Goal: Task Accomplishment & Management: Manage account settings

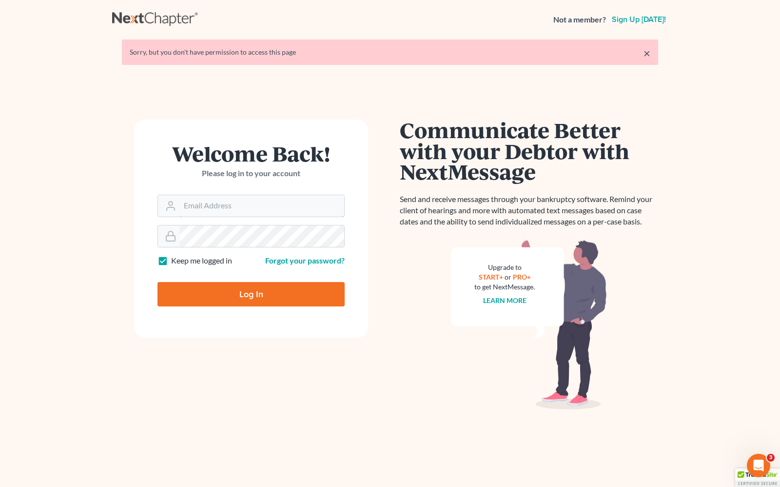
type input "[PERSON_NAME][EMAIL_ADDRESS][DOMAIN_NAME]"
click at [272, 294] on input "Log In" at bounding box center [251, 294] width 187 height 24
type input "Thinking..."
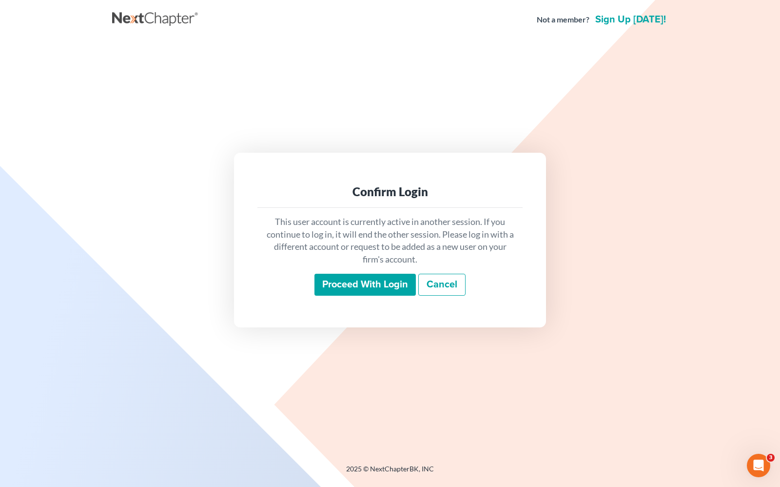
click at [370, 282] on input "Proceed with login" at bounding box center [365, 285] width 101 height 22
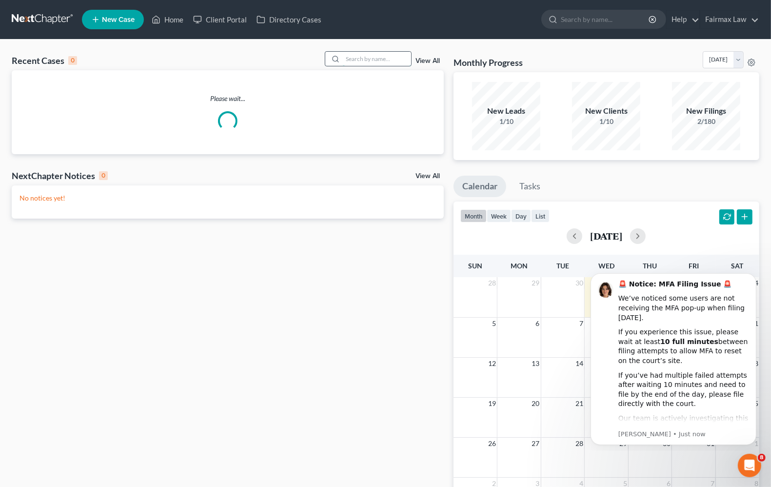
click at [373, 59] on input "search" at bounding box center [377, 59] width 68 height 14
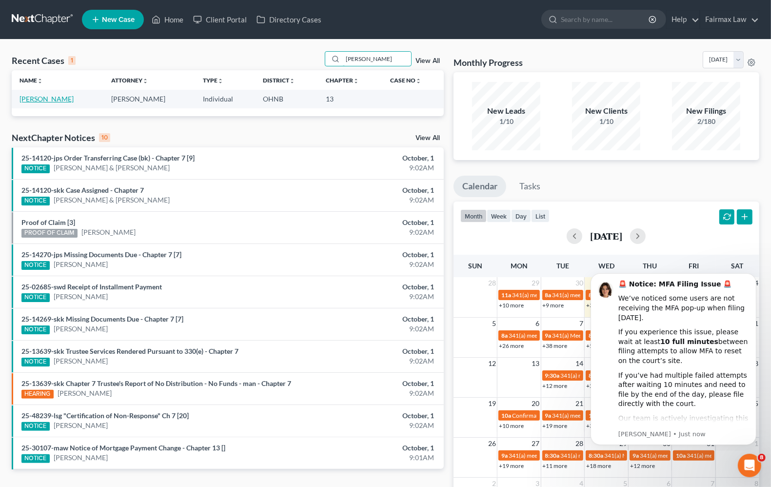
type input "[PERSON_NAME]"
click at [59, 96] on link "[PERSON_NAME]" at bounding box center [47, 99] width 54 height 8
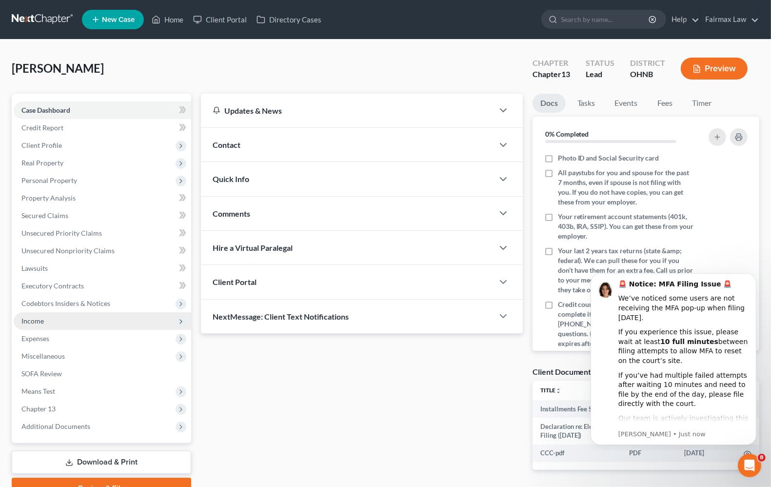
click at [61, 322] on span "Income" at bounding box center [103, 321] width 178 height 18
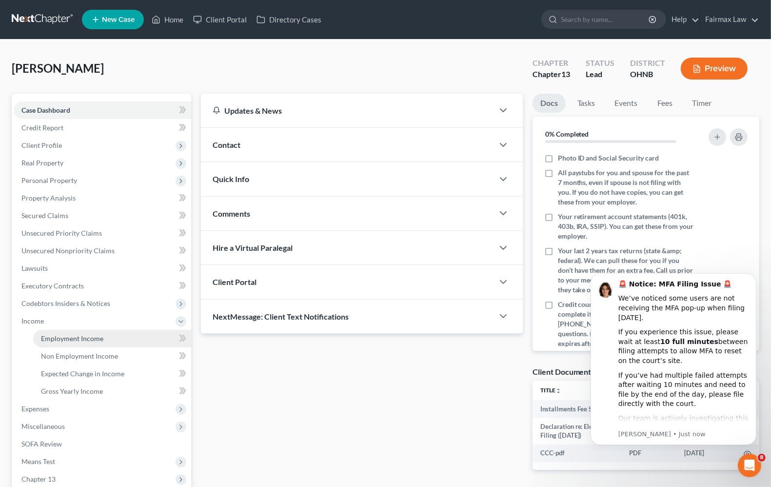
drag, startPoint x: 70, startPoint y: 338, endPoint x: 113, endPoint y: 332, distance: 43.3
click at [71, 338] on span "Employment Income" at bounding box center [72, 338] width 62 height 8
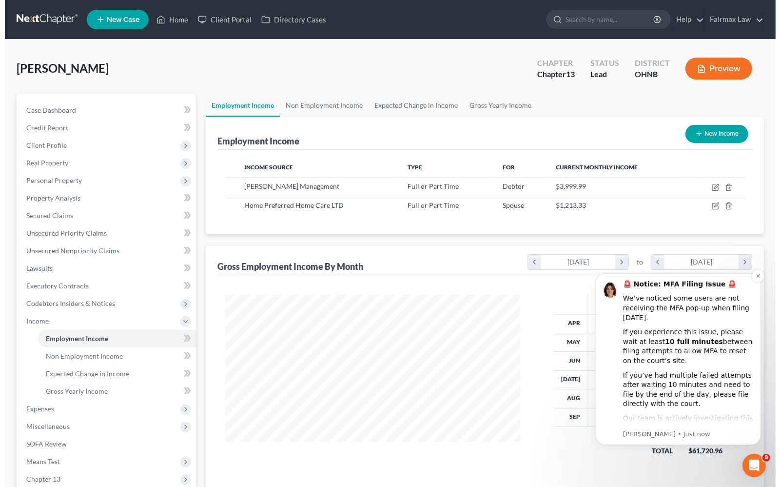
scroll to position [176, 314]
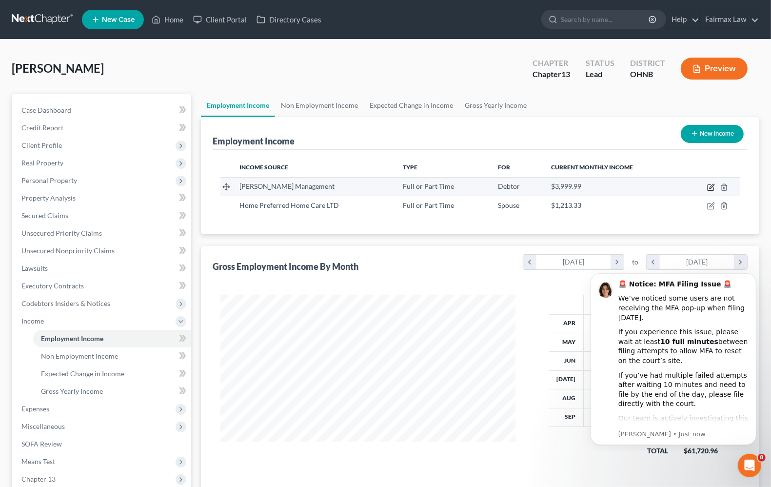
click at [709, 186] on icon "button" at bounding box center [711, 187] width 8 height 8
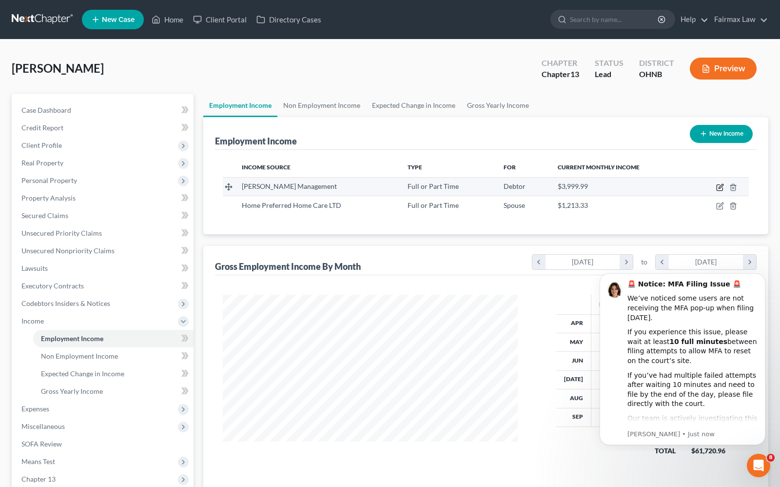
select select "0"
select select "36"
select select "2"
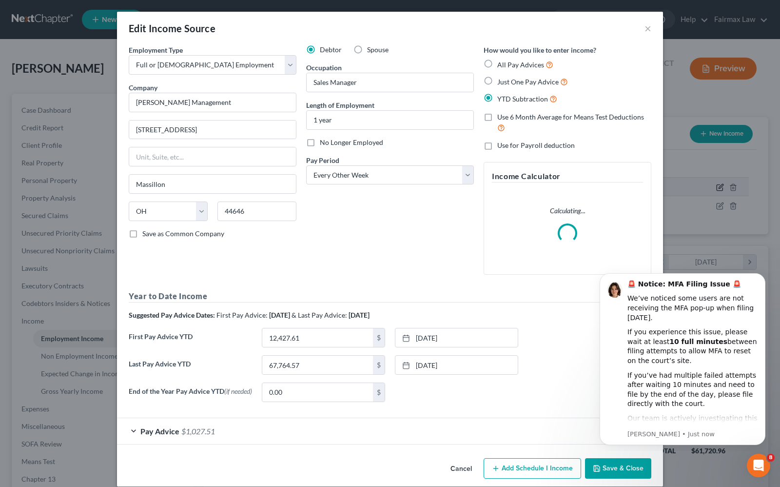
scroll to position [176, 318]
click at [158, 432] on span "Pay Advice" at bounding box center [159, 430] width 39 height 9
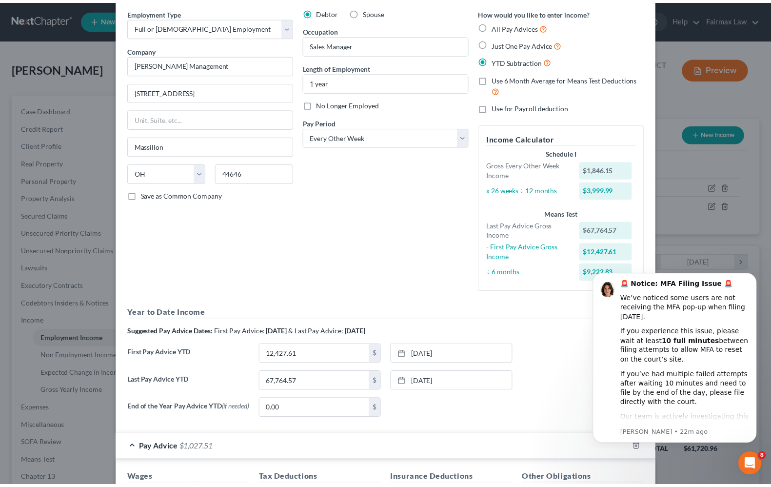
scroll to position [0, 0]
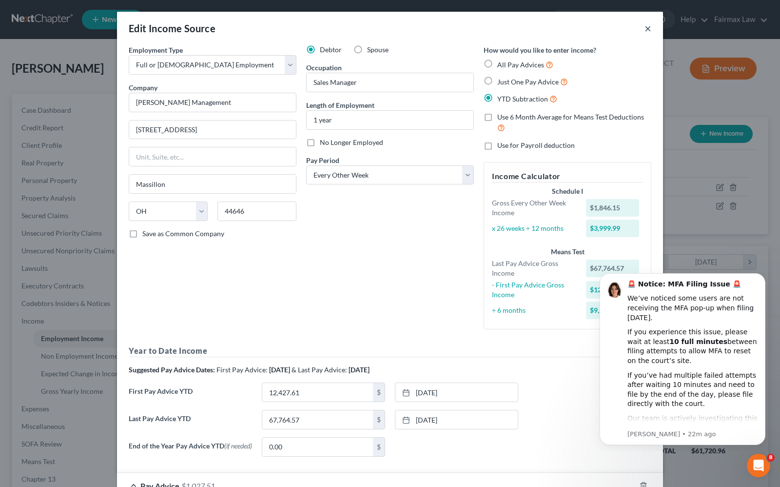
click at [645, 28] on button "×" at bounding box center [648, 28] width 7 height 12
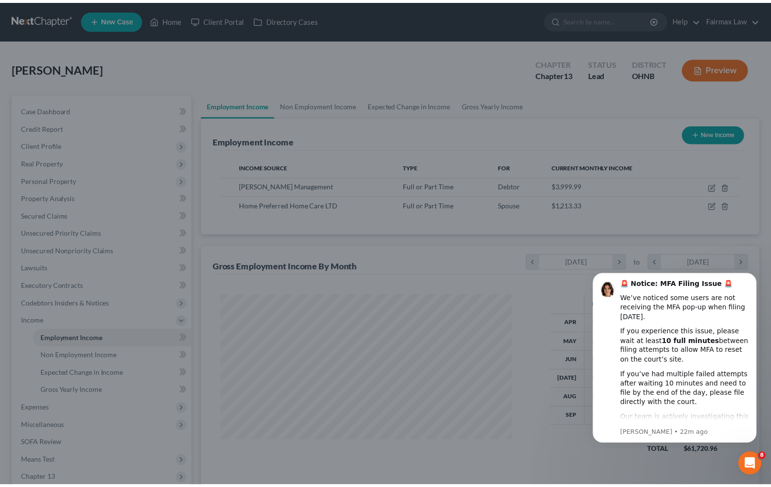
scroll to position [487618, 487479]
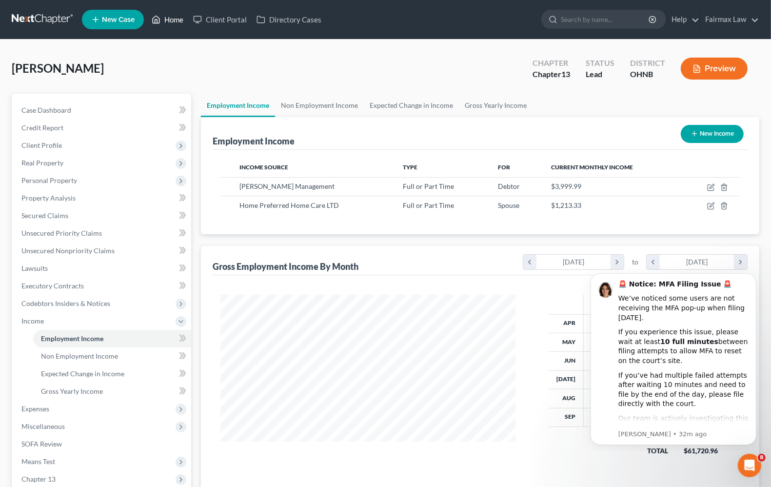
click at [180, 18] on link "Home" at bounding box center [167, 20] width 41 height 18
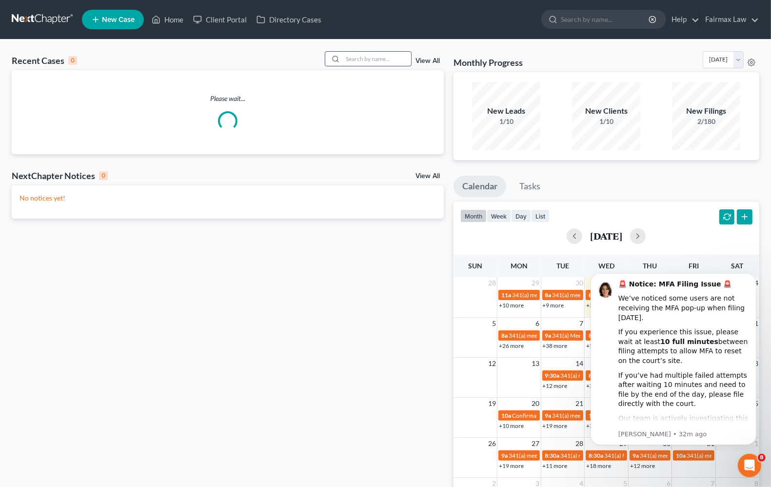
click at [349, 55] on input "search" at bounding box center [377, 59] width 68 height 14
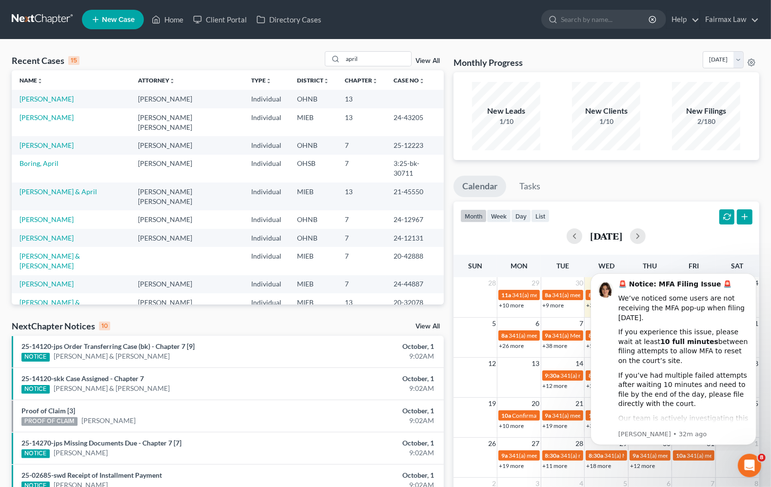
click at [42, 103] on td "[PERSON_NAME]" at bounding box center [71, 99] width 119 height 18
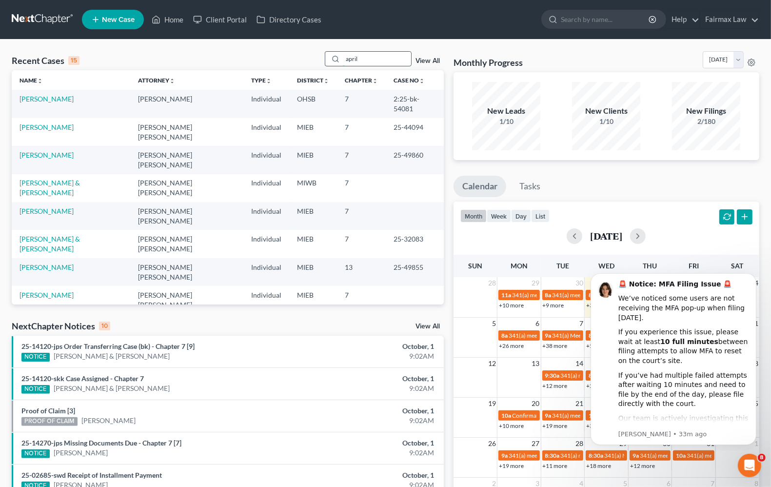
click at [395, 55] on input "april" at bounding box center [377, 59] width 68 height 14
type input "april"
drag, startPoint x: 380, startPoint y: 65, endPoint x: 220, endPoint y: 43, distance: 162.0
click at [229, 44] on div "Recent Cases [DATE] View All Name unfold_more expand_more expand_less Attorney …" at bounding box center [385, 362] width 771 height 645
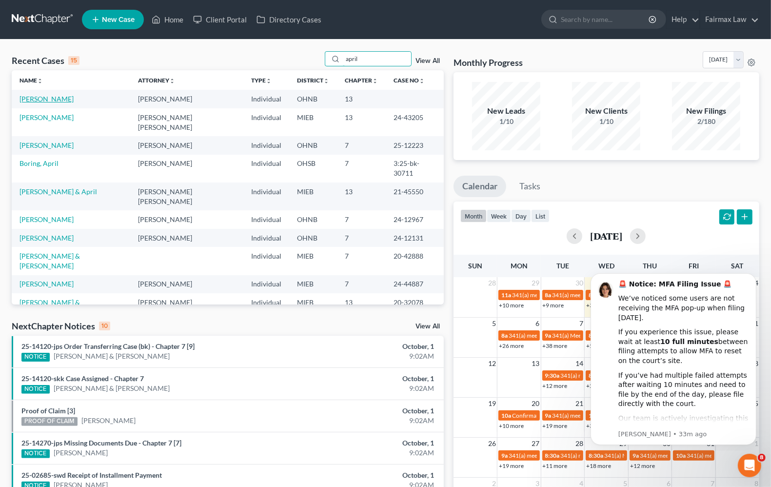
type input "april"
click at [20, 97] on link "[PERSON_NAME]" at bounding box center [47, 99] width 54 height 8
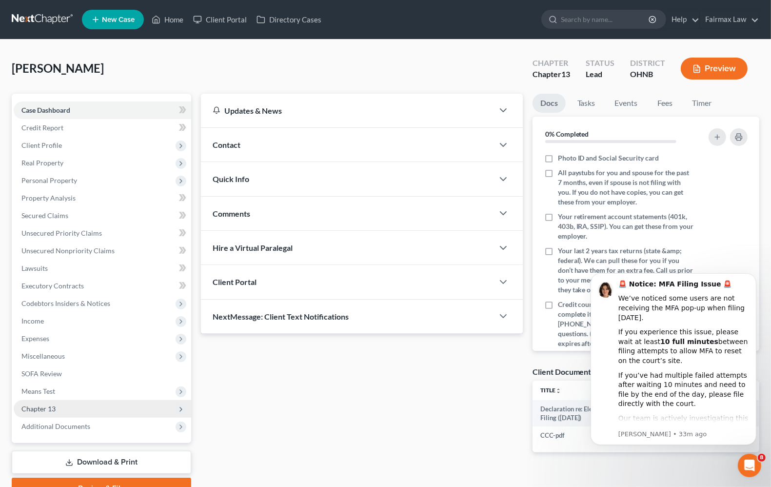
click at [49, 412] on span "Chapter 13" at bounding box center [103, 409] width 178 height 18
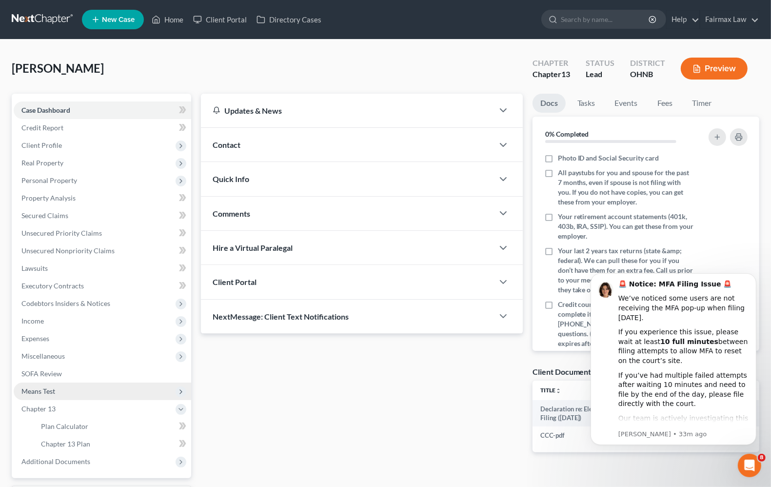
click at [54, 389] on span "Means Test" at bounding box center [38, 391] width 34 height 8
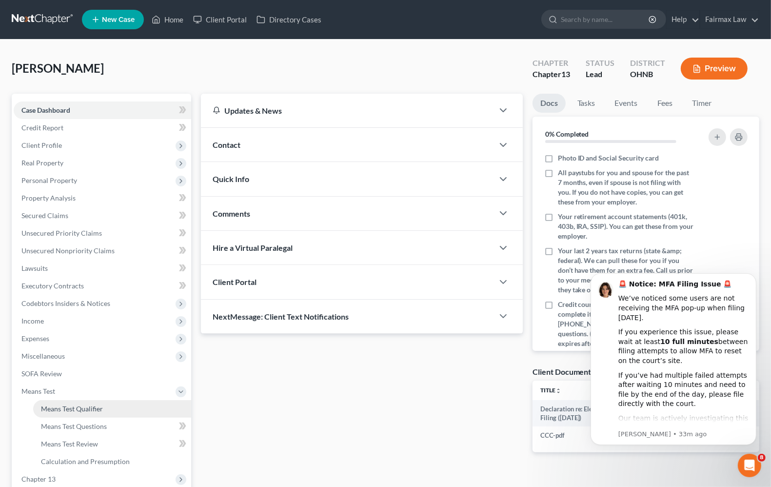
click at [65, 405] on span "Means Test Qualifier" at bounding box center [72, 408] width 62 height 8
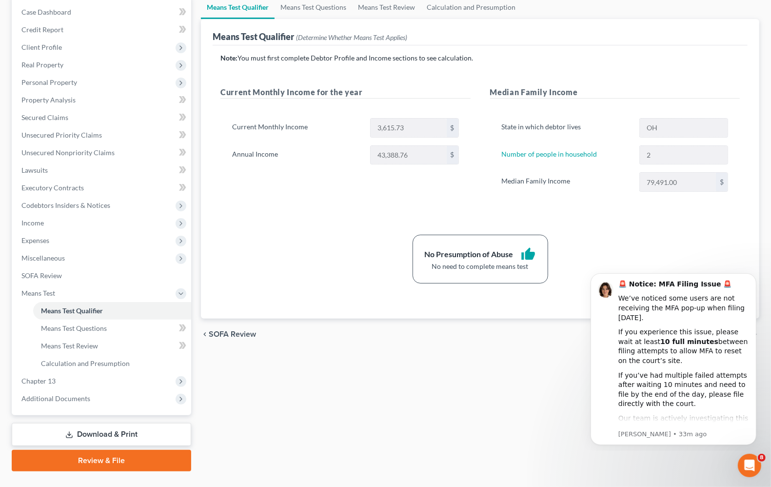
scroll to position [118, 0]
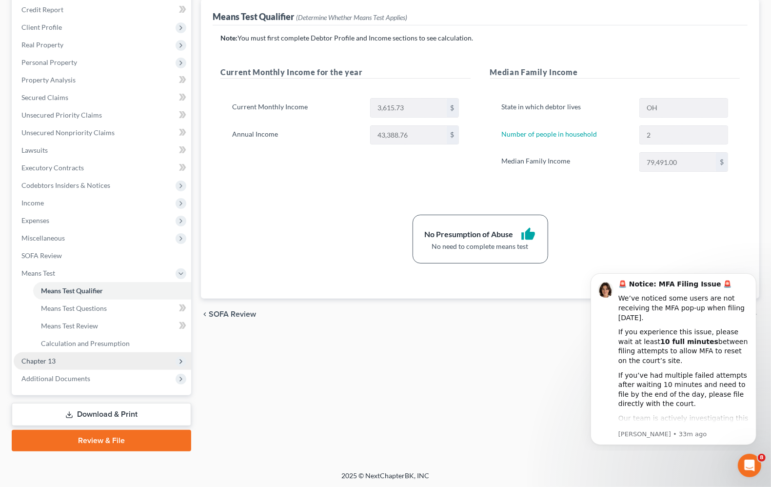
click at [59, 355] on span "Chapter 13" at bounding box center [103, 361] width 178 height 18
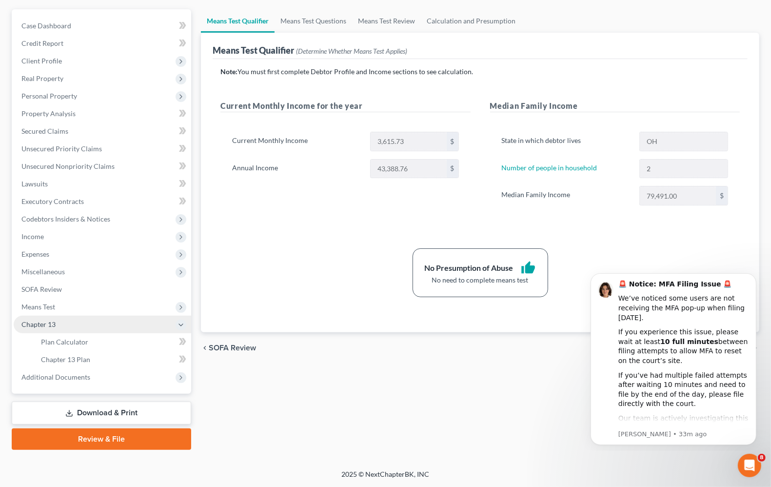
scroll to position [83, 0]
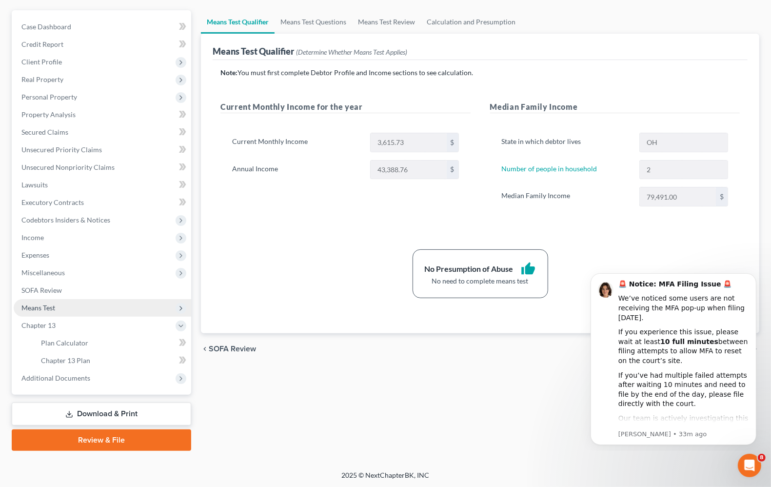
click at [50, 300] on span "Means Test" at bounding box center [103, 308] width 178 height 18
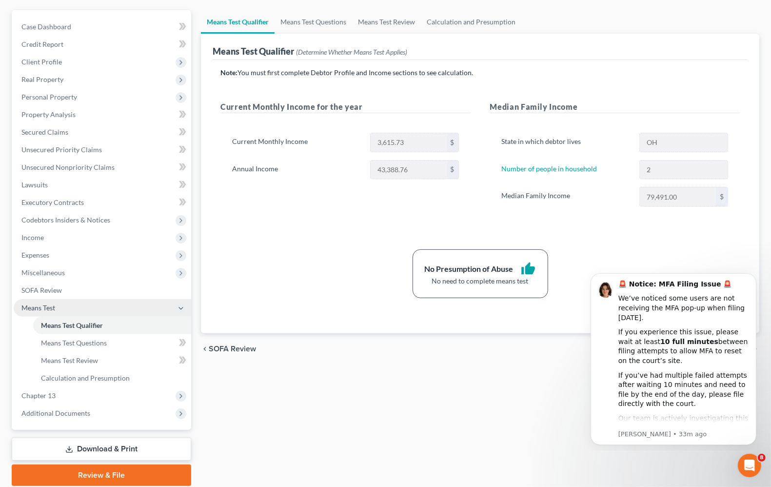
scroll to position [118, 0]
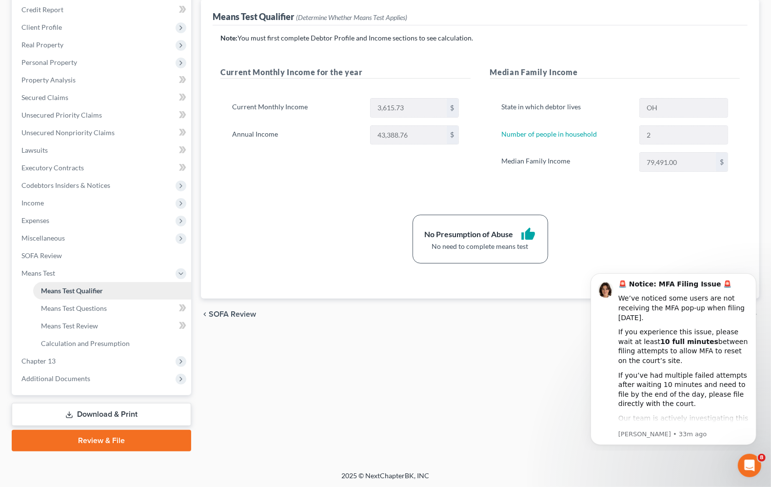
click at [66, 291] on span "Means Test Qualifier" at bounding box center [72, 290] width 62 height 8
drag, startPoint x: 469, startPoint y: 402, endPoint x: 244, endPoint y: 350, distance: 231.3
click at [468, 402] on div "Means Test Qualifier Means Test Questions Means Test Review Calculation and Pre…" at bounding box center [480, 214] width 568 height 476
click at [100, 310] on span "Means Test Questions" at bounding box center [74, 308] width 66 height 8
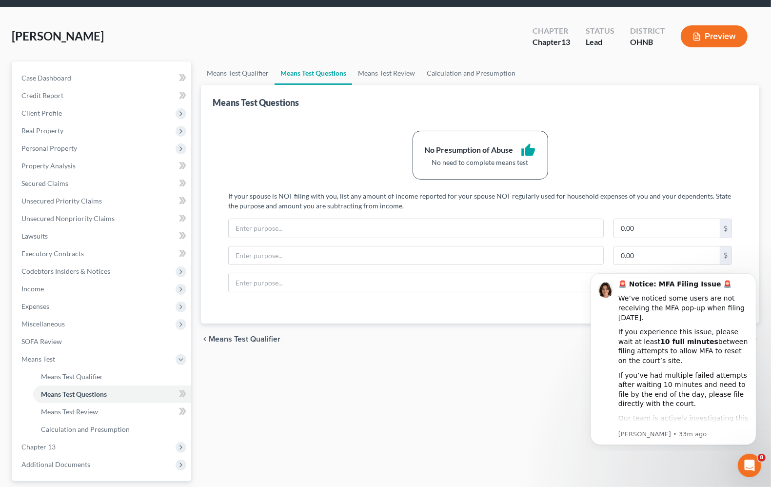
scroll to position [61, 0]
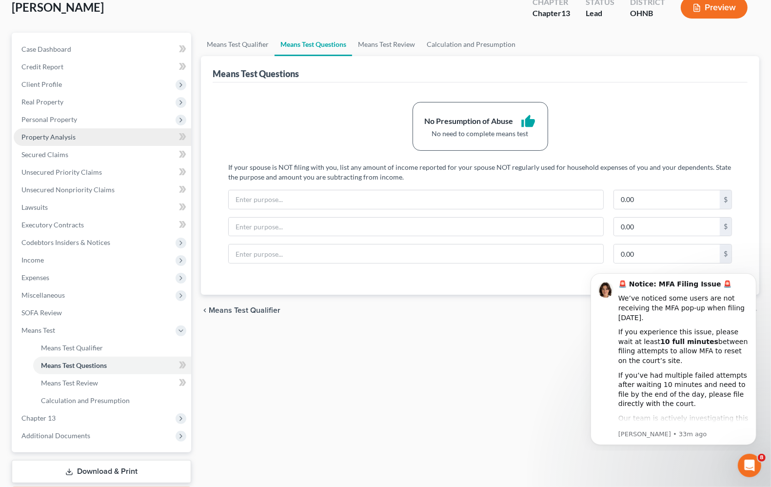
click at [66, 140] on link "Property Analysis" at bounding box center [103, 137] width 178 height 18
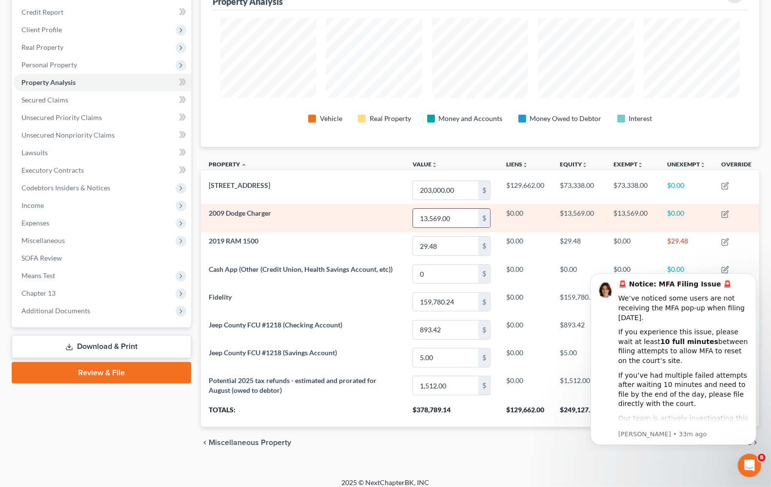
scroll to position [125, 0]
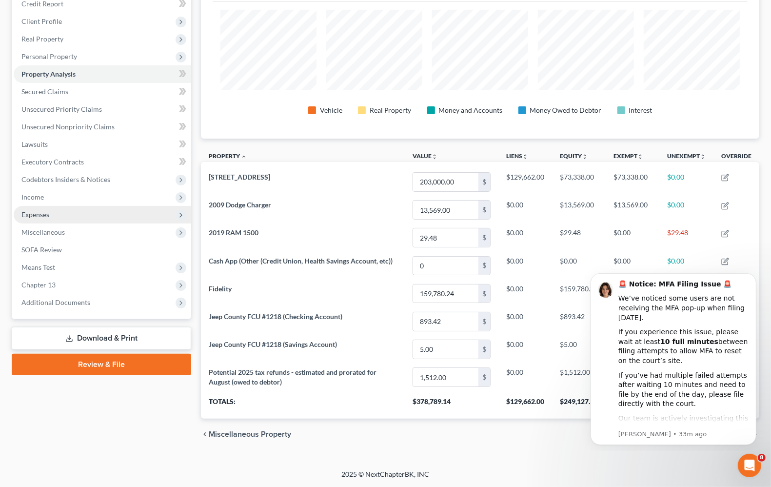
click at [32, 217] on span "Expenses" at bounding box center [103, 215] width 178 height 18
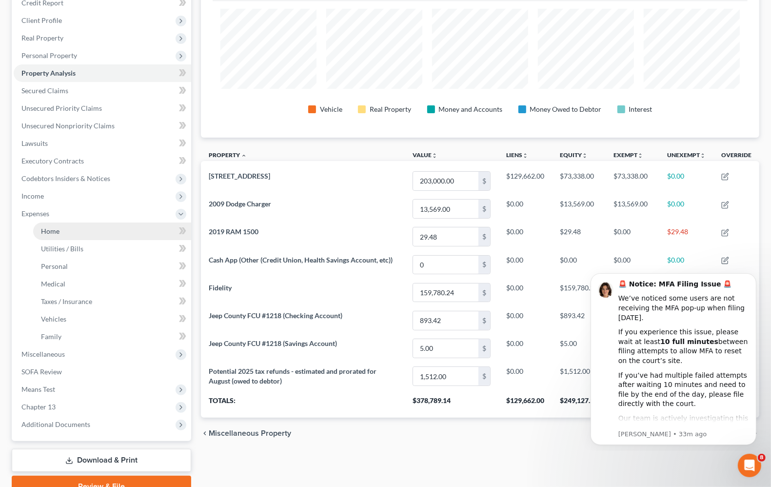
click at [45, 228] on span "Home" at bounding box center [50, 231] width 19 height 8
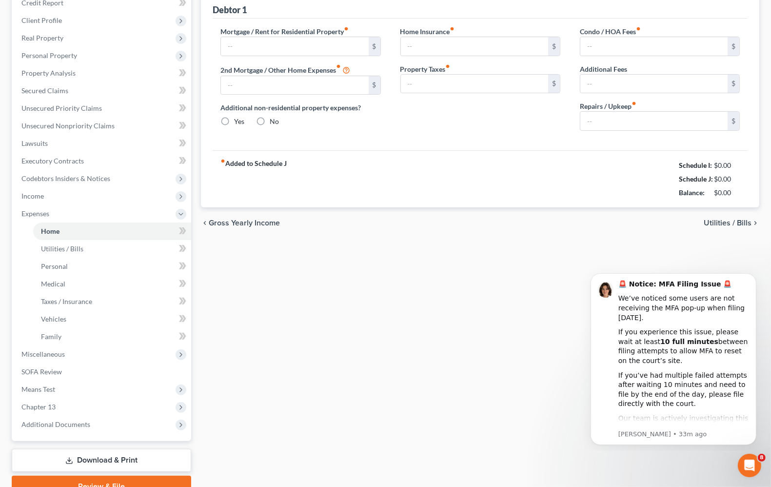
scroll to position [1, 0]
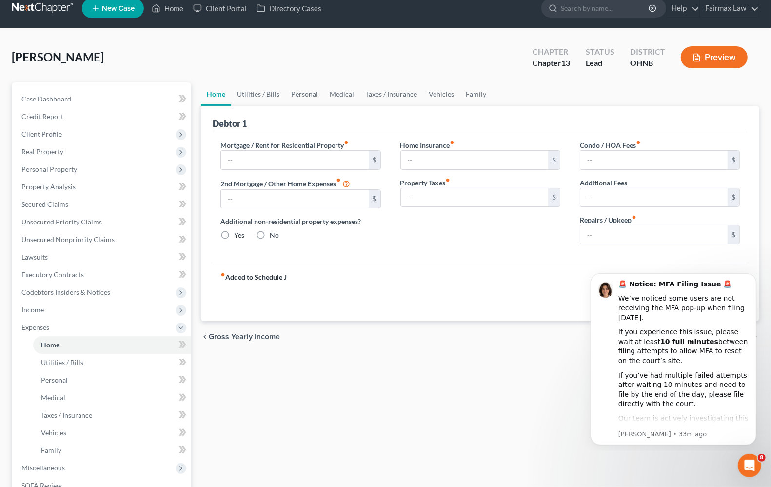
type input "1,305.00"
type input "657.07"
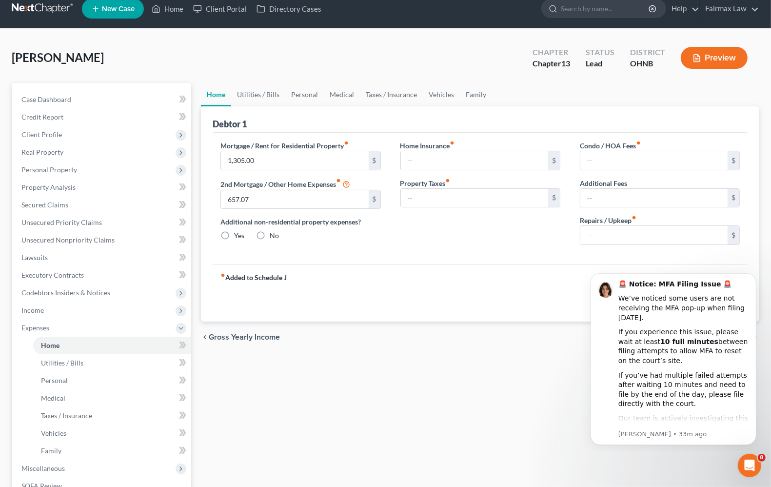
radio input "true"
type input "70.00"
type input "250.00"
type input "0.00"
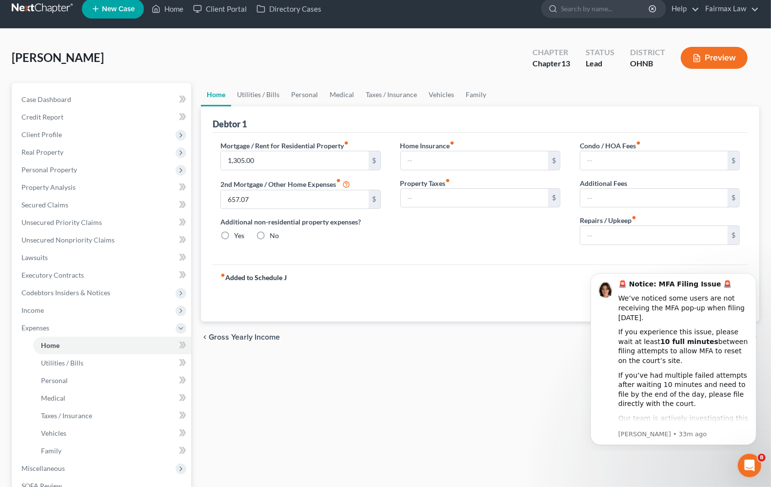
type input "0.00"
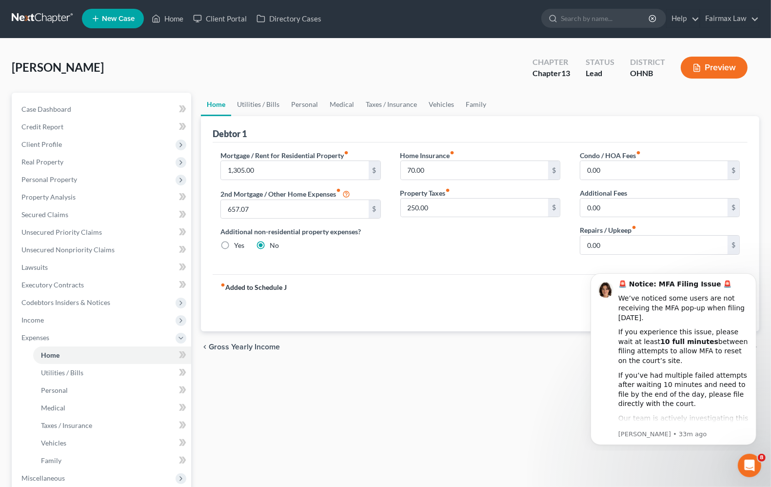
scroll to position [0, 0]
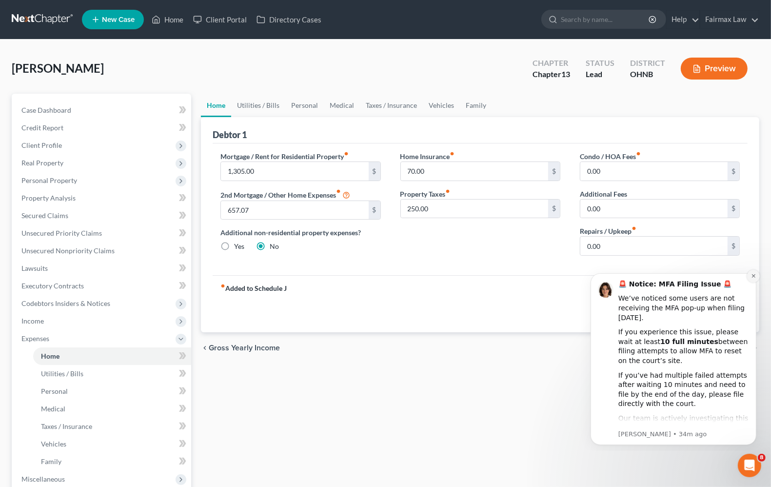
click at [753, 271] on button "Dismiss notification" at bounding box center [753, 275] width 13 height 13
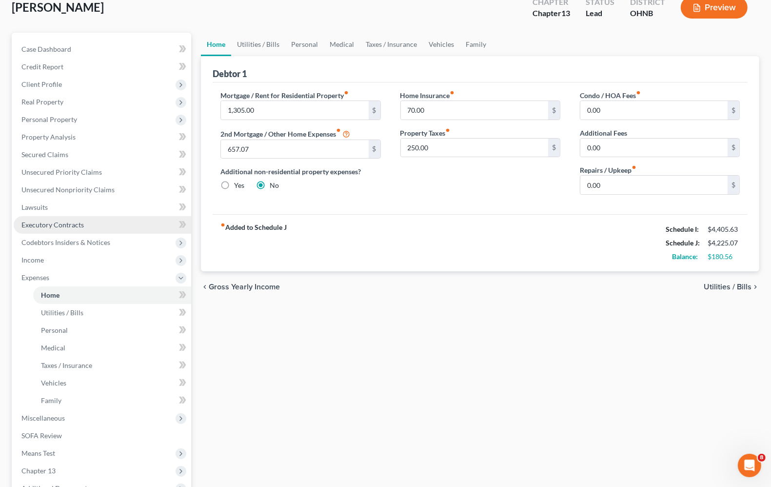
scroll to position [122, 0]
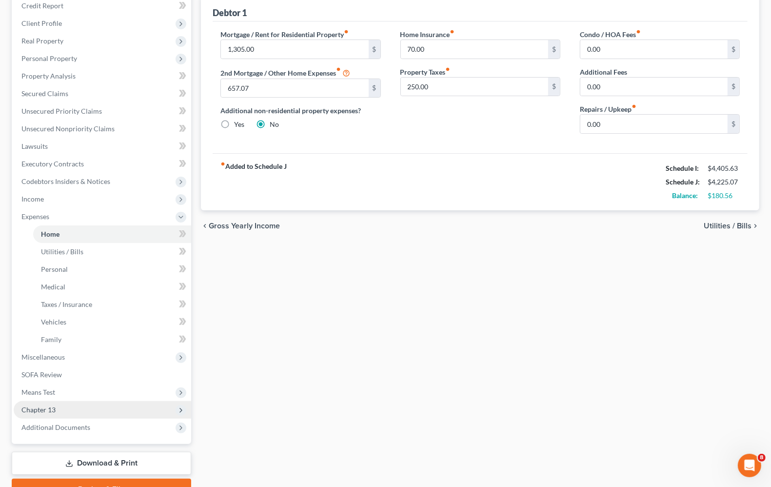
click at [36, 407] on span "Chapter 13" at bounding box center [38, 409] width 34 height 8
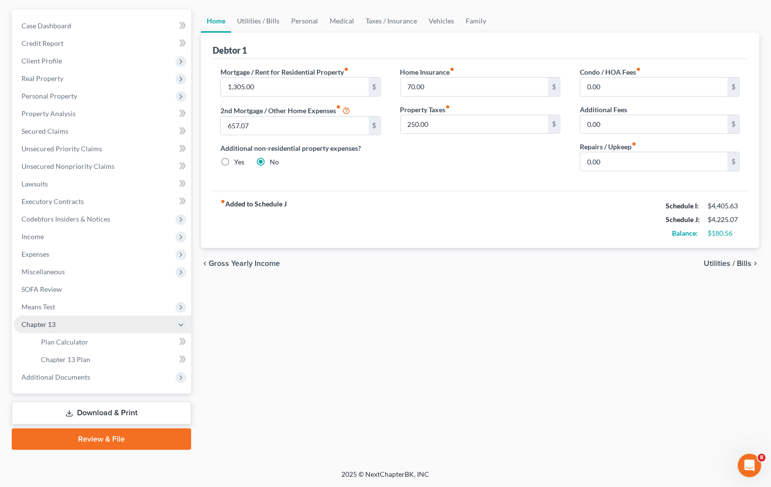
scroll to position [83, 0]
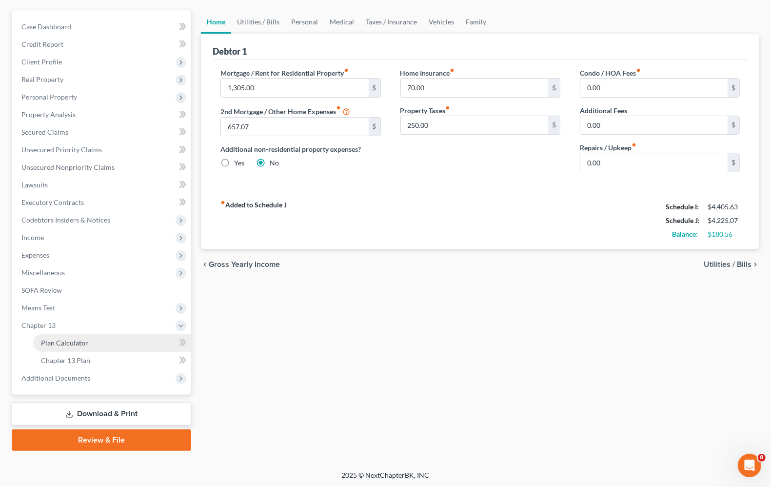
click at [80, 339] on span "Plan Calculator" at bounding box center [64, 343] width 47 height 8
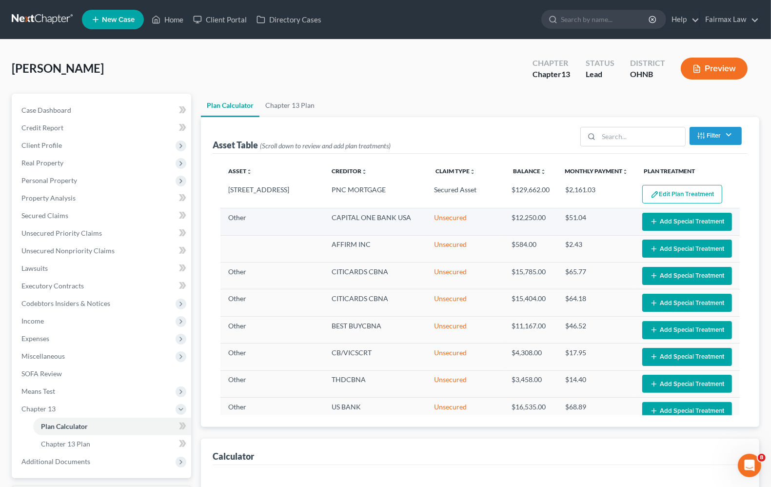
select select "59"
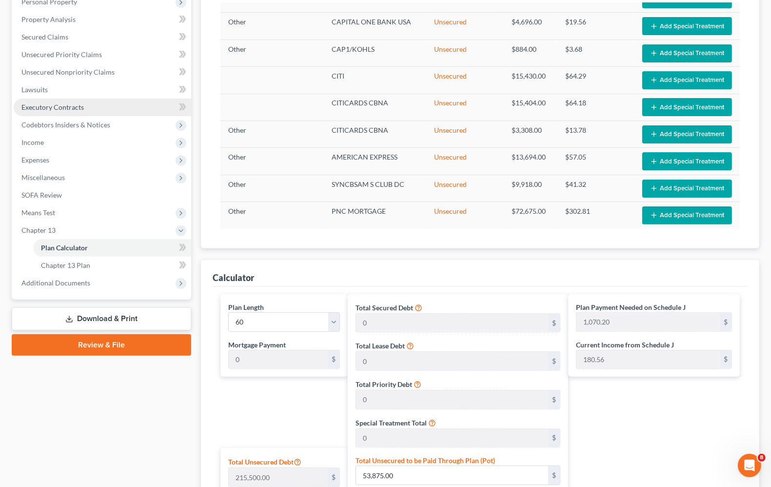
scroll to position [183, 0]
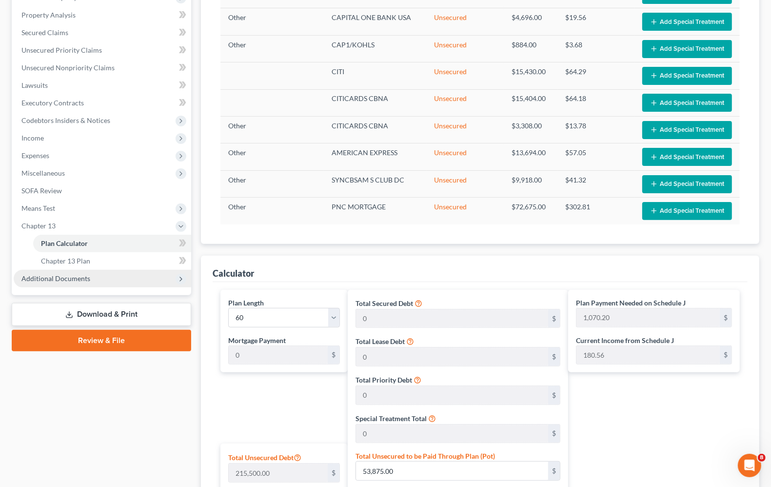
click at [67, 270] on span "Additional Documents" at bounding box center [103, 279] width 178 height 18
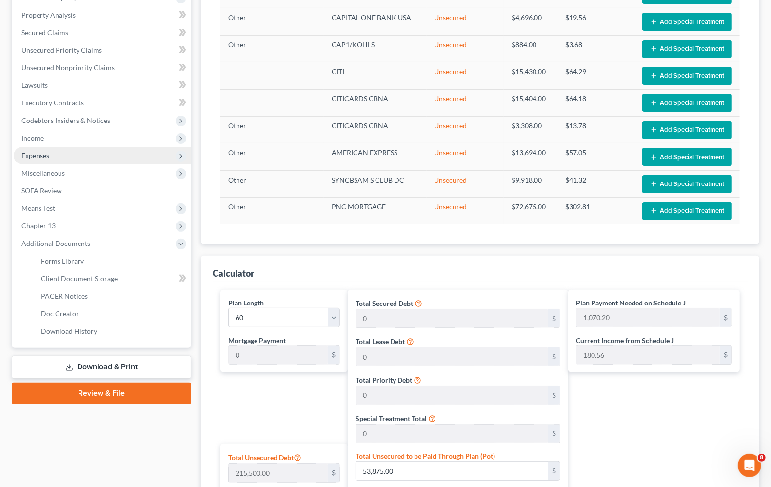
click at [42, 157] on span "Expenses" at bounding box center [35, 155] width 28 height 8
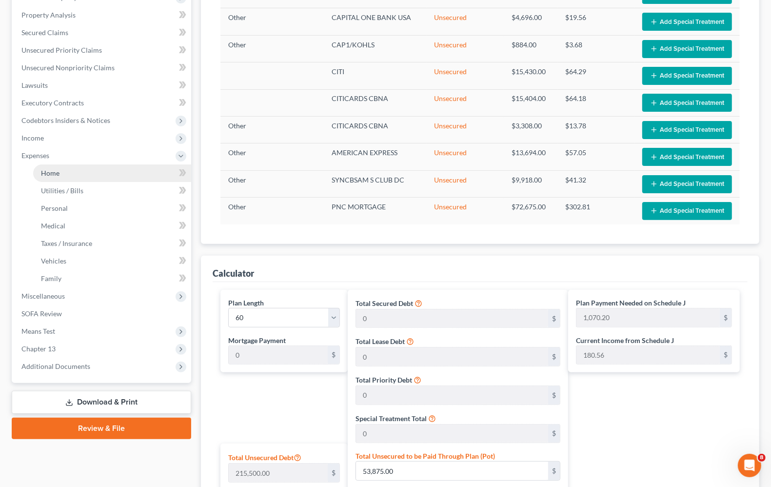
click at [55, 179] on link "Home" at bounding box center [112, 173] width 158 height 18
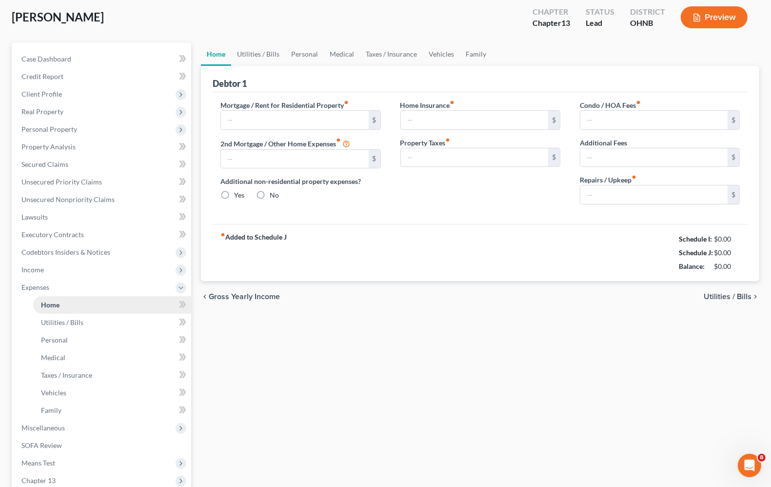
type input "1,305.00"
type input "657.07"
radio input "true"
type input "70.00"
type input "250.00"
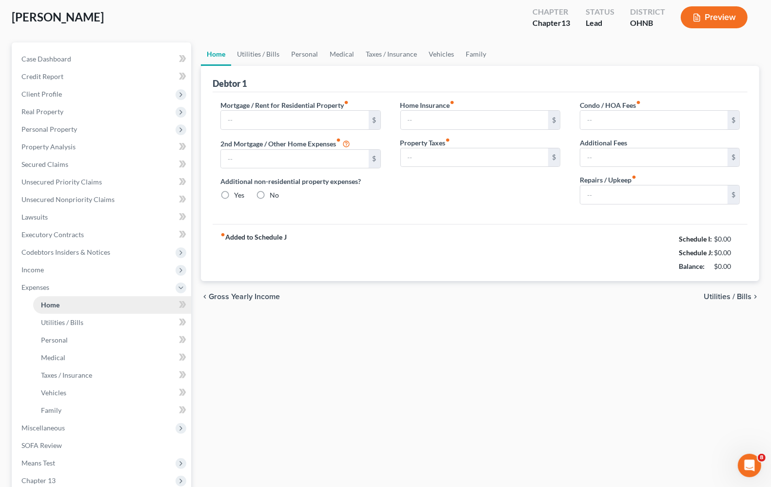
type input "0.00"
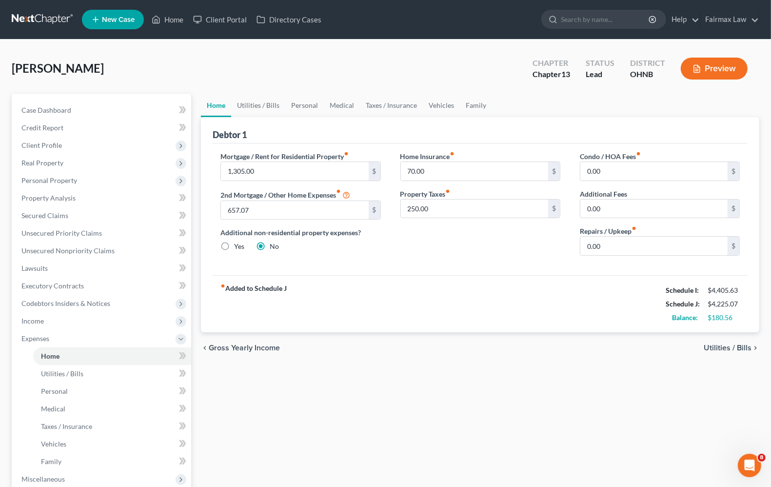
click at [568, 326] on div "fiber_manual_record Added to Schedule J Schedule I: $4,405.63 Schedule J: $4,22…" at bounding box center [480, 303] width 535 height 57
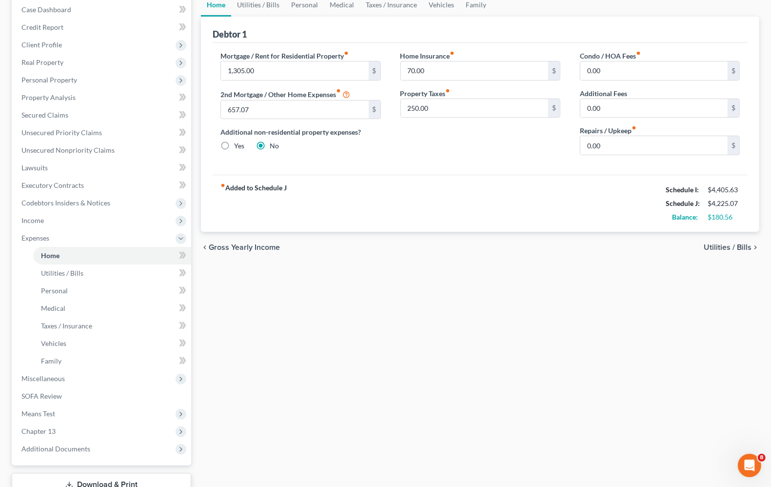
scroll to position [122, 0]
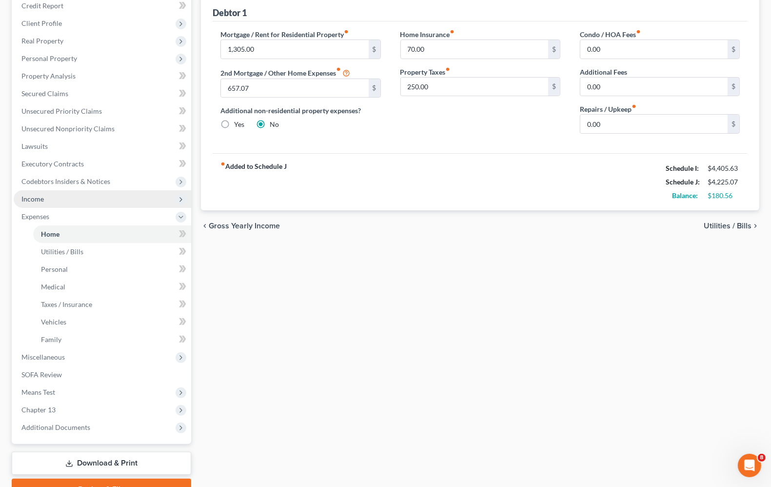
click at [29, 200] on span "Income" at bounding box center [32, 199] width 22 height 8
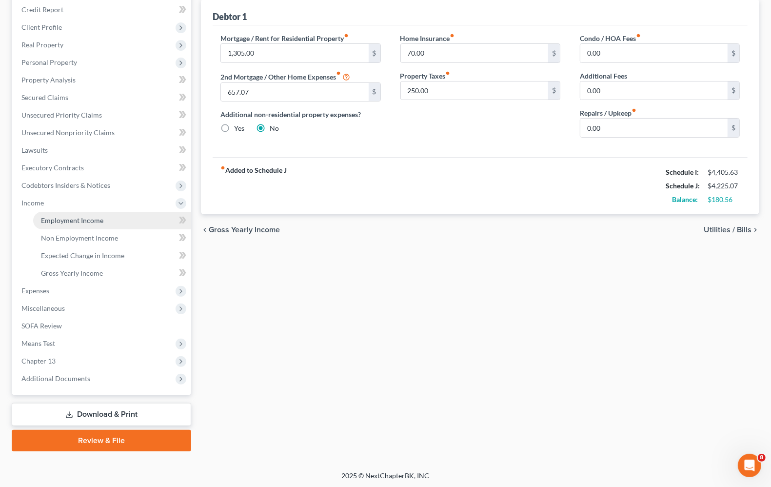
click at [57, 225] on link "Employment Income" at bounding box center [112, 221] width 158 height 18
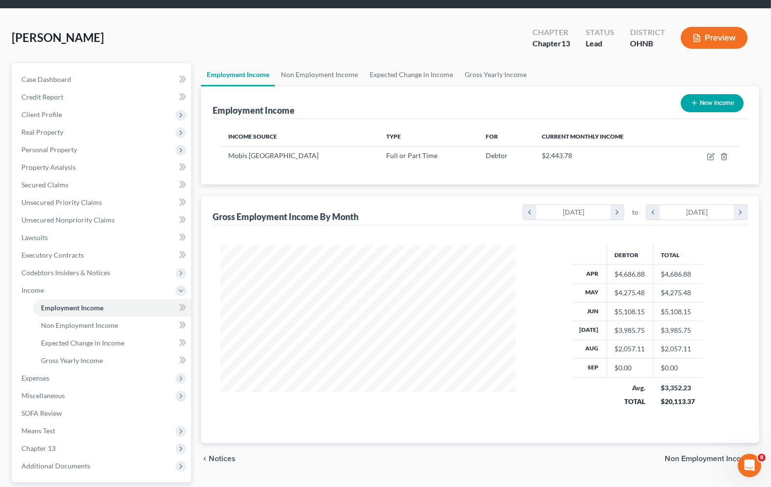
scroll to position [61, 0]
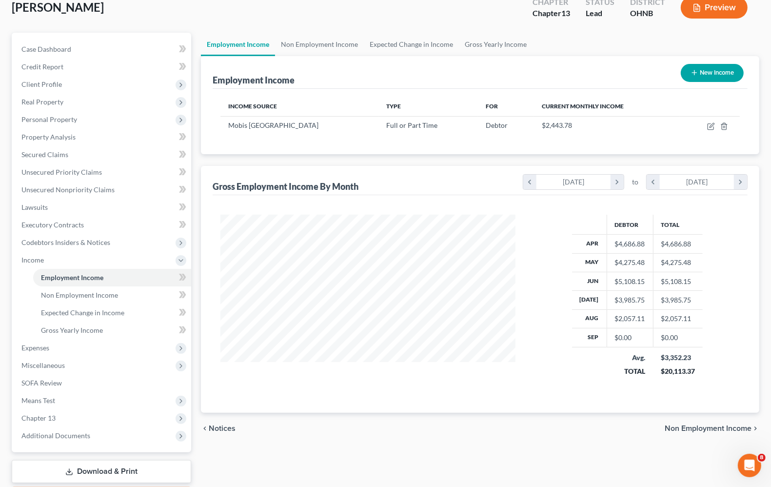
click at [714, 321] on div "Debtor Total Apr $4,686.88 $4,686.88 May $4,275.48 $4,275.48 Jun $5,108.15 $5,1…" at bounding box center [637, 302] width 224 height 175
click at [267, 387] on div at bounding box center [368, 302] width 314 height 175
click at [45, 352] on span "Expenses" at bounding box center [103, 348] width 178 height 18
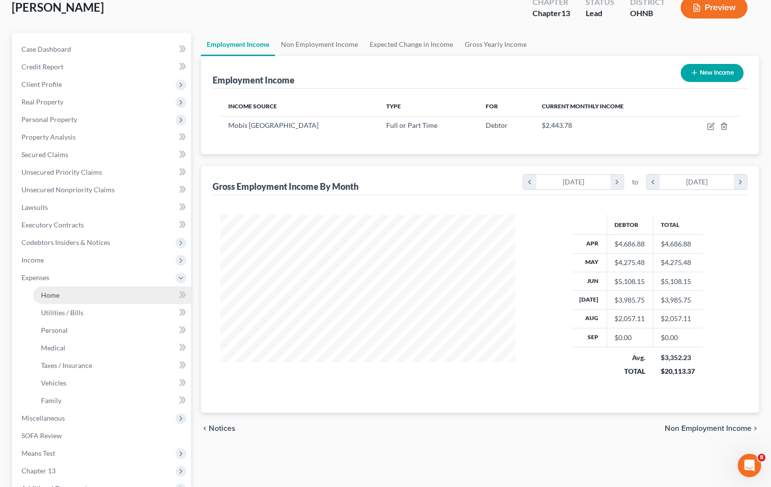
click at [51, 296] on span "Home" at bounding box center [50, 295] width 19 height 8
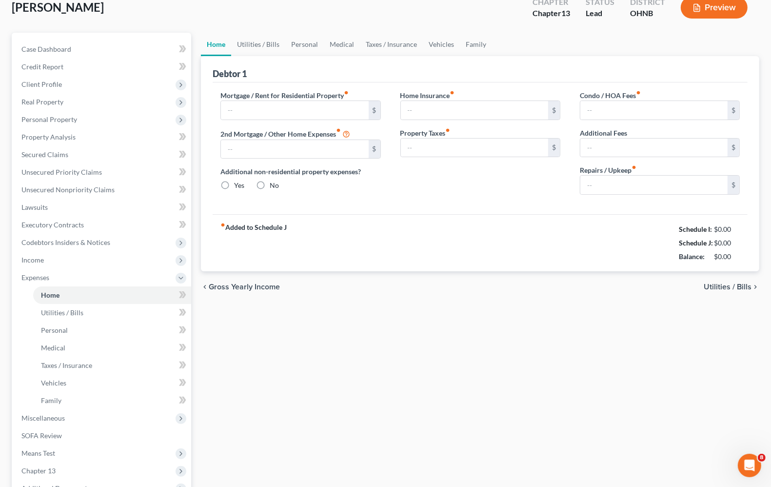
scroll to position [2, 0]
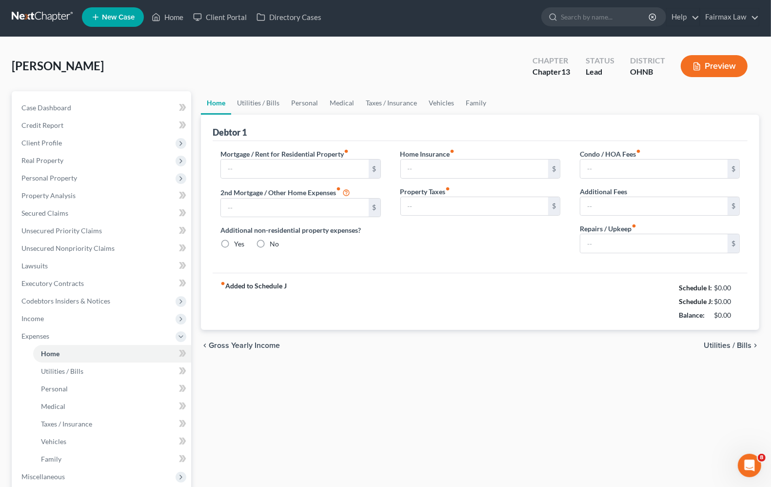
type input "1,305.00"
type input "657.07"
radio input "true"
type input "70.00"
type input "250.00"
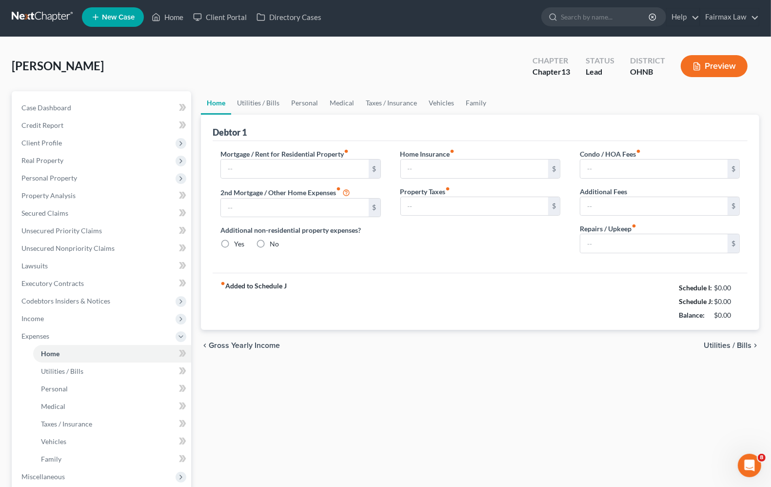
type input "0.00"
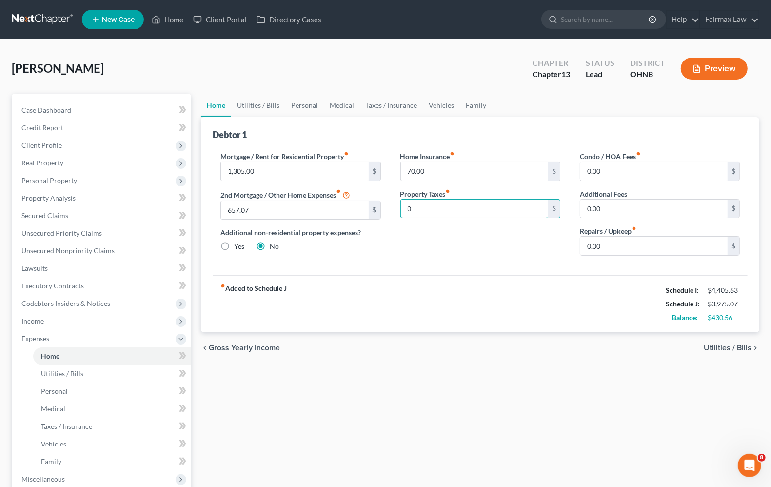
type input "0"
drag, startPoint x: 657, startPoint y: 349, endPoint x: 703, endPoint y: 349, distance: 45.9
click at [657, 348] on div "chevron_left Gross Yearly Income Utilities / Bills chevron_right" at bounding box center [480, 347] width 559 height 31
click at [748, 346] on span "Utilities / Bills" at bounding box center [728, 348] width 48 height 8
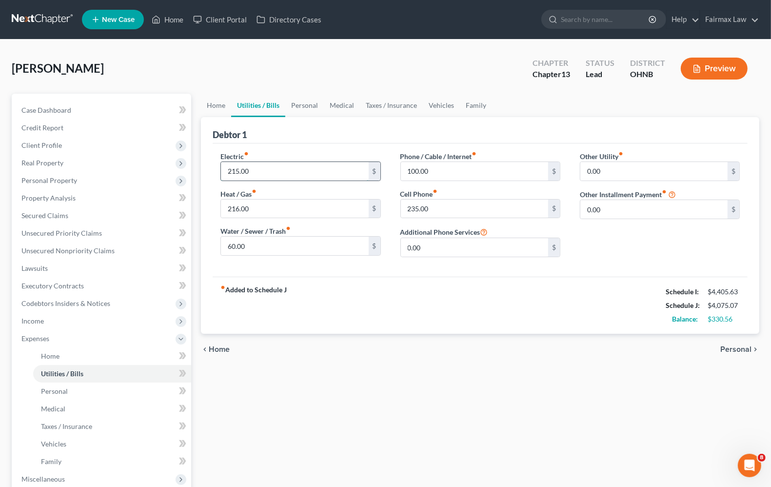
type input "215.00"
type input "115.00"
click at [357, 303] on div "fiber_manual_record Added to Schedule J Schedule I: $4,405.63 Schedule J: $3,97…" at bounding box center [480, 305] width 535 height 57
click at [449, 173] on input "100.00" at bounding box center [474, 171] width 147 height 19
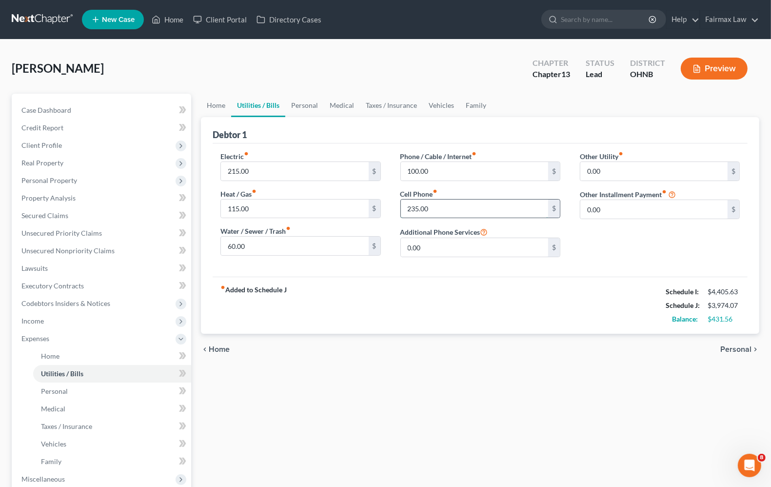
click at [453, 210] on input "235.00" at bounding box center [474, 209] width 147 height 19
click at [448, 208] on input "235.00" at bounding box center [474, 209] width 147 height 19
click at [452, 177] on input "100.00" at bounding box center [474, 171] width 147 height 19
click at [741, 346] on span "Personal" at bounding box center [735, 349] width 31 height 8
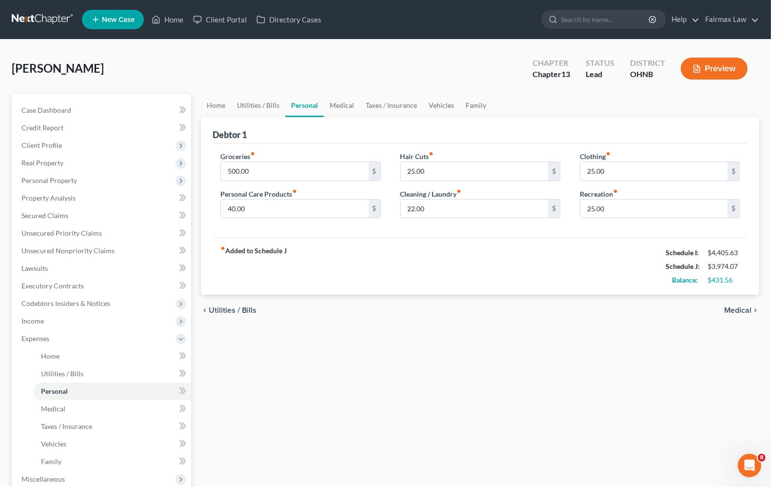
click at [749, 307] on span "Medical" at bounding box center [737, 310] width 27 height 8
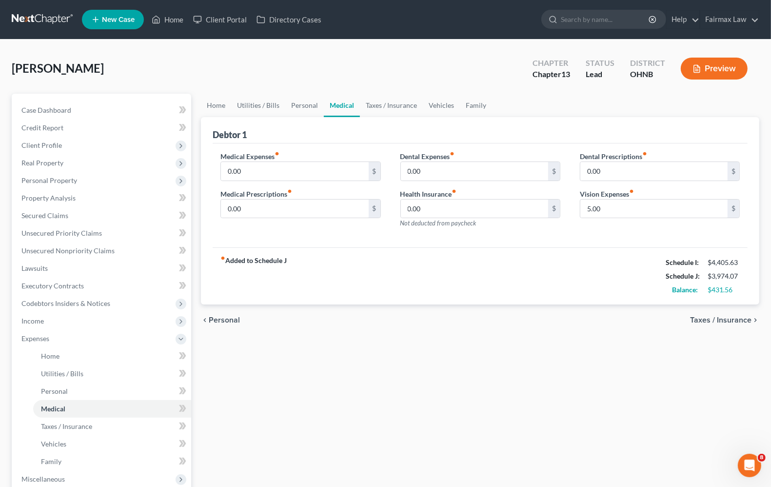
click at [737, 320] on span "Taxes / Insurance" at bounding box center [720, 320] width 61 height 8
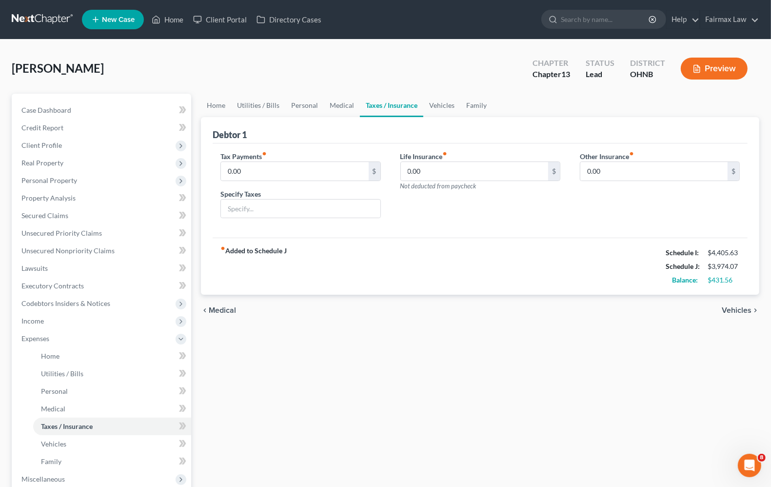
click at [737, 307] on span "Vehicles" at bounding box center [737, 310] width 30 height 8
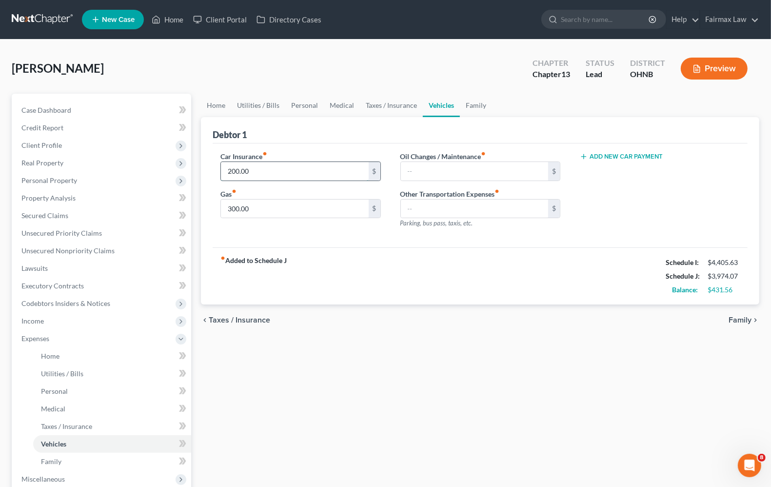
click at [305, 174] on input "200.00" at bounding box center [294, 171] width 147 height 19
drag, startPoint x: 305, startPoint y: 174, endPoint x: -135, endPoint y: 113, distance: 444.2
click at [0, 113] on html "Home New Case Client Portal Directory Cases Fairmax Law [PERSON_NAME][EMAIL_ADD…" at bounding box center [385, 329] width 771 height 659
type input "314.00"
click at [420, 309] on div "chevron_left Taxes / Insurance Family chevron_right" at bounding box center [480, 319] width 559 height 31
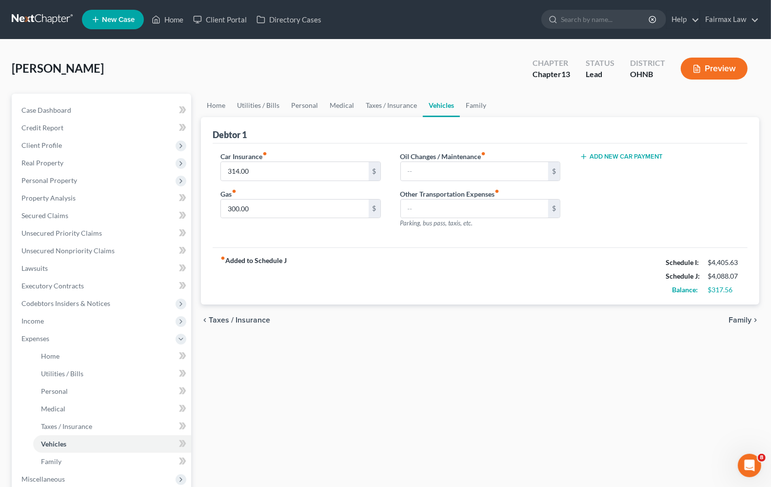
click at [243, 319] on span "Taxes / Insurance" at bounding box center [239, 320] width 61 height 8
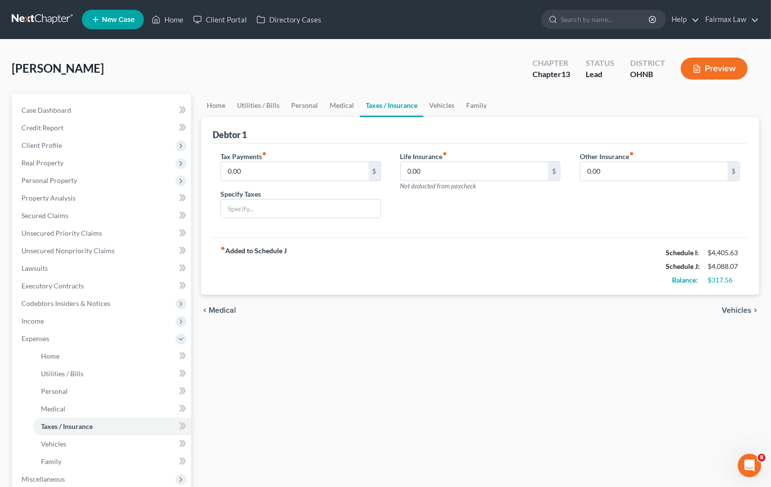
click at [214, 316] on div "chevron_left Medical Vehicles chevron_right" at bounding box center [480, 310] width 559 height 31
click at [215, 313] on span "Medical" at bounding box center [222, 310] width 27 height 8
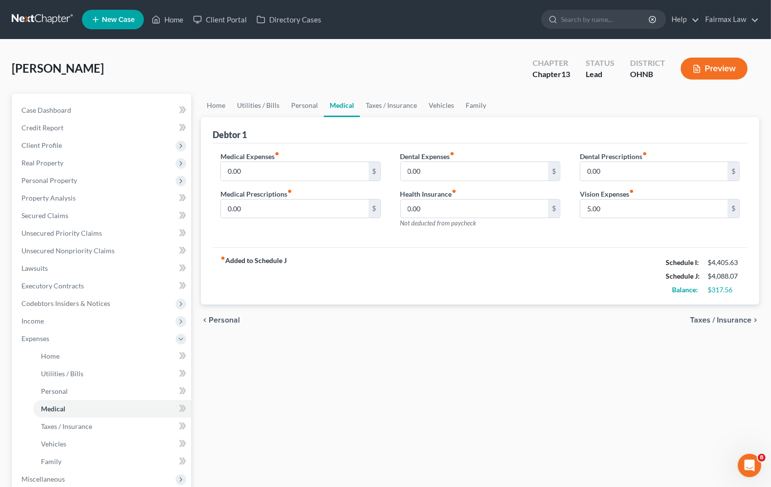
click at [225, 318] on span "Personal" at bounding box center [224, 320] width 31 height 8
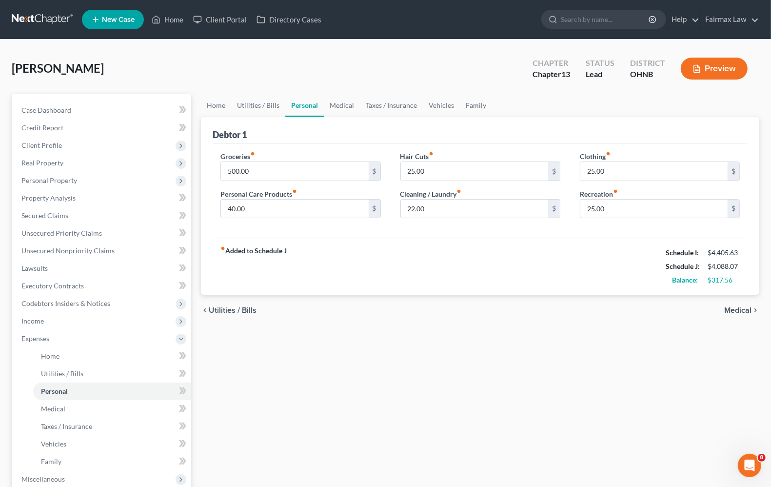
click at [212, 311] on span "Utilities / Bills" at bounding box center [233, 310] width 48 height 8
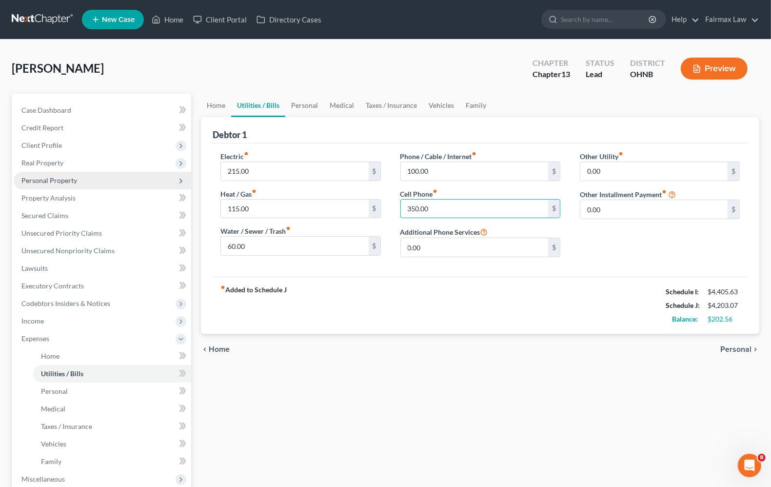
type input "350.00"
click at [745, 349] on span "Personal" at bounding box center [735, 349] width 31 height 8
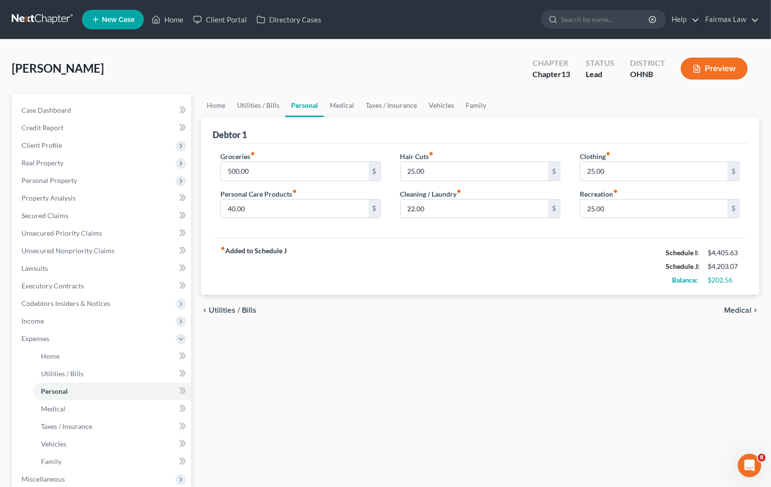
click at [231, 307] on span "Utilities / Bills" at bounding box center [233, 310] width 48 height 8
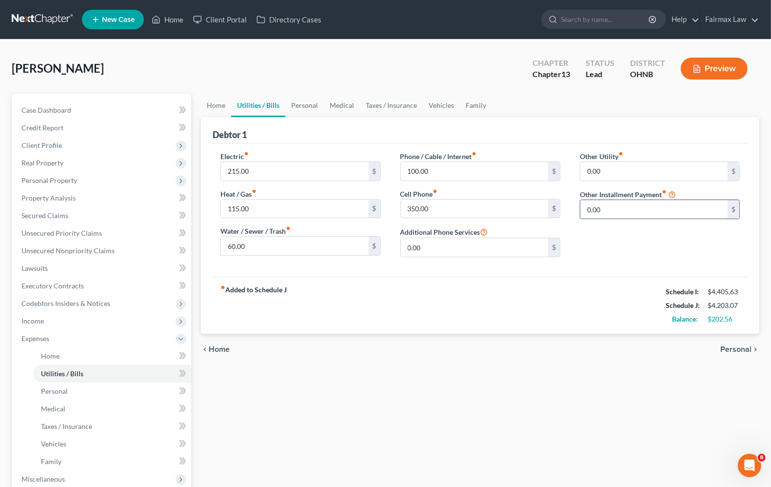
click at [645, 207] on input "0.00" at bounding box center [653, 209] width 147 height 19
click at [622, 240] on input "text" at bounding box center [659, 236] width 159 height 19
type input "40.00"
click at [634, 238] on input "text" at bounding box center [659, 236] width 159 height 19
type input "Lawn maintenace"
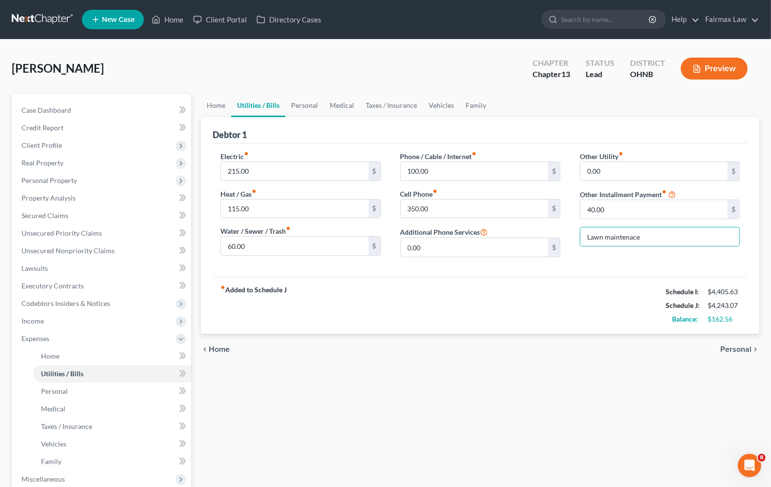
click at [733, 351] on span "Personal" at bounding box center [735, 349] width 31 height 8
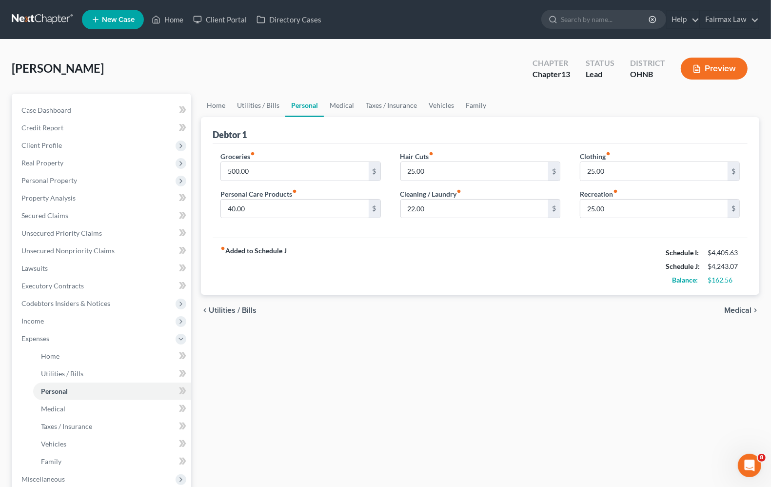
click at [235, 308] on span "Utilities / Bills" at bounding box center [233, 310] width 48 height 8
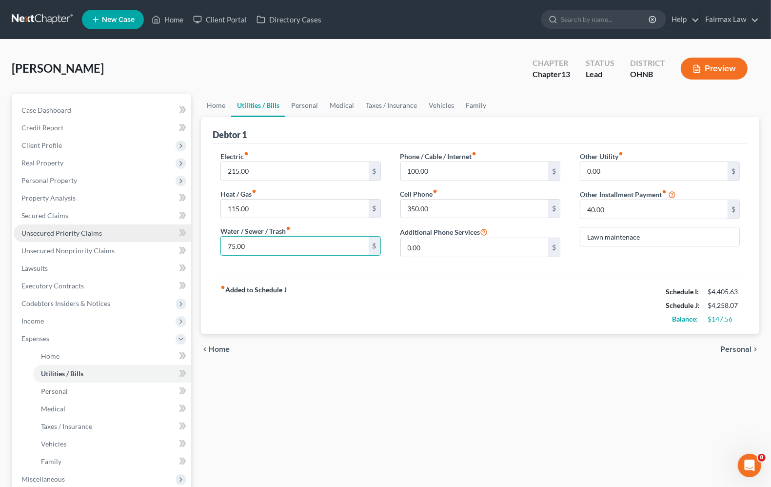
type input "75.00"
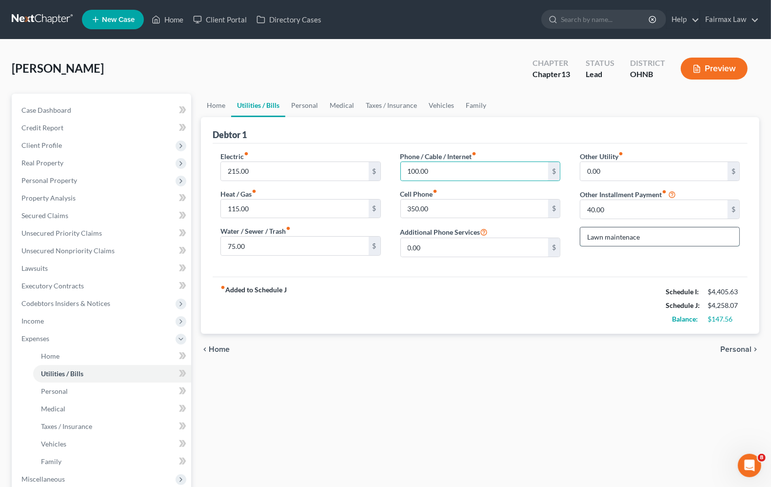
click at [673, 237] on input "Lawn maintenace" at bounding box center [659, 236] width 159 height 19
drag, startPoint x: 673, startPoint y: 237, endPoint x: 546, endPoint y: 226, distance: 127.3
click at [547, 230] on div "Electric fiber_manual_record 215.00 $ Heat / Gas fiber_manual_record 115.00 $ W…" at bounding box center [480, 208] width 539 height 114
type input "Repair & Maintenance"
click at [621, 211] on input "40.00" at bounding box center [653, 209] width 147 height 19
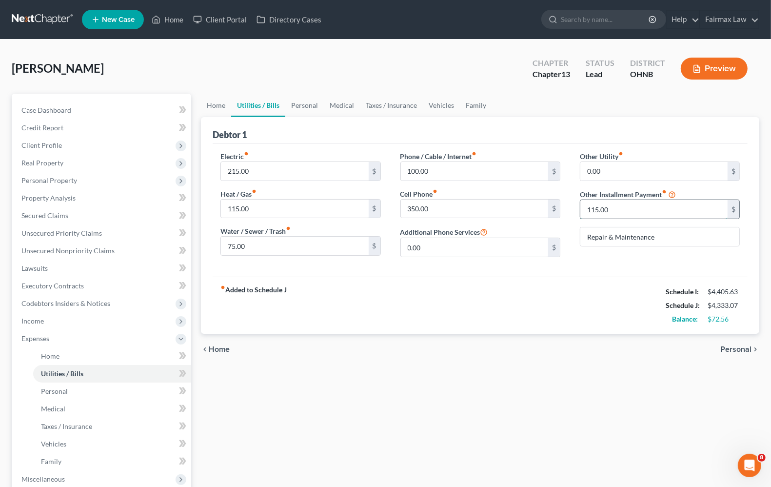
type input "115.00"
click at [468, 206] on input "350.00" at bounding box center [474, 209] width 147 height 19
type input "250.00"
click at [502, 289] on div "fiber_manual_record Added to Schedule J Schedule I: $4,405.63 Schedule J: $4,23…" at bounding box center [480, 305] width 535 height 57
click at [740, 350] on span "Personal" at bounding box center [735, 349] width 31 height 8
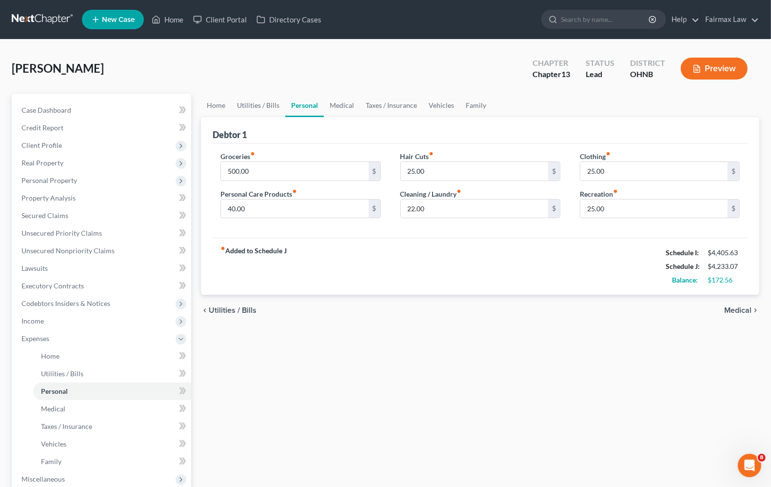
click at [735, 310] on span "Medical" at bounding box center [737, 310] width 27 height 8
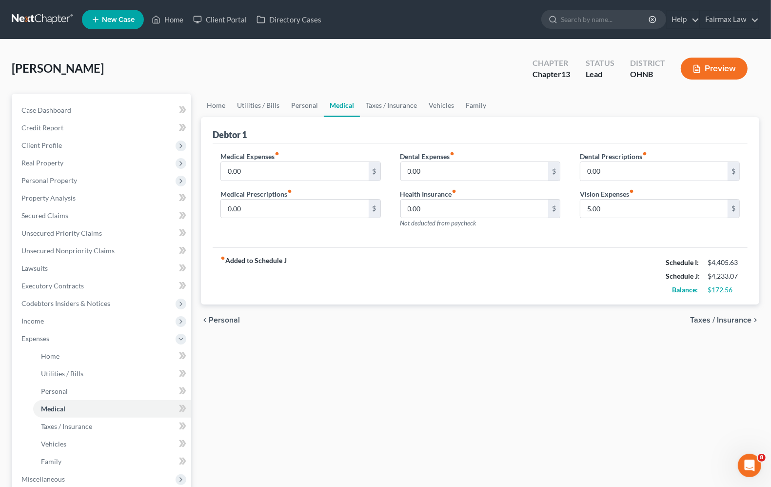
click at [729, 320] on span "Taxes / Insurance" at bounding box center [720, 320] width 61 height 8
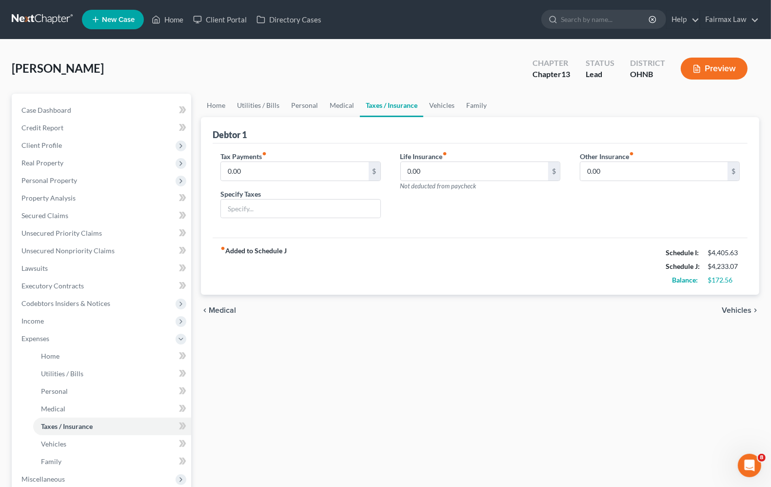
click at [742, 308] on span "Vehicles" at bounding box center [737, 310] width 30 height 8
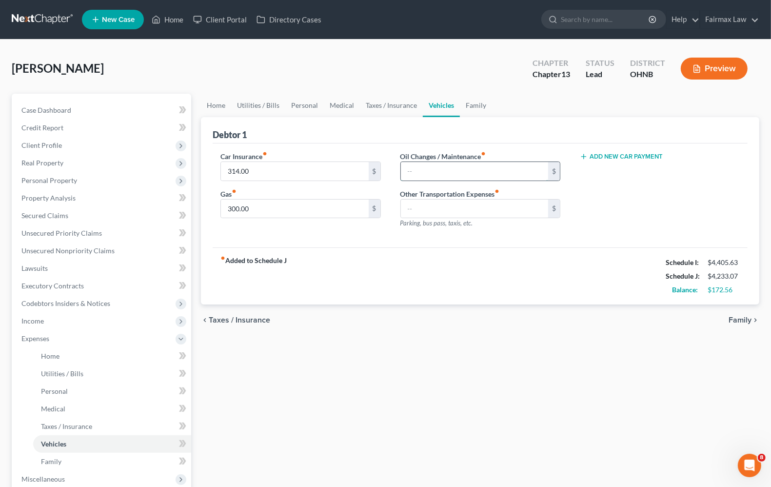
click at [429, 164] on input "text" at bounding box center [474, 171] width 147 height 19
type input "5"
type input "35.00"
click at [739, 318] on span "Family" at bounding box center [740, 320] width 23 height 8
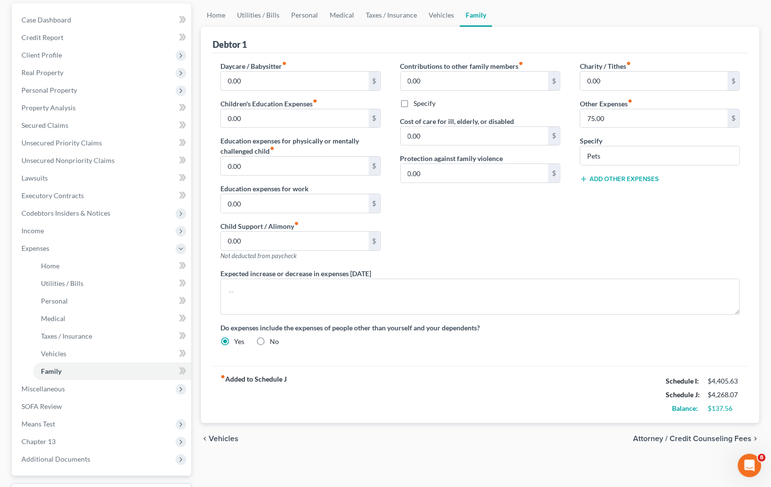
scroll to position [171, 0]
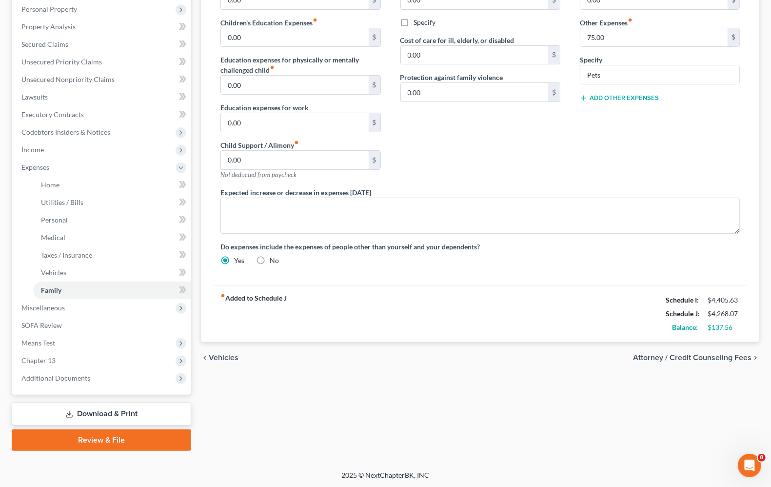
click at [220, 354] on span "Vehicles" at bounding box center [224, 358] width 30 height 8
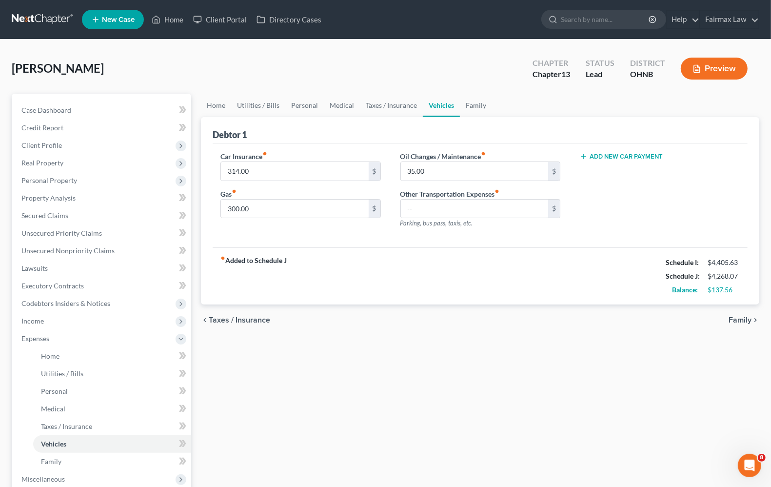
click at [247, 317] on span "Taxes / Insurance" at bounding box center [239, 320] width 61 height 8
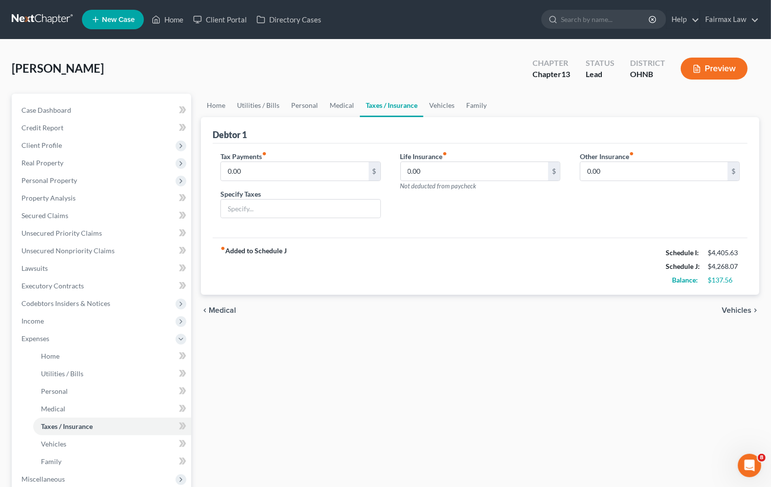
click at [220, 310] on span "Medical" at bounding box center [222, 310] width 27 height 8
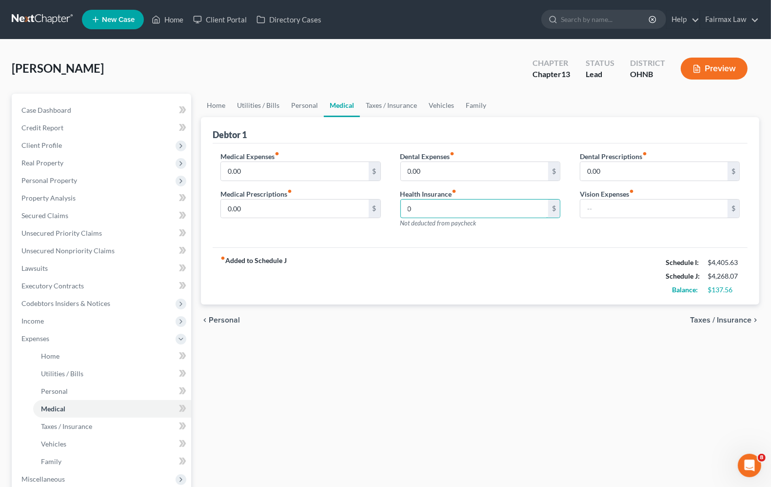
type input "0"
click at [229, 320] on span "Personal" at bounding box center [224, 320] width 31 height 8
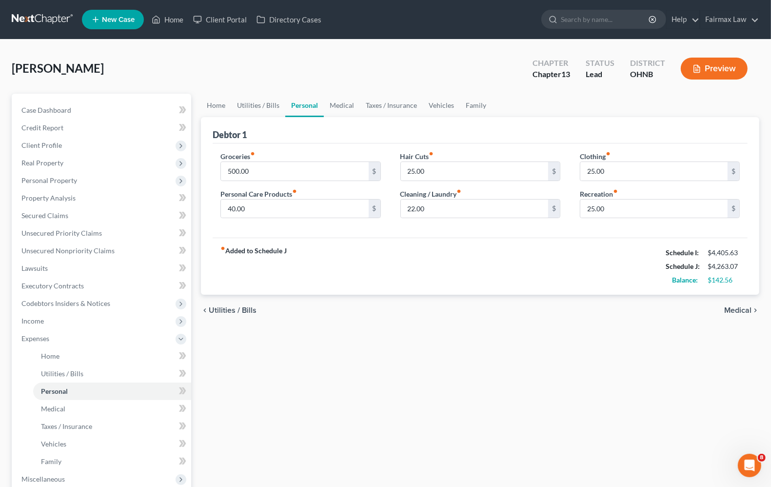
click at [232, 310] on span "Utilities / Bills" at bounding box center [233, 310] width 48 height 8
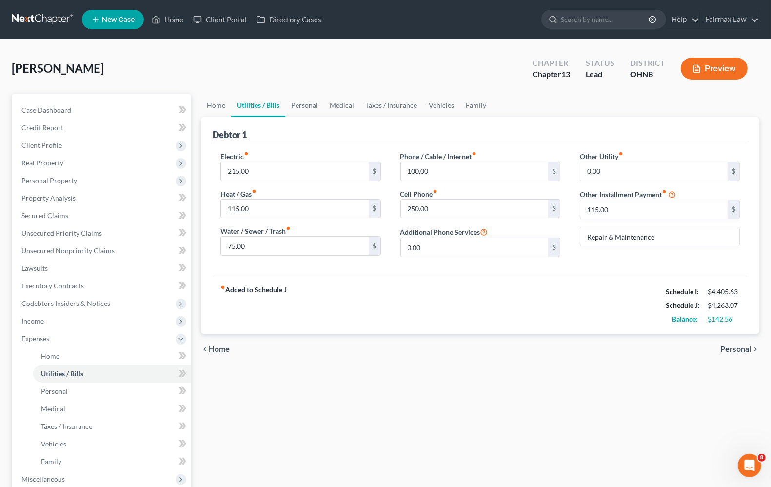
click at [738, 349] on span "Personal" at bounding box center [735, 349] width 31 height 8
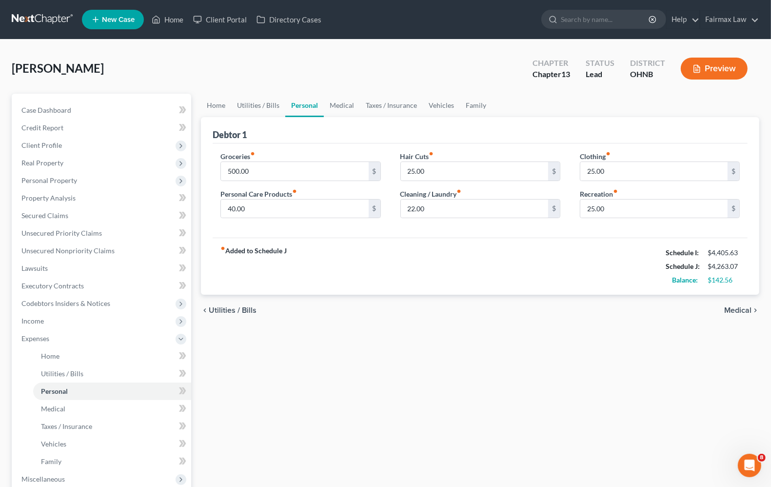
click at [734, 312] on span "Medical" at bounding box center [737, 310] width 27 height 8
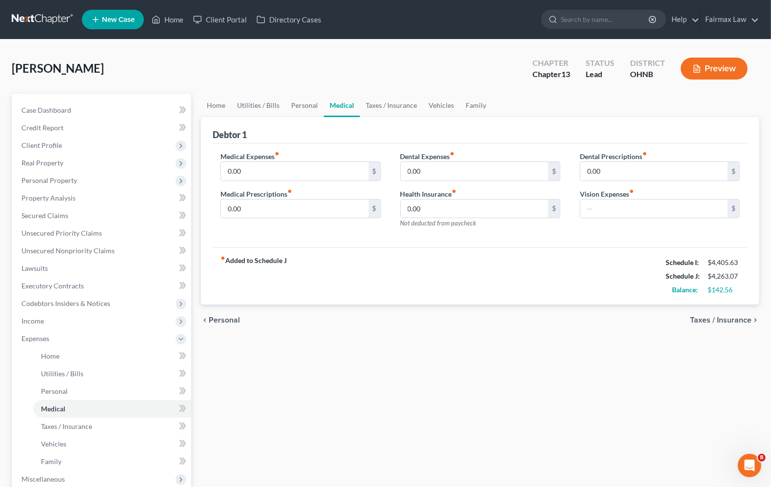
click at [232, 320] on span "Personal" at bounding box center [224, 320] width 31 height 8
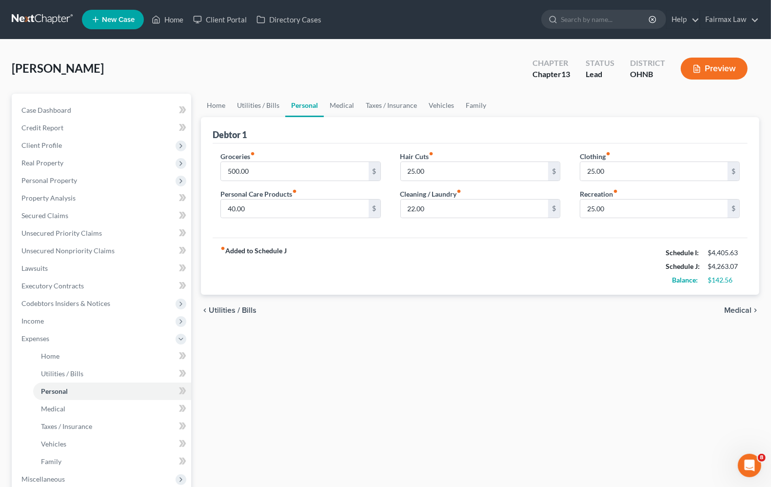
click at [747, 308] on span "Medical" at bounding box center [737, 310] width 27 height 8
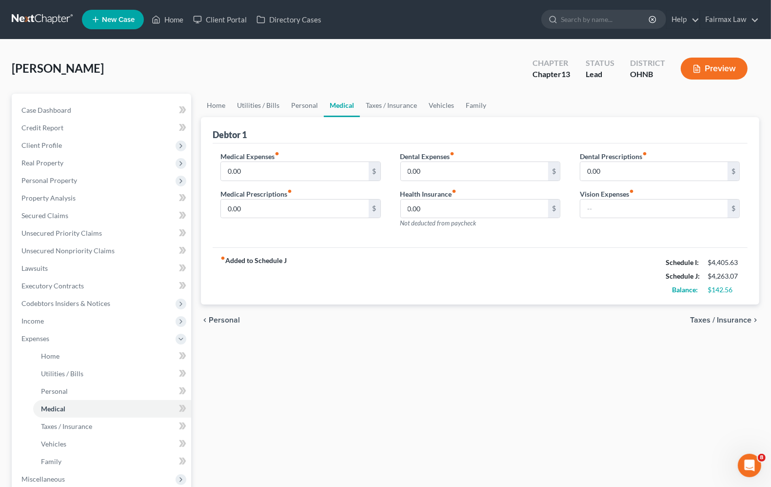
click at [725, 320] on span "Taxes / Insurance" at bounding box center [720, 320] width 61 height 8
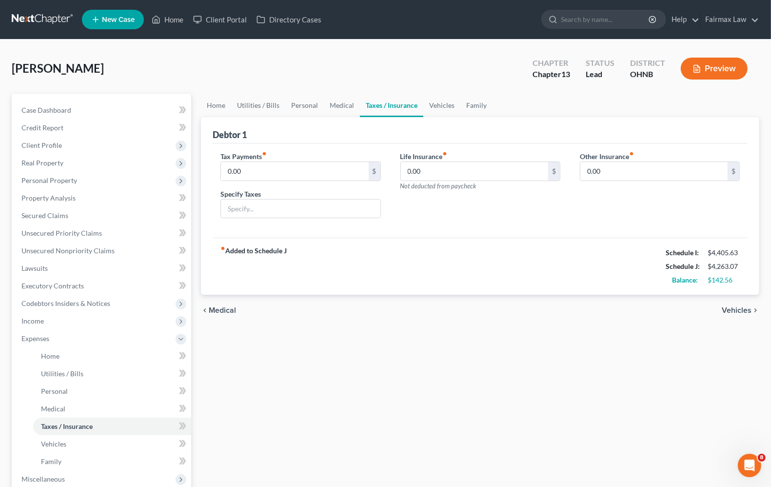
click at [728, 311] on span "Vehicles" at bounding box center [737, 310] width 30 height 8
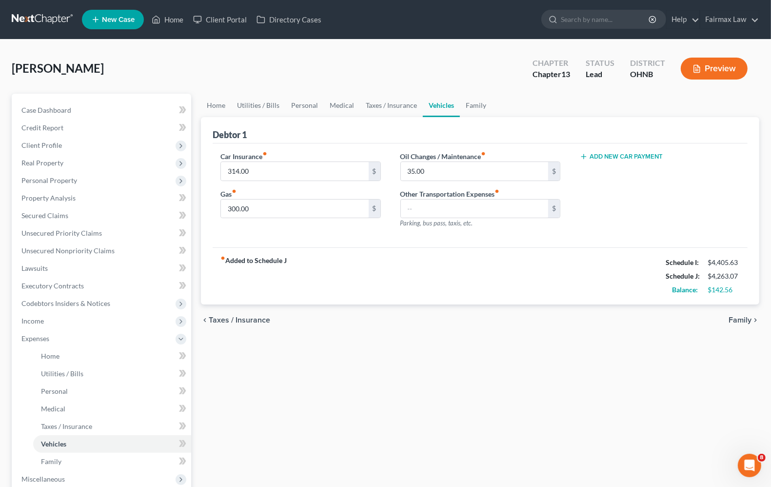
click at [735, 322] on span "Family" at bounding box center [740, 320] width 23 height 8
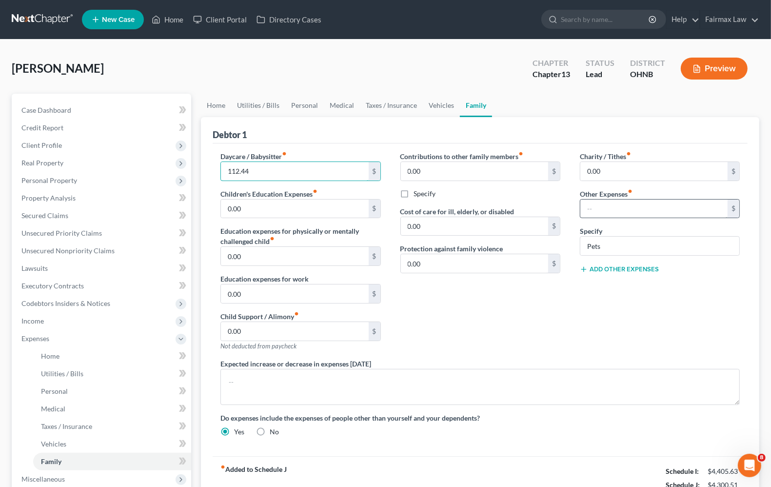
type input "112.44"
click at [671, 214] on input "text" at bounding box center [653, 209] width 147 height 19
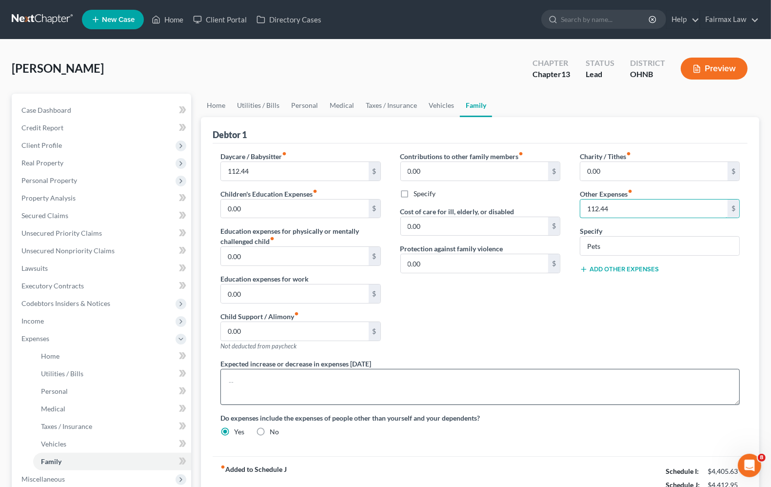
type input "112.44"
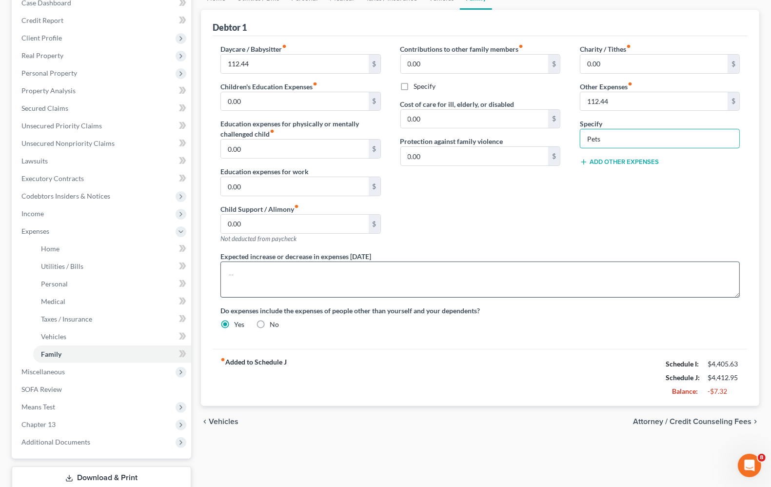
scroll to position [110, 0]
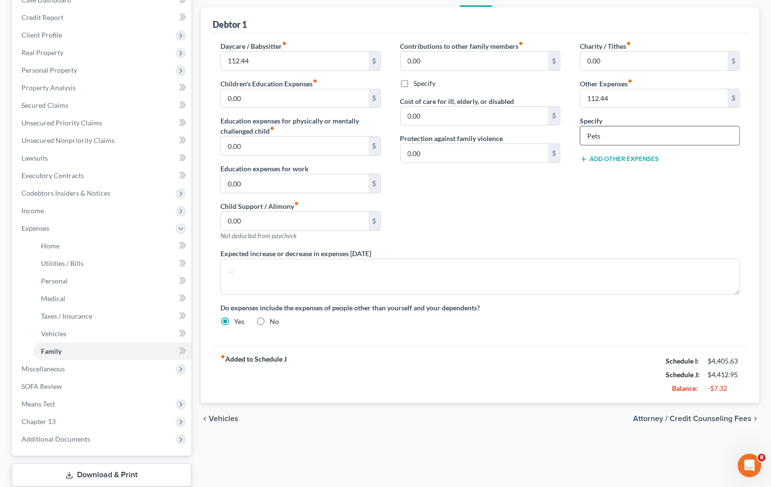
click at [632, 138] on input "Pets" at bounding box center [659, 135] width 159 height 19
click at [639, 103] on input "112.44" at bounding box center [653, 98] width 147 height 19
click at [639, 103] on input "text" at bounding box center [653, 98] width 147 height 19
type input "100.00"
click at [619, 159] on button "Add Other Expenses" at bounding box center [619, 159] width 79 height 8
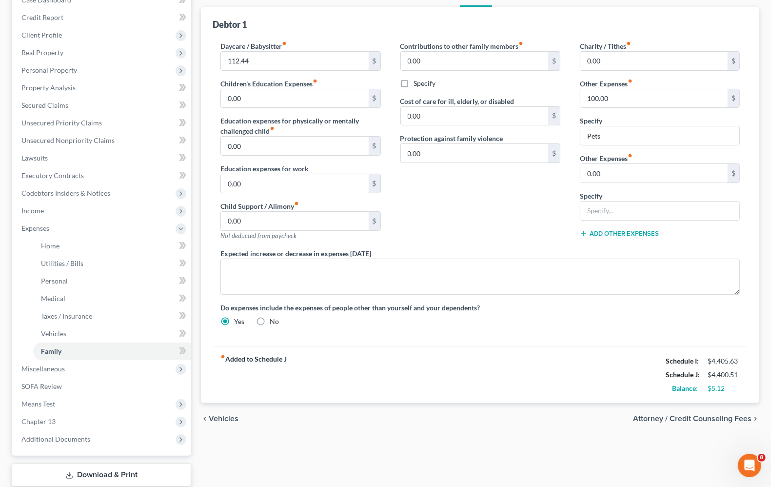
click at [615, 233] on button "Add Other Expenses" at bounding box center [619, 234] width 79 height 8
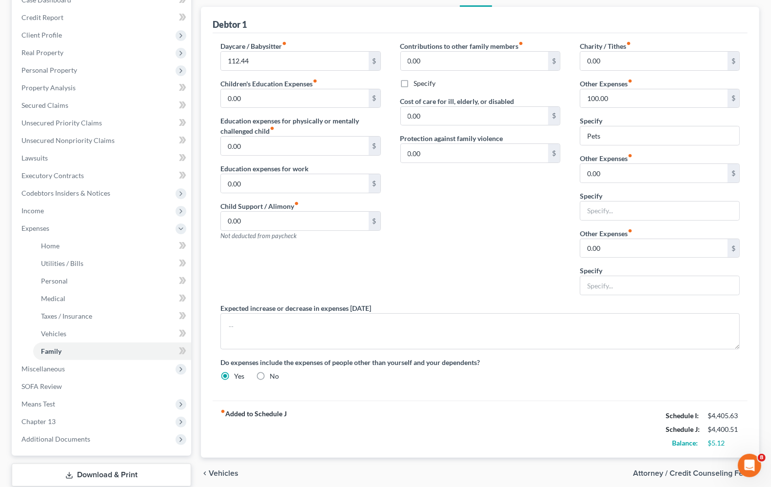
click at [257, 414] on strong "fiber_manual_record Added to Schedule J" at bounding box center [253, 429] width 66 height 41
click at [224, 471] on span "Vehicles" at bounding box center [224, 473] width 30 height 8
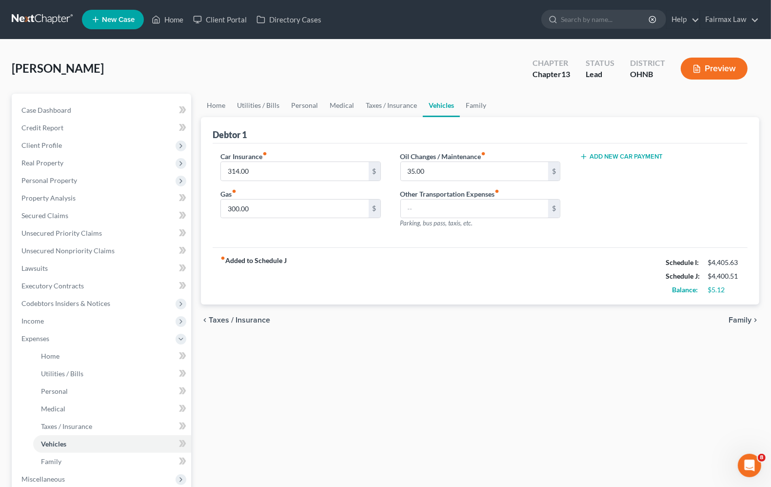
click at [220, 322] on span "Taxes / Insurance" at bounding box center [239, 320] width 61 height 8
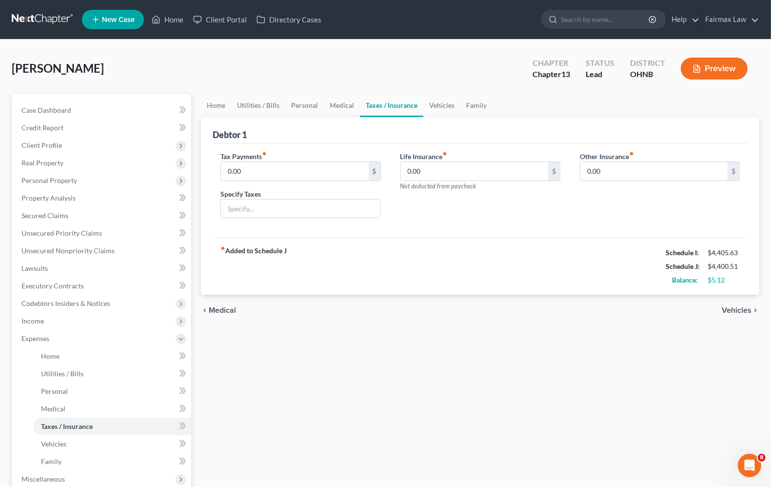
click at [222, 310] on span "Medical" at bounding box center [222, 310] width 27 height 8
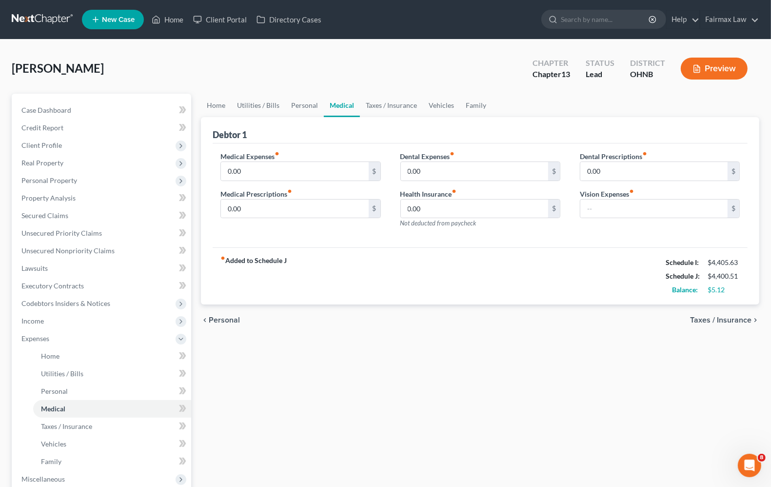
click at [228, 319] on span "Personal" at bounding box center [224, 320] width 31 height 8
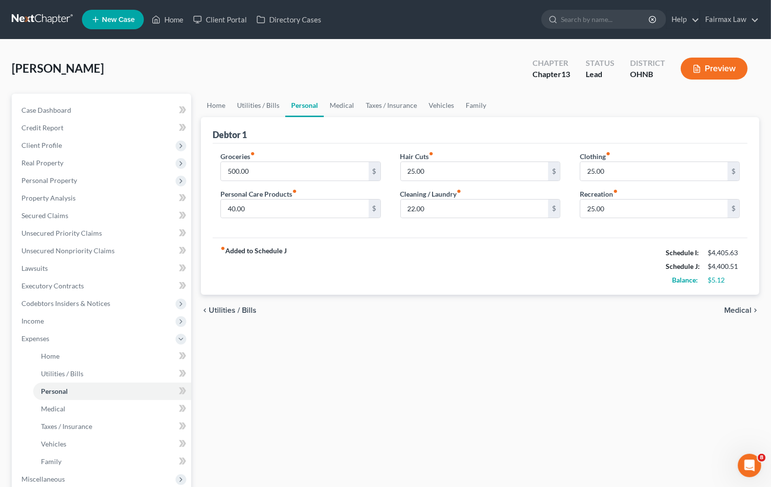
click at [232, 309] on span "Utilities / Bills" at bounding box center [233, 310] width 48 height 8
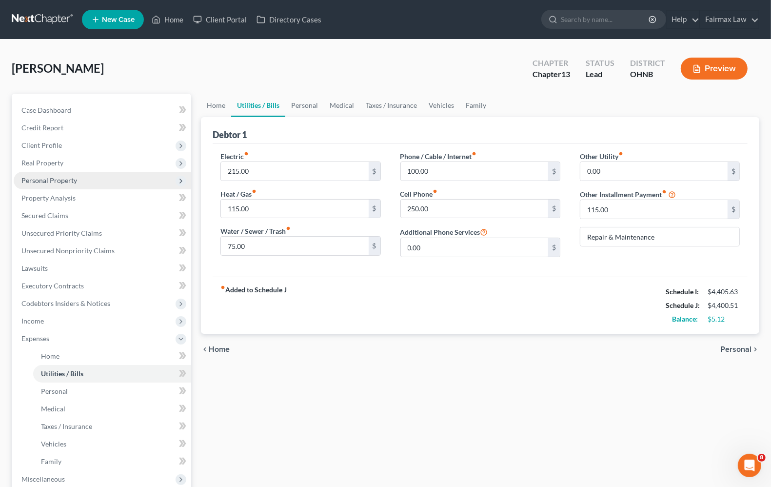
click at [40, 182] on span "Personal Property" at bounding box center [49, 180] width 56 height 8
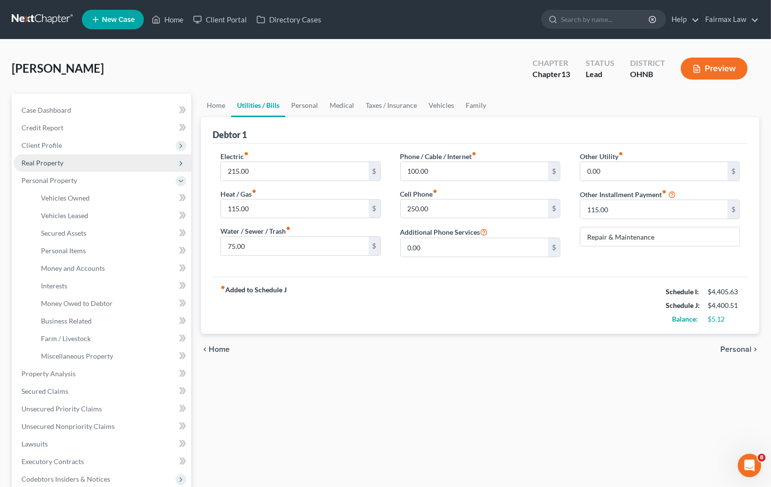
click at [40, 166] on span "Real Property" at bounding box center [103, 163] width 178 height 18
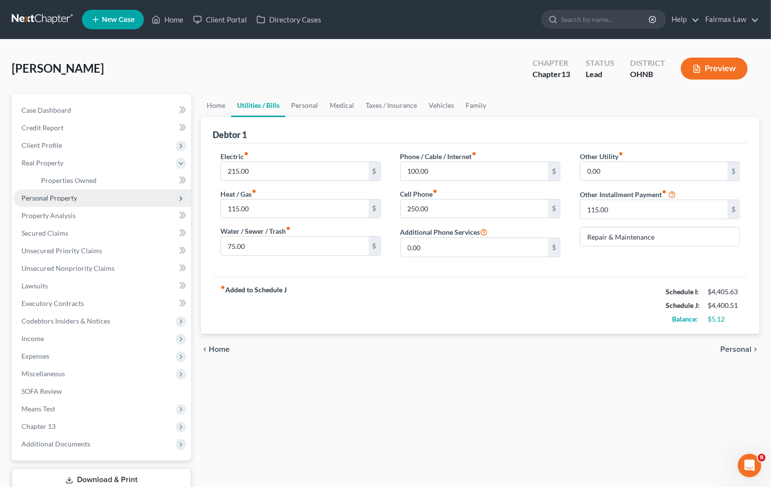
click at [45, 200] on span "Personal Property" at bounding box center [49, 198] width 56 height 8
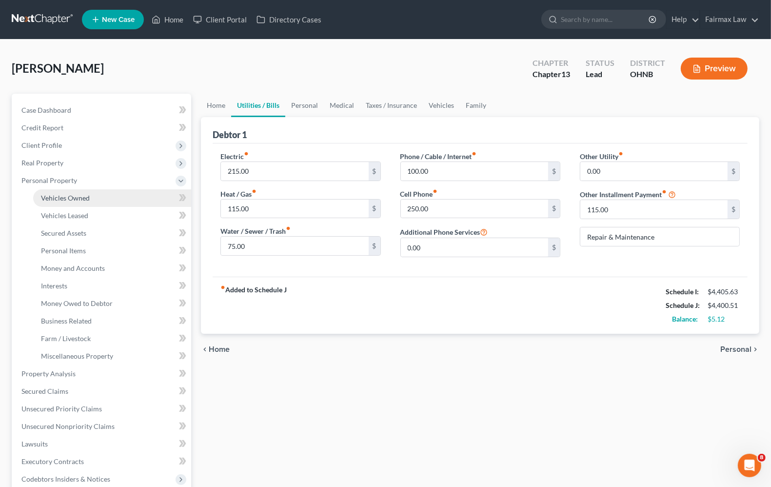
click at [61, 199] on span "Vehicles Owned" at bounding box center [65, 198] width 49 height 8
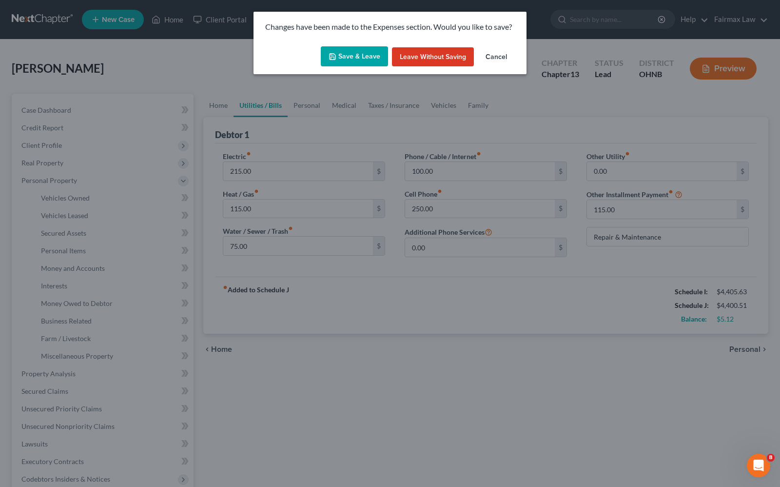
click at [352, 60] on button "Save & Leave" at bounding box center [354, 56] width 67 height 20
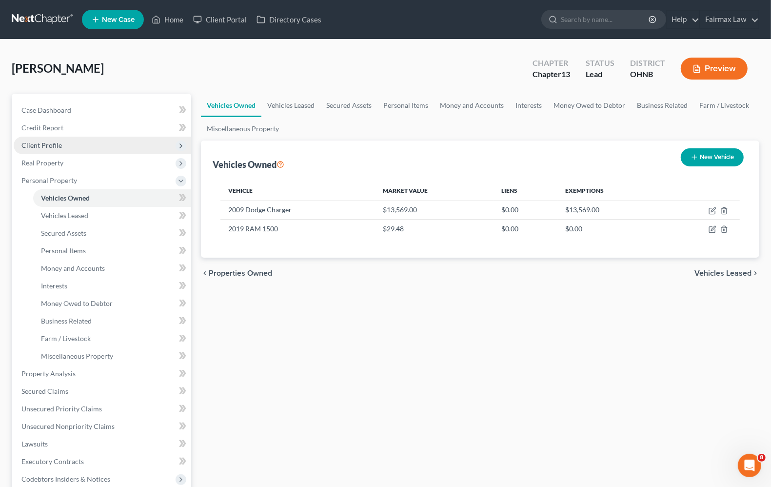
click at [49, 142] on span "Client Profile" at bounding box center [41, 145] width 40 height 8
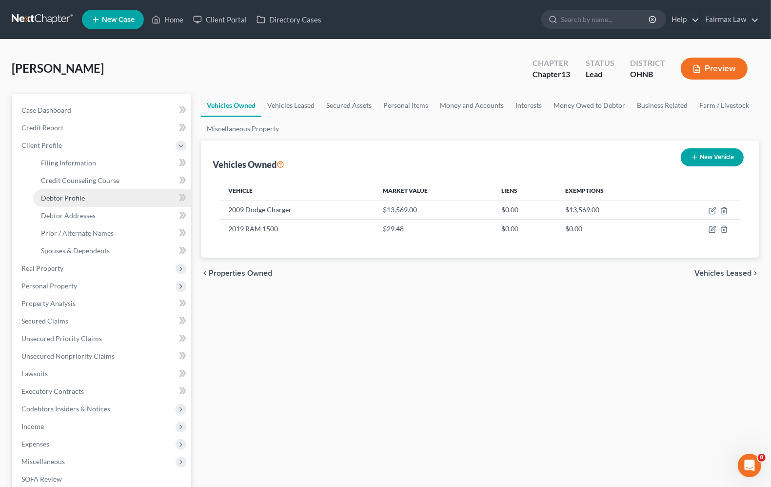
click at [76, 200] on span "Debtor Profile" at bounding box center [63, 198] width 44 height 8
select select "0"
select select "1"
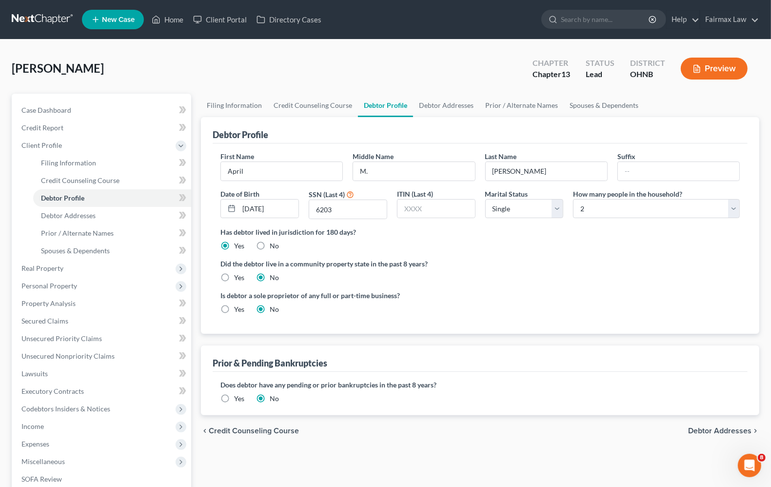
click at [607, 286] on ng-include "First Name April Middle Name M. Last Name [PERSON_NAME] Date of Birth [DEMOGRAP…" at bounding box center [480, 236] width 520 height 171
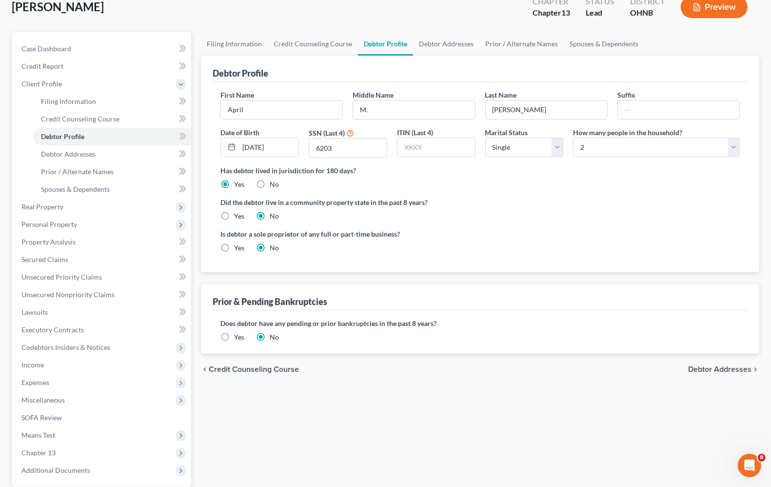
scroll to position [154, 0]
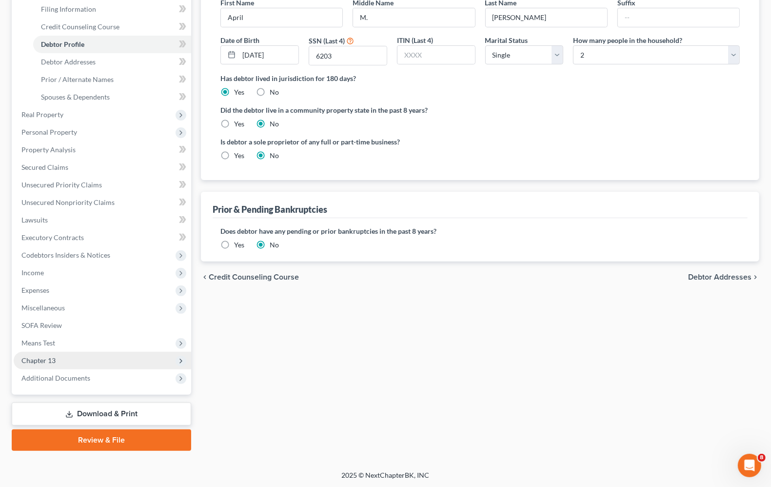
click at [36, 359] on span "Chapter 13" at bounding box center [38, 360] width 34 height 8
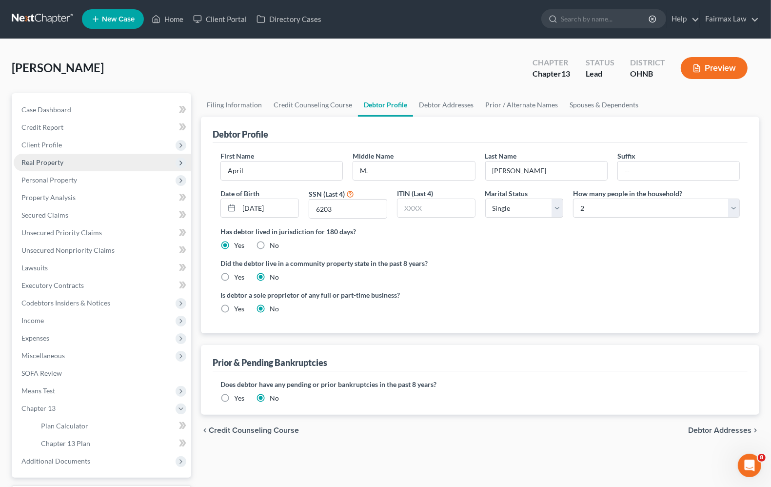
scroll to position [0, 0]
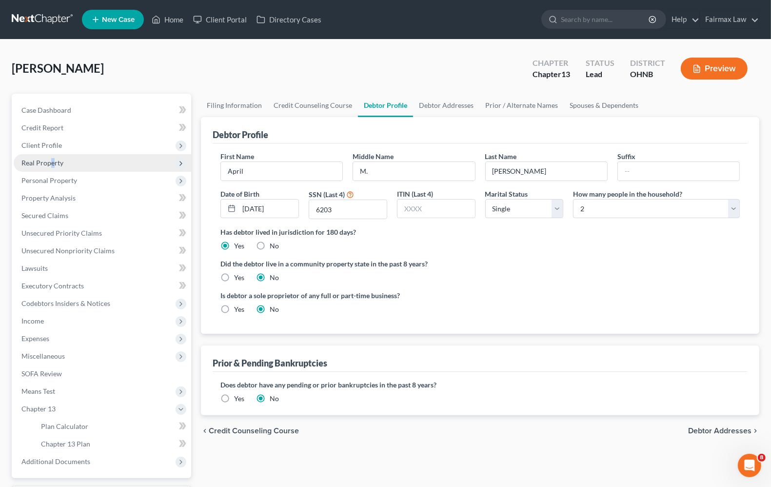
click at [53, 159] on span "Real Property" at bounding box center [42, 163] width 42 height 8
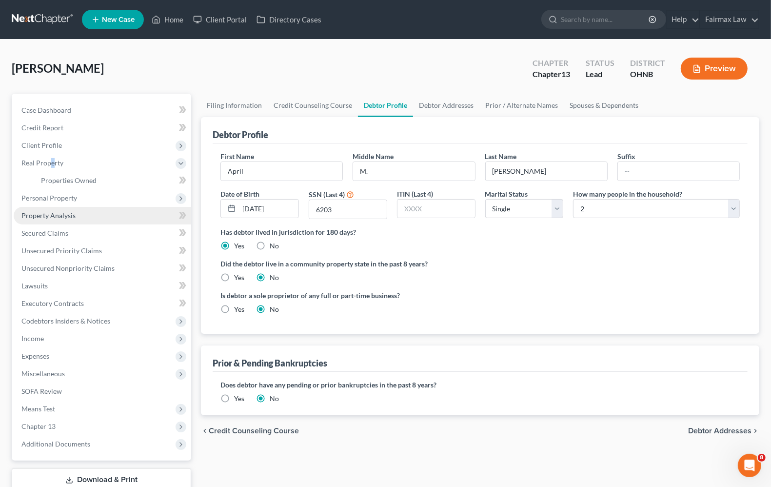
click at [48, 213] on span "Property Analysis" at bounding box center [48, 215] width 54 height 8
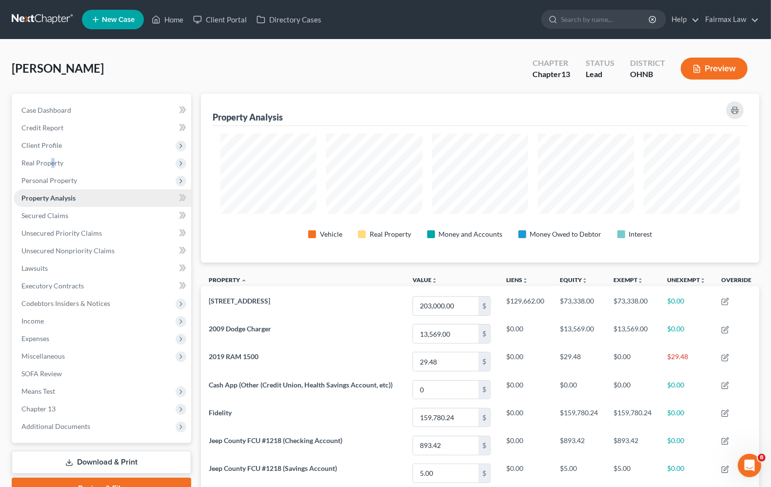
scroll to position [169, 559]
click at [50, 190] on link "Property Analysis" at bounding box center [103, 198] width 178 height 18
click at [49, 148] on span "Client Profile" at bounding box center [41, 145] width 40 height 8
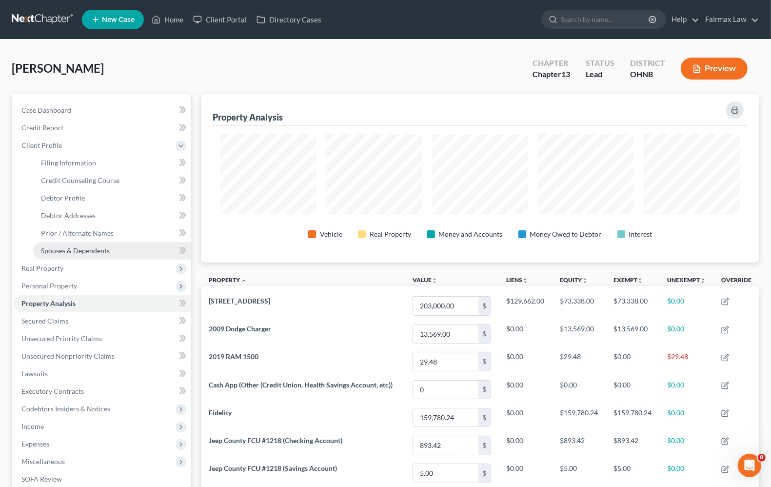
click at [83, 249] on span "Spouses & Dependents" at bounding box center [75, 250] width 69 height 8
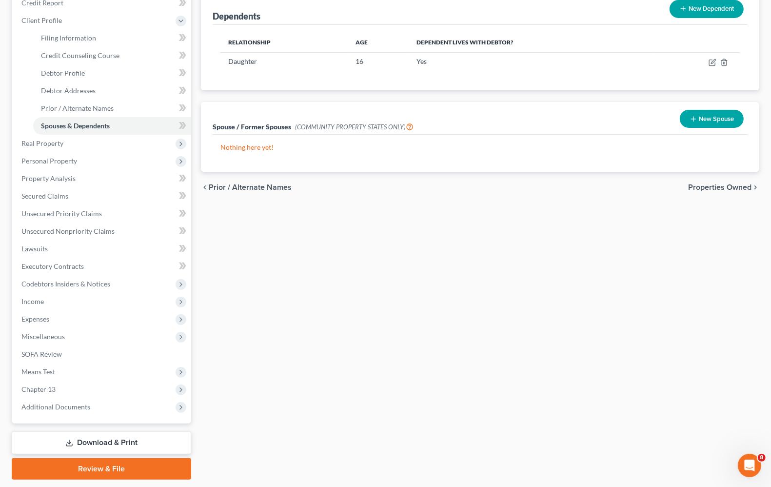
scroll to position [154, 0]
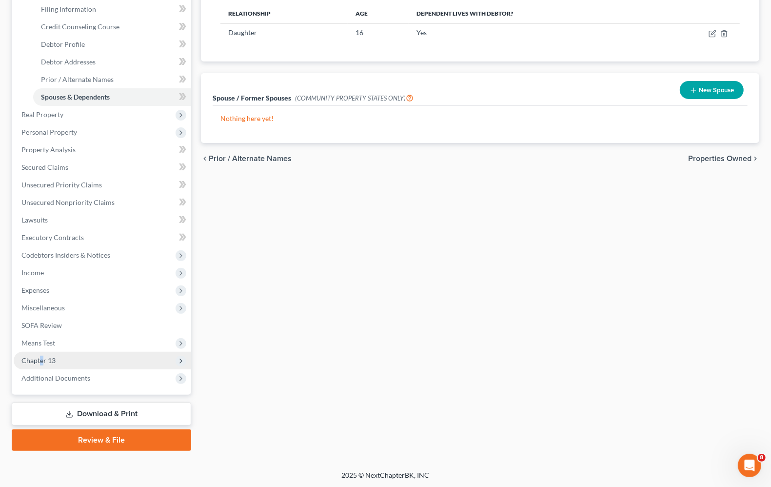
click at [42, 362] on span "Chapter 13" at bounding box center [103, 361] width 178 height 18
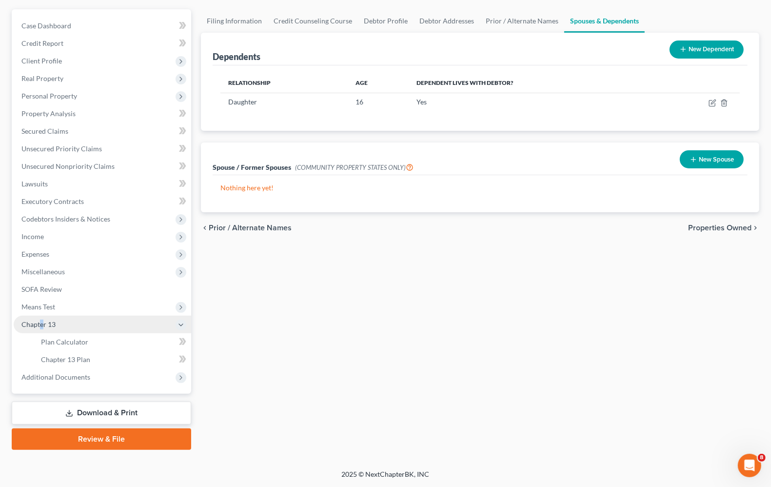
scroll to position [83, 0]
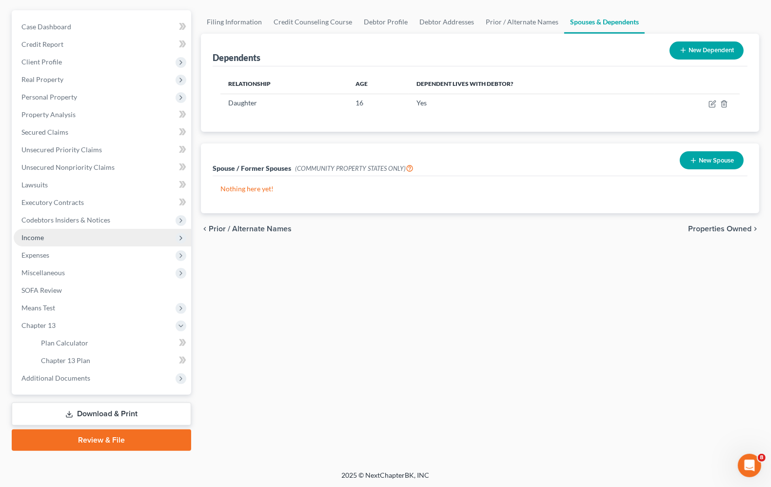
click at [38, 240] on span "Income" at bounding box center [103, 238] width 178 height 18
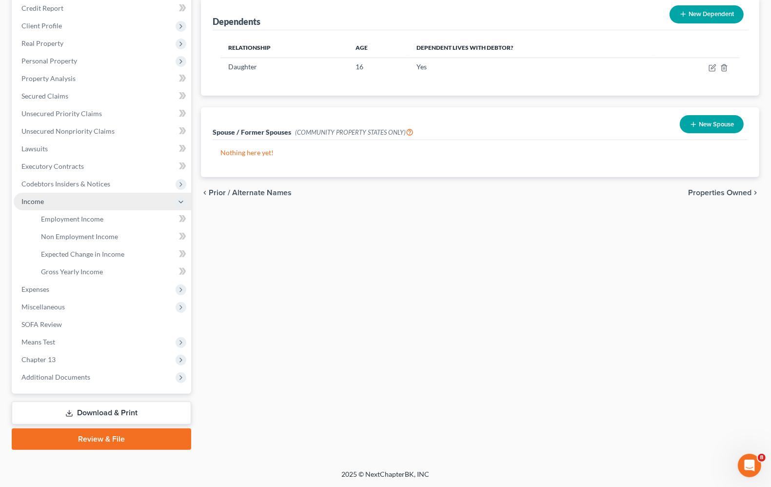
scroll to position [118, 0]
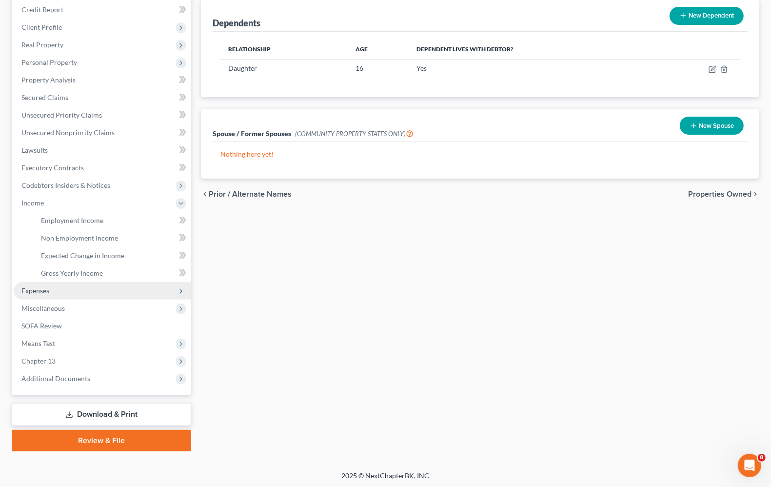
click at [38, 290] on span "Expenses" at bounding box center [35, 290] width 28 height 8
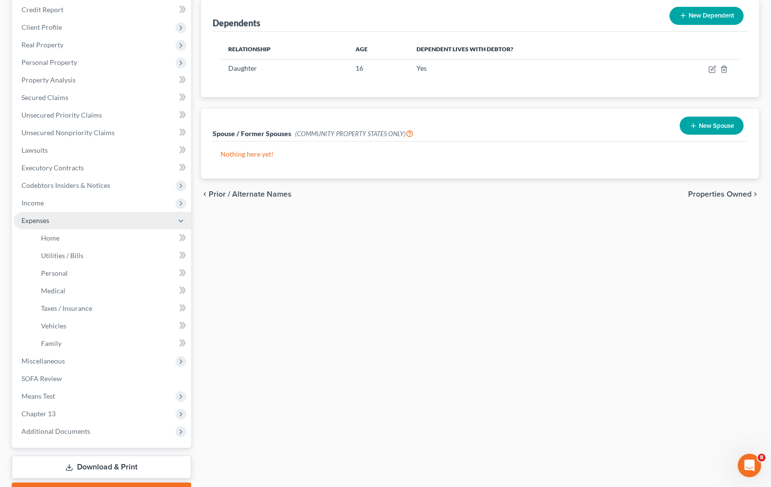
scroll to position [144, 0]
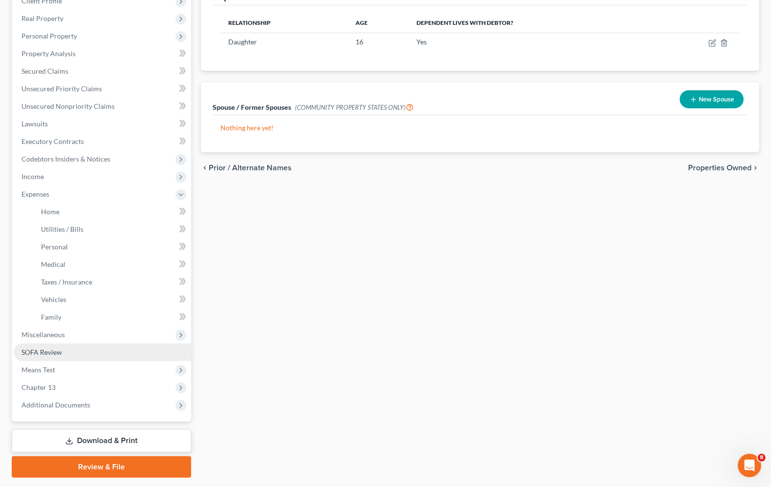
click at [28, 356] on link "SOFA Review" at bounding box center [103, 352] width 178 height 18
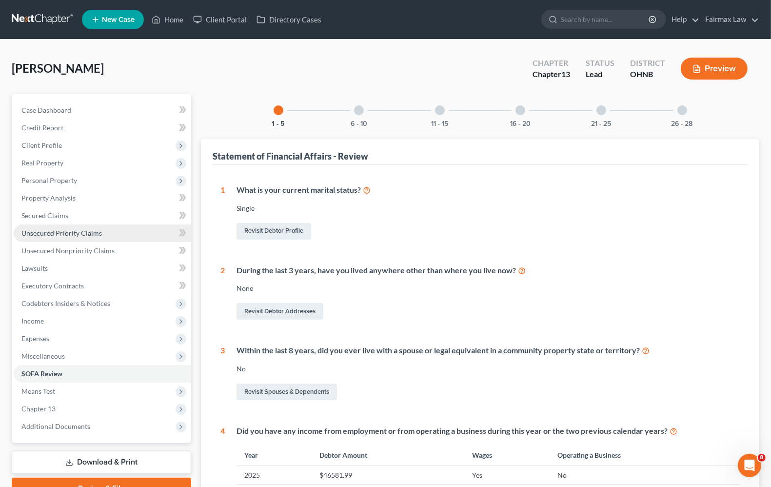
click at [63, 229] on span "Unsecured Priority Claims" at bounding box center [61, 233] width 80 height 8
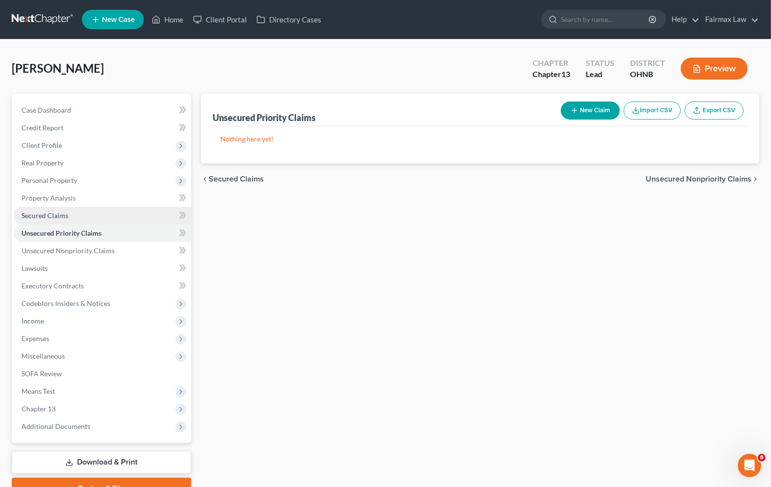
click at [37, 216] on span "Secured Claims" at bounding box center [44, 215] width 47 height 8
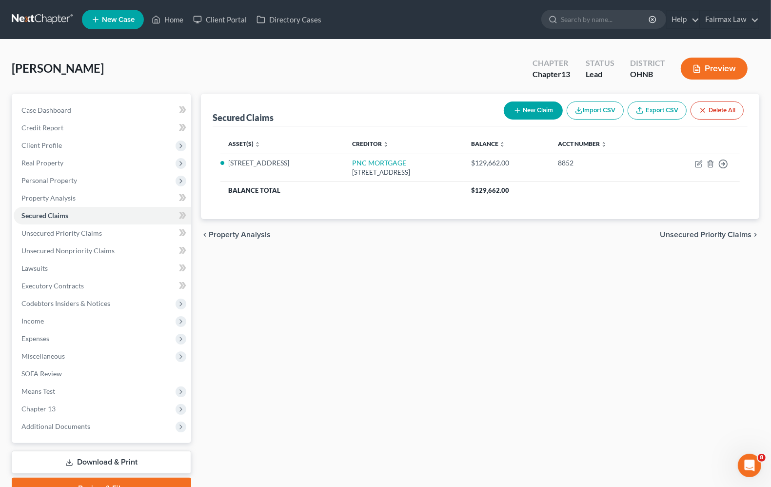
click at [713, 64] on button "Preview" at bounding box center [714, 69] width 67 height 22
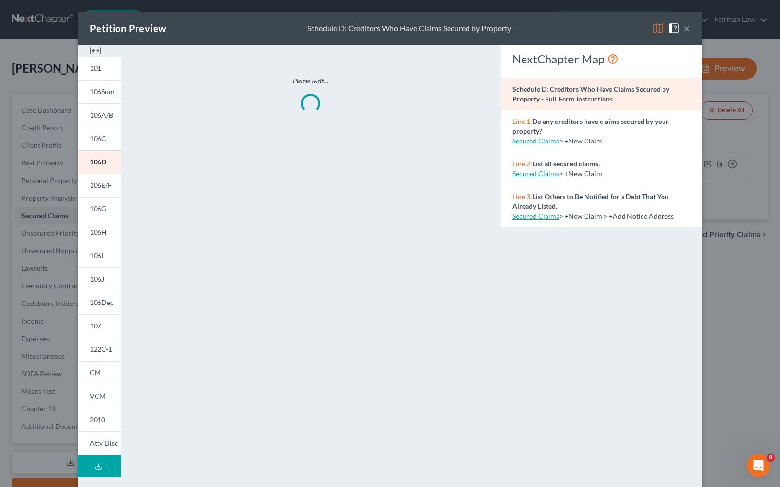
click at [684, 30] on button "×" at bounding box center [687, 28] width 7 height 12
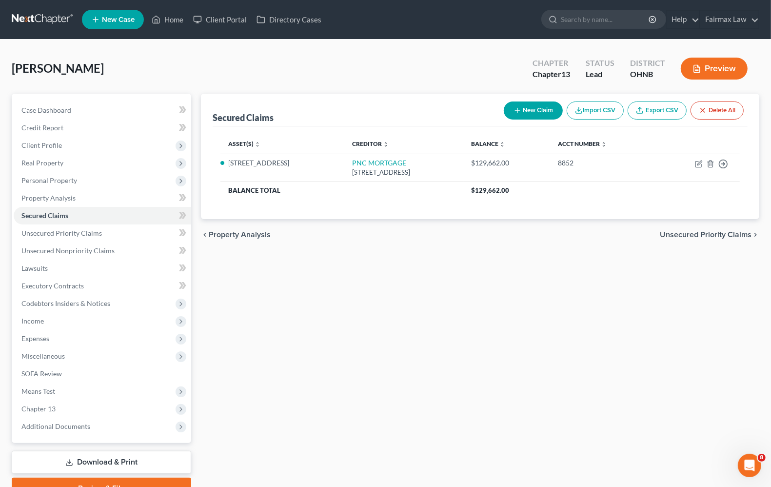
click at [364, 332] on div "Secured Claims New Claim Import CSV Export CSV Delete All Asset(s) expand_more …" at bounding box center [480, 296] width 568 height 405
click at [179, 19] on link "Home" at bounding box center [167, 20] width 41 height 18
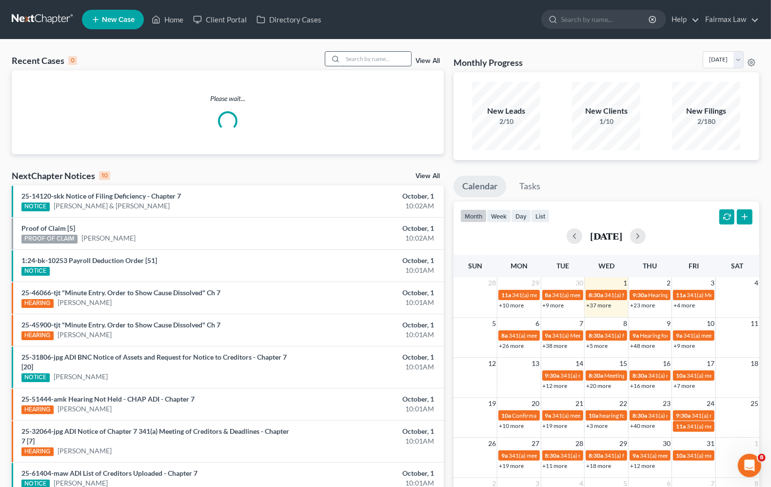
click at [366, 57] on input "search" at bounding box center [377, 59] width 68 height 14
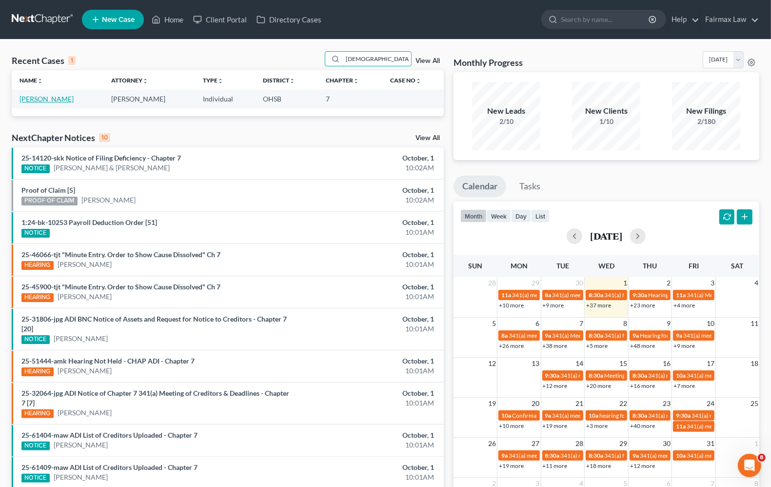
type input "[DEMOGRAPHIC_DATA][PERSON_NAME]"
click at [40, 98] on link "[PERSON_NAME]" at bounding box center [47, 99] width 54 height 8
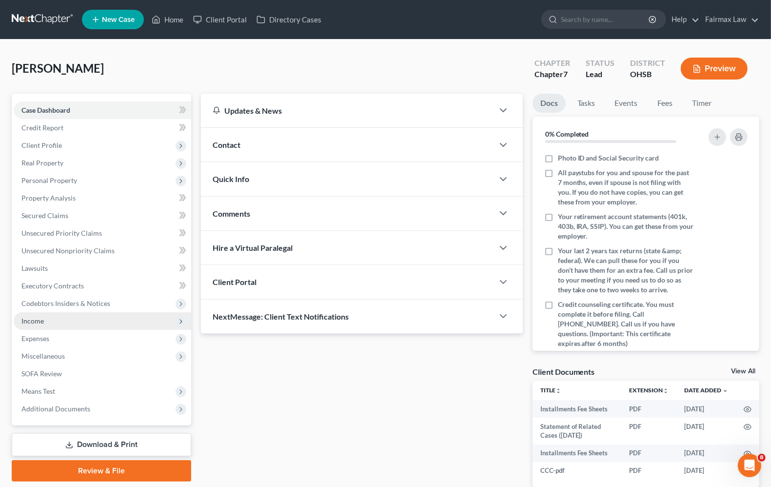
click at [48, 319] on span "Income" at bounding box center [103, 321] width 178 height 18
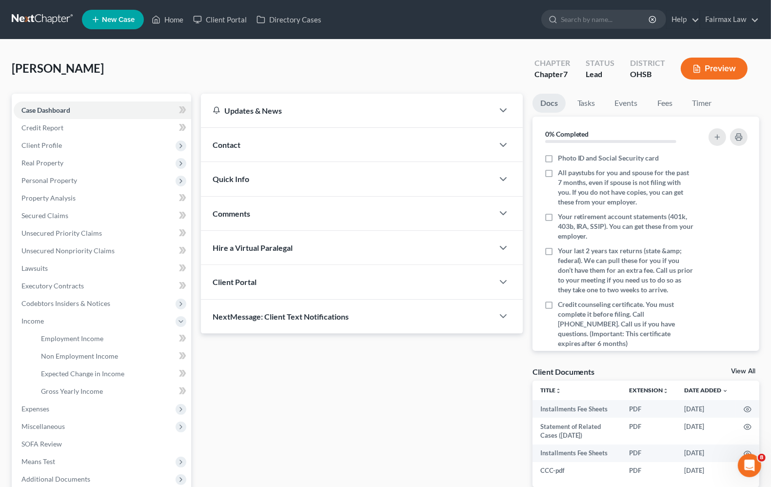
scroll to position [100, 0]
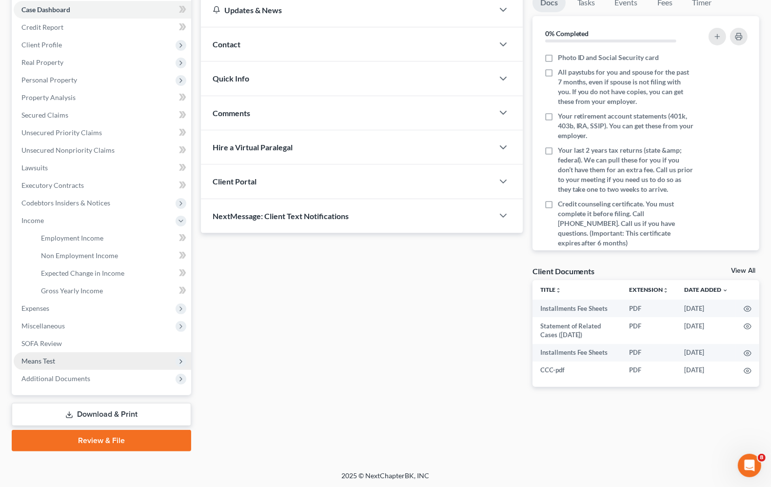
click at [55, 362] on span "Means Test" at bounding box center [38, 361] width 34 height 8
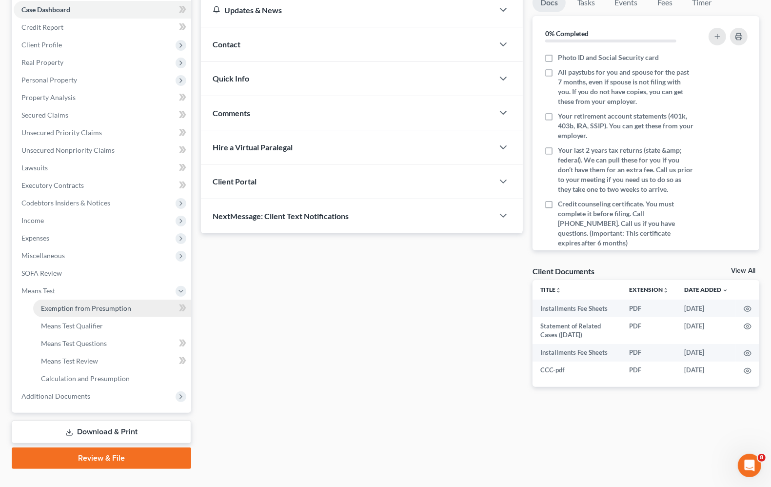
click at [72, 311] on link "Exemption from Presumption" at bounding box center [112, 309] width 158 height 18
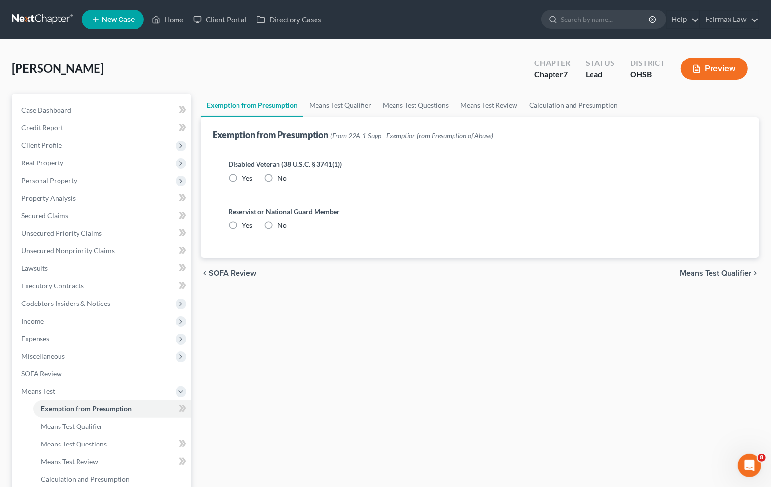
click at [702, 272] on span "Means Test Qualifier" at bounding box center [716, 273] width 72 height 8
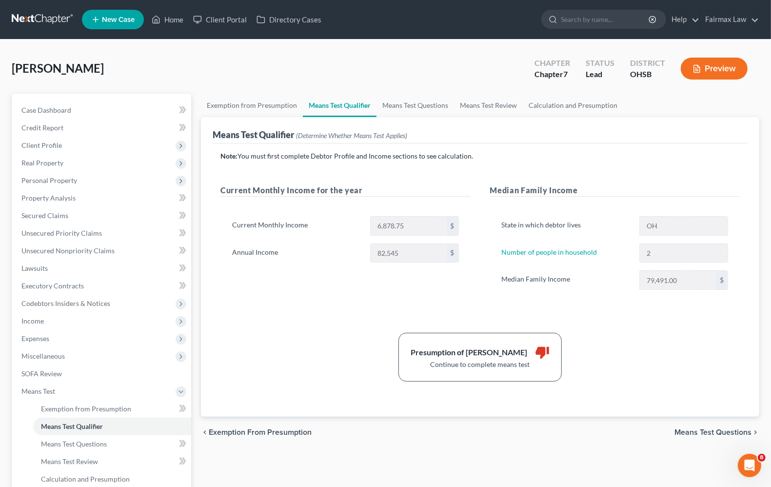
click at [710, 433] on span "Means Test Questions" at bounding box center [713, 432] width 77 height 8
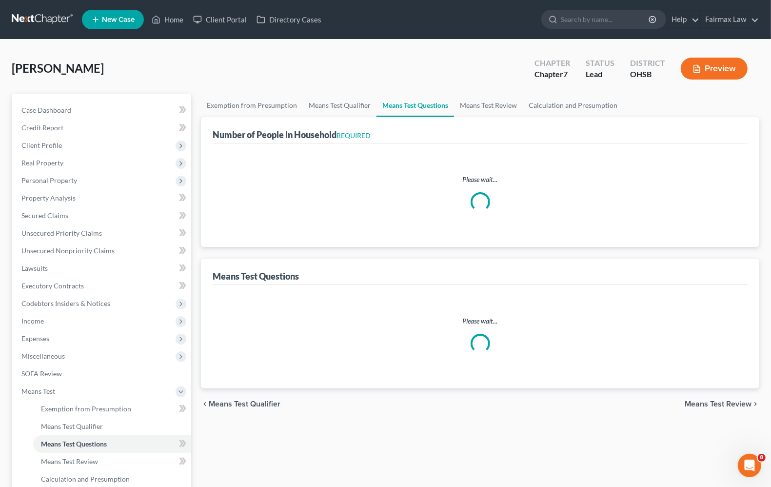
select select "1"
select select "60"
select select "2"
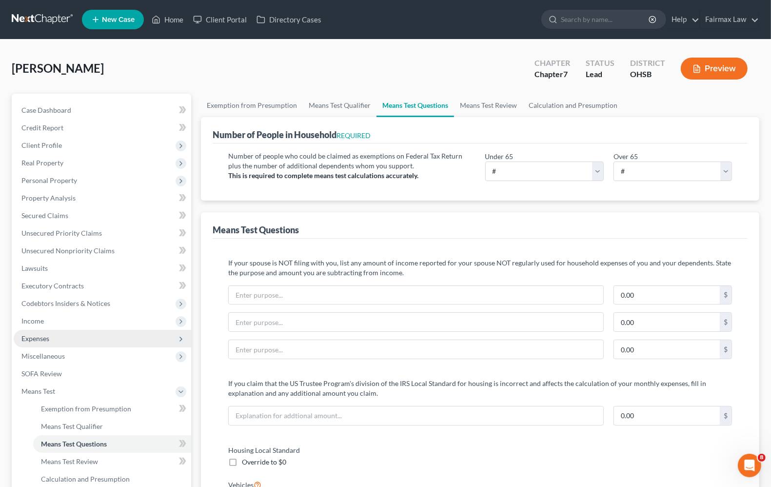
click at [37, 340] on span "Expenses" at bounding box center [35, 338] width 28 height 8
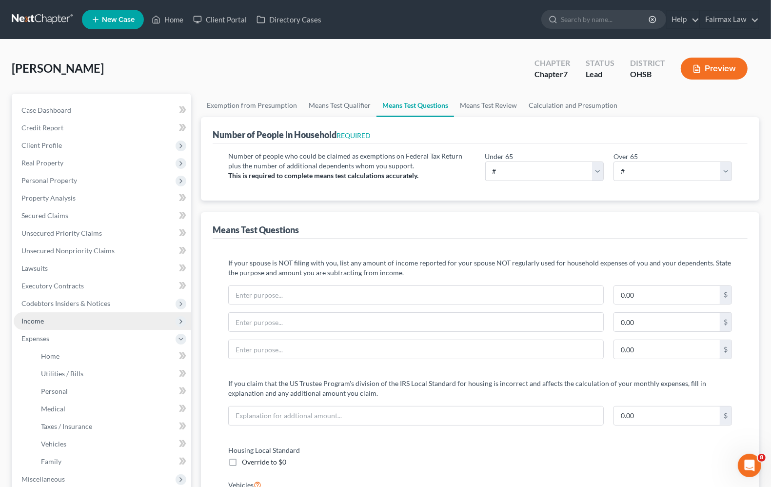
click at [26, 324] on span "Income" at bounding box center [103, 321] width 178 height 18
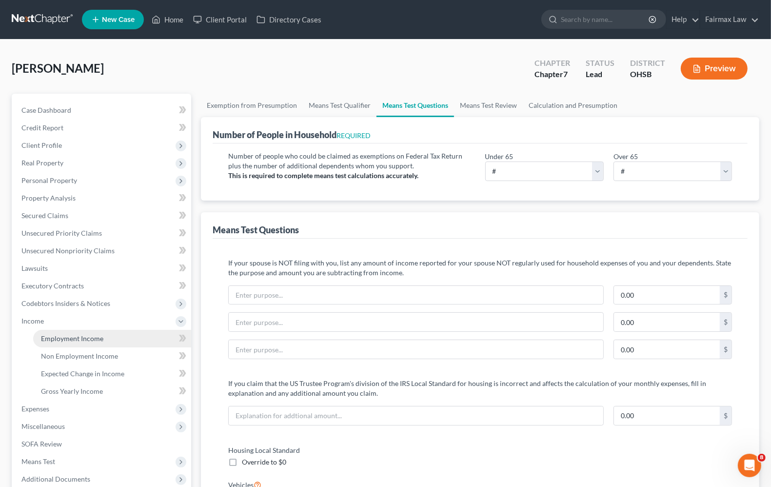
click at [41, 338] on span "Employment Income" at bounding box center [72, 338] width 62 height 8
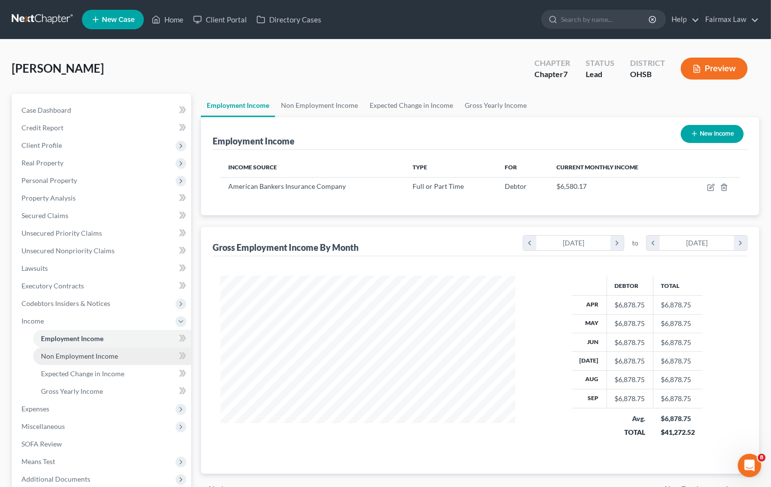
scroll to position [176, 314]
click at [54, 408] on span "Expenses" at bounding box center [103, 409] width 178 height 18
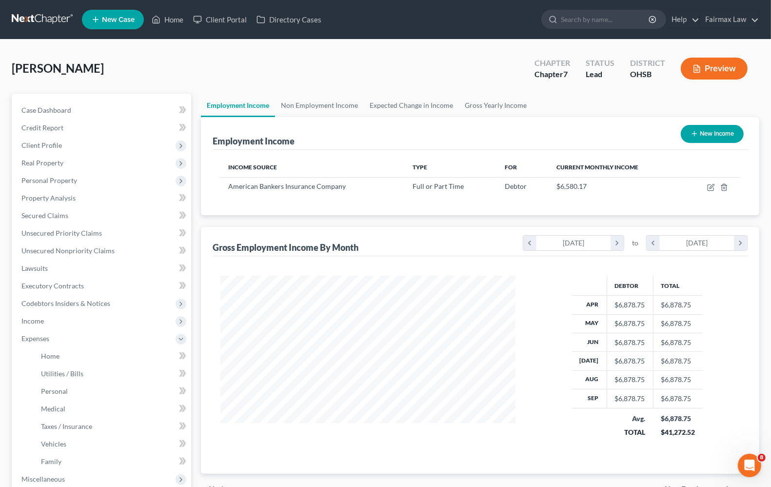
click at [421, 450] on div at bounding box center [368, 363] width 314 height 175
click at [38, 321] on span "Income" at bounding box center [32, 321] width 22 height 8
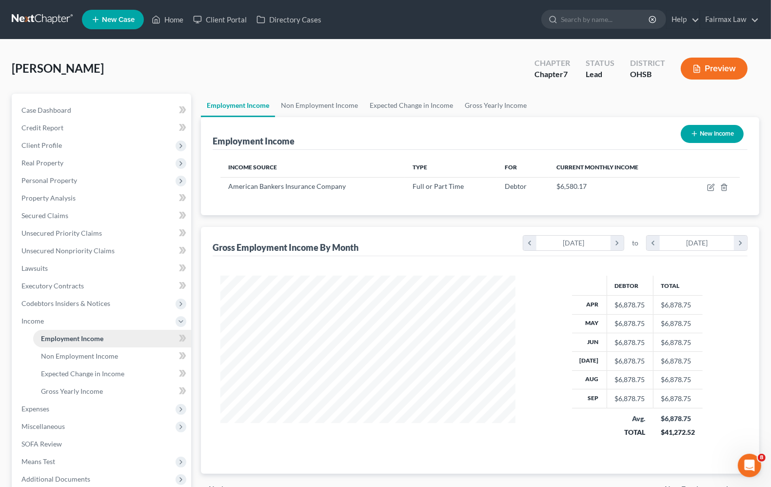
click at [57, 340] on span "Employment Income" at bounding box center [72, 338] width 62 height 8
click at [41, 413] on span "Expenses" at bounding box center [103, 409] width 178 height 18
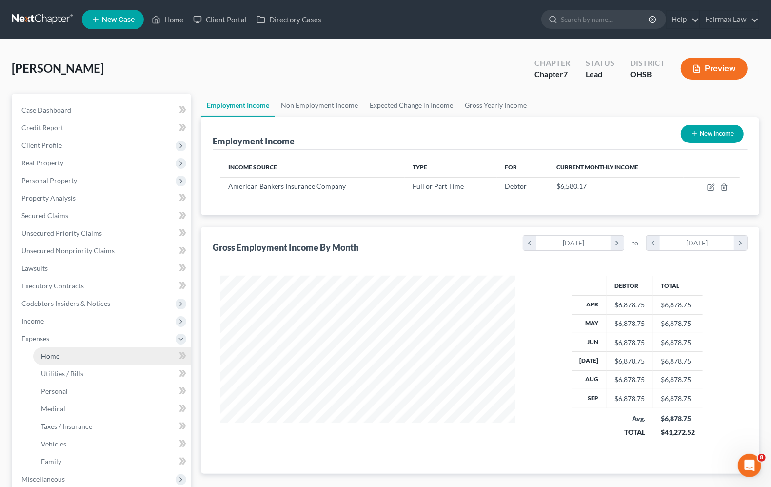
click at [54, 359] on span "Home" at bounding box center [50, 356] width 19 height 8
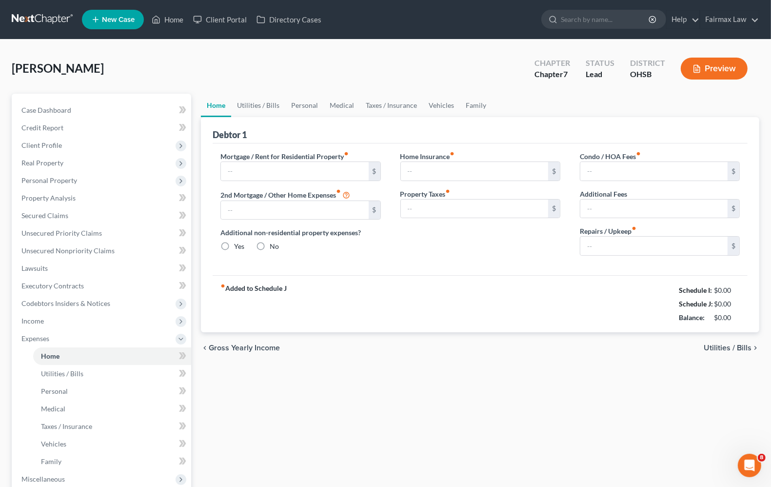
type input "1,500.00"
type input "0.00"
radio input "true"
type input "0.00"
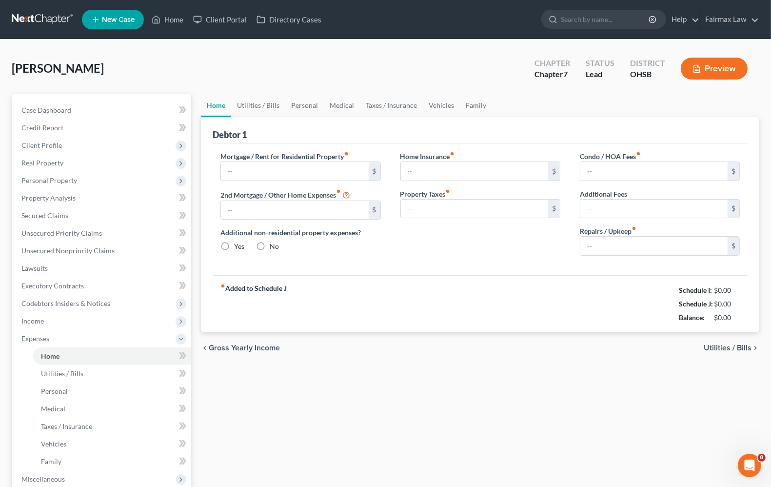
type input "0.00"
click at [740, 346] on span "Utilities / Bills" at bounding box center [728, 348] width 48 height 8
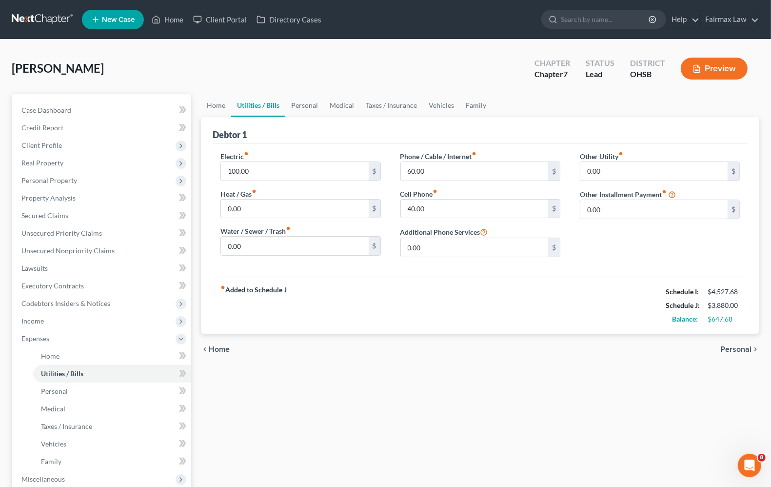
click at [741, 348] on span "Personal" at bounding box center [735, 349] width 31 height 8
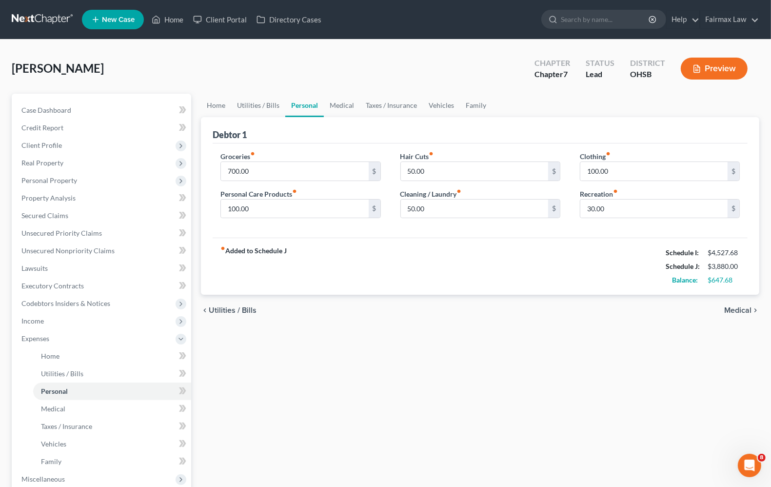
click at [558, 381] on div "Home Utilities / Bills Personal Medical Taxes / Insurance Vehicles Family Debto…" at bounding box center [480, 349] width 568 height 511
click at [730, 311] on span "Medical" at bounding box center [737, 310] width 27 height 8
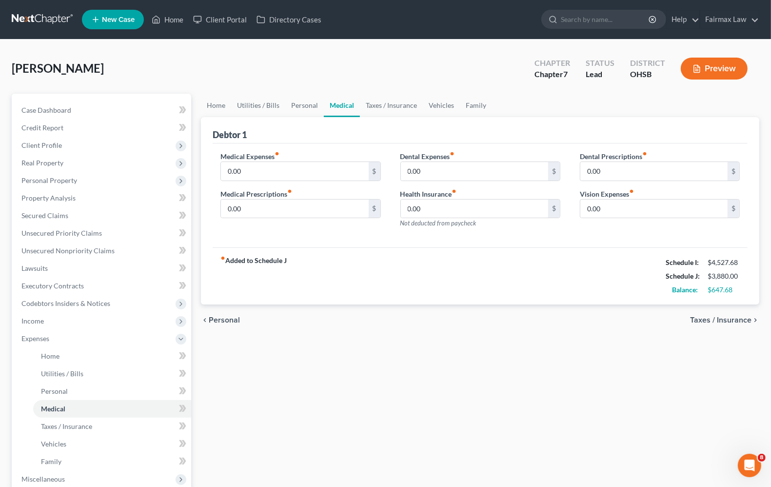
click at [220, 171] on div "Medical Expenses fiber_manual_record 0.00 $ Medical Prescriptions fiber_manual_…" at bounding box center [301, 193] width 180 height 85
click at [228, 174] on input "0.00" at bounding box center [294, 171] width 147 height 19
type input "250.00"
drag, startPoint x: 615, startPoint y: 322, endPoint x: 610, endPoint y: 322, distance: 4.9
click at [611, 322] on div "chevron_left Personal Taxes / Insurance chevron_right" at bounding box center [480, 319] width 559 height 31
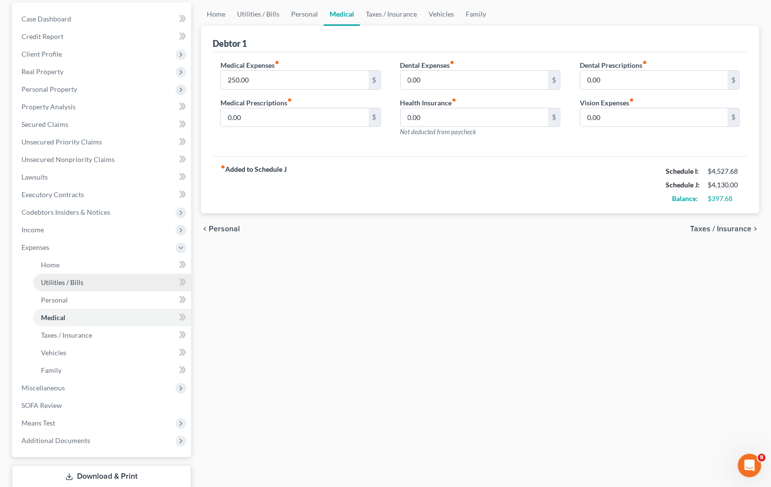
scroll to position [122, 0]
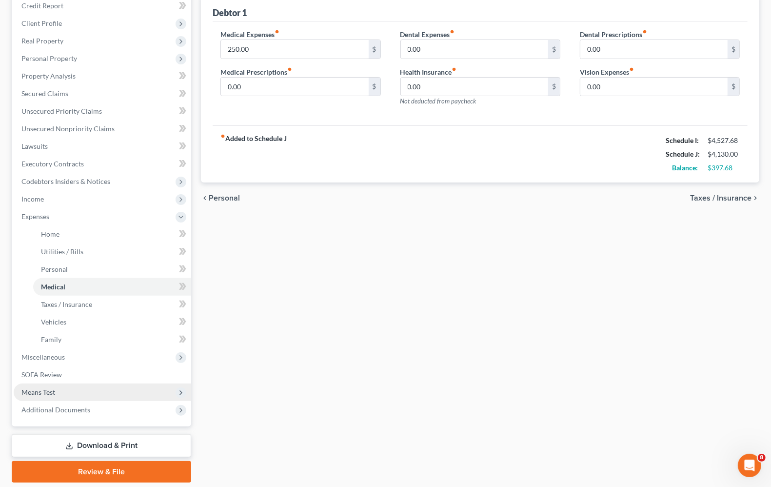
click at [59, 391] on span "Means Test" at bounding box center [103, 392] width 178 height 18
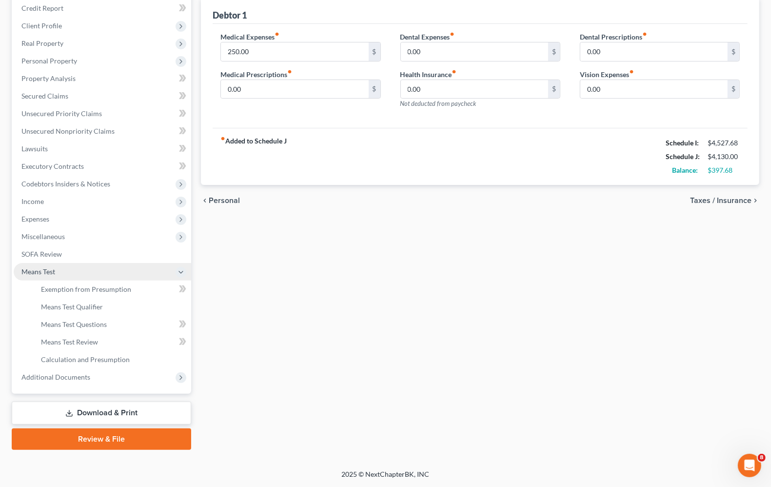
scroll to position [118, 0]
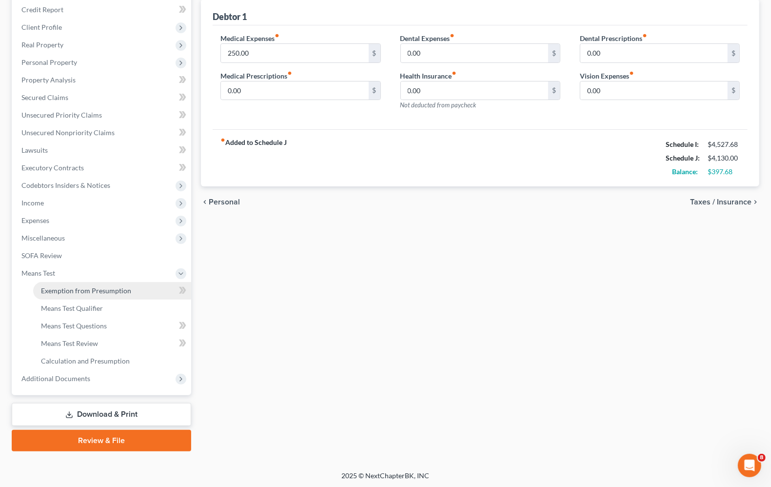
click at [80, 293] on span "Exemption from Presumption" at bounding box center [86, 290] width 90 height 8
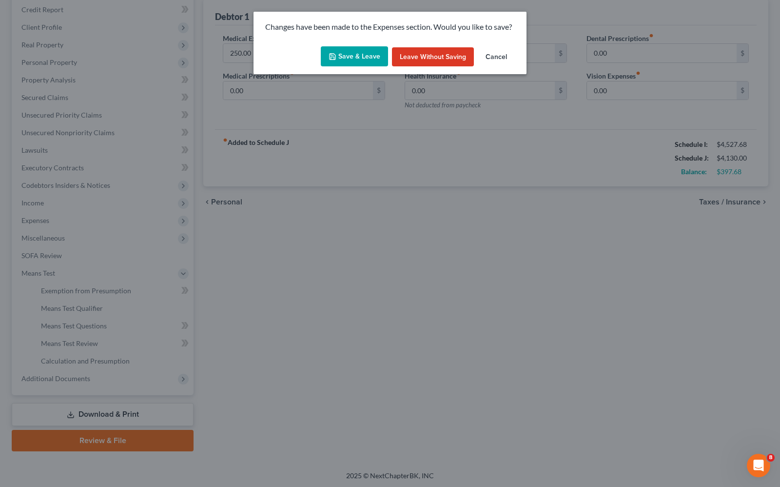
click at [367, 60] on button "Save & Leave" at bounding box center [354, 56] width 67 height 20
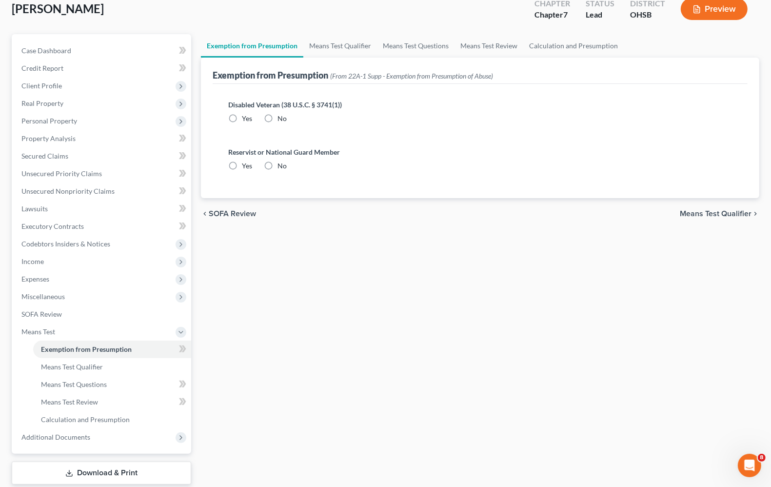
scroll to position [118, 0]
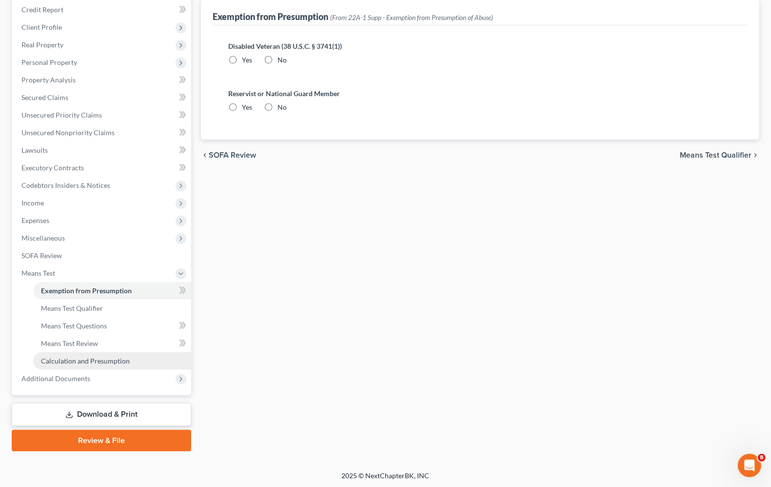
click at [81, 361] on span "Calculation and Presumption" at bounding box center [85, 361] width 89 height 8
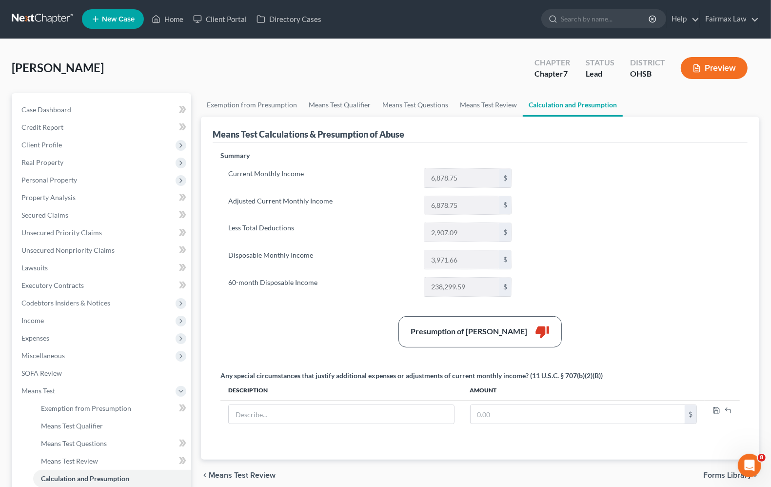
scroll to position [61, 0]
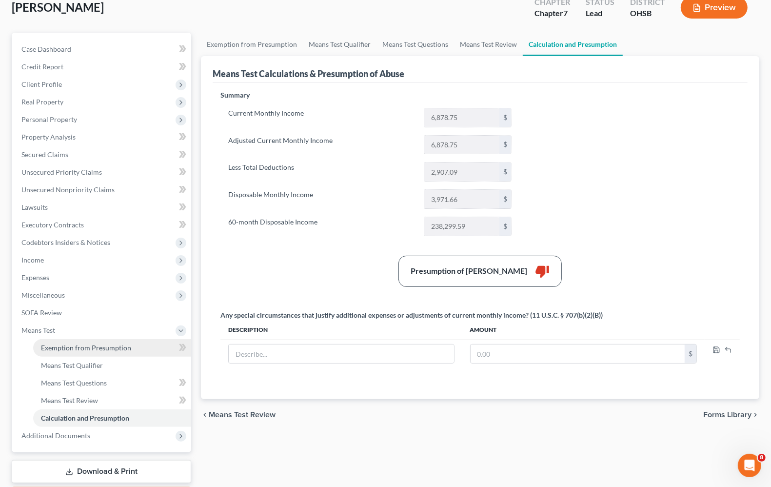
click at [111, 352] on link "Exemption from Presumption" at bounding box center [112, 348] width 158 height 18
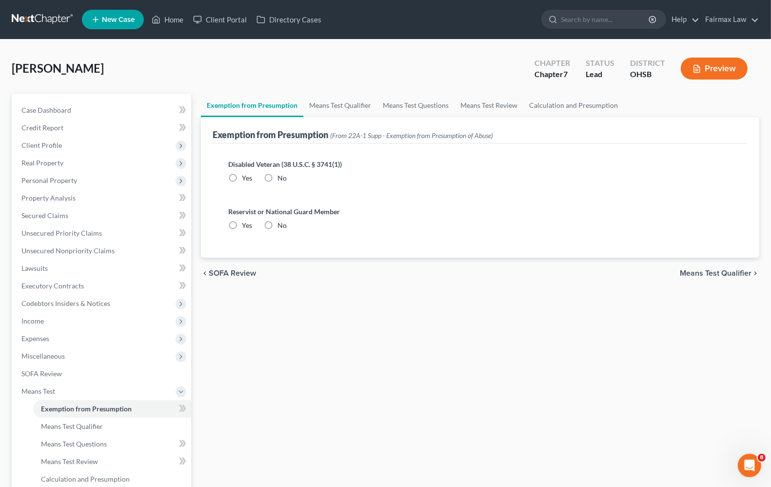
click at [700, 271] on span "Means Test Qualifier" at bounding box center [716, 273] width 72 height 8
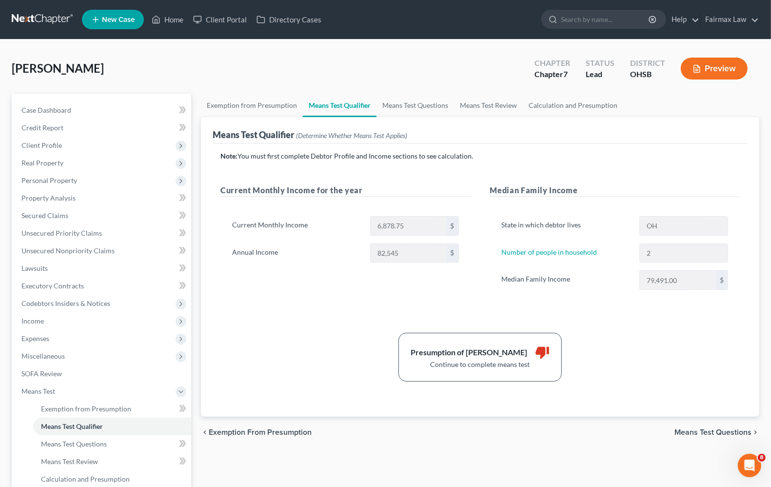
click at [699, 432] on span "Means Test Questions" at bounding box center [713, 432] width 77 height 8
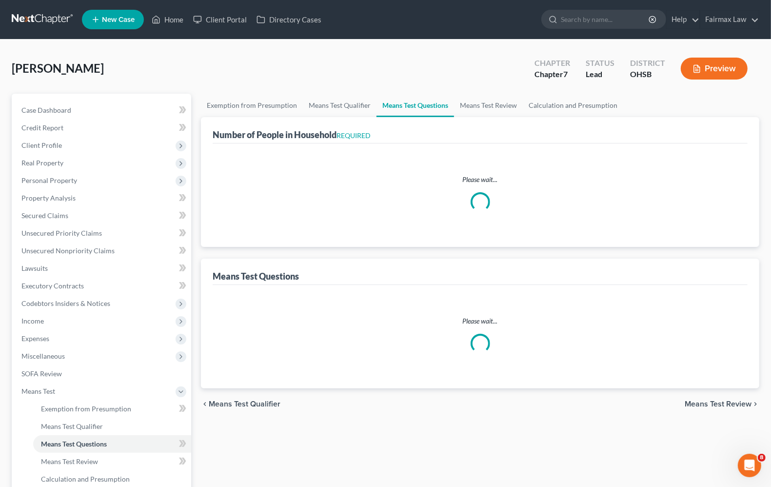
select select "1"
select select "60"
select select "2"
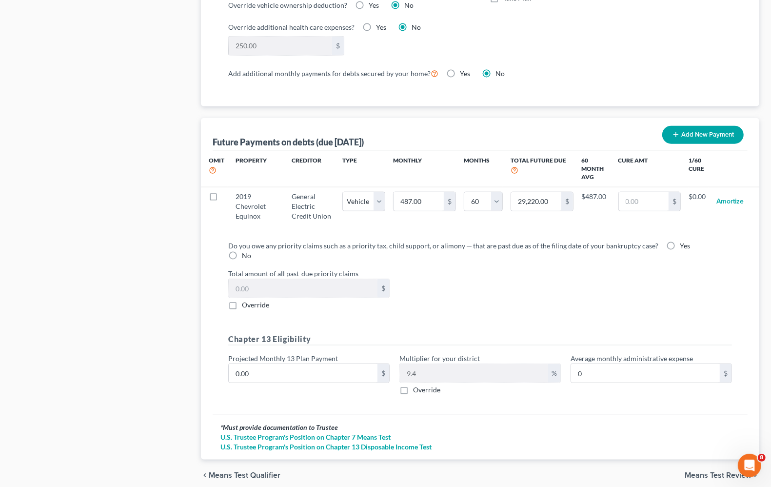
scroll to position [908, 0]
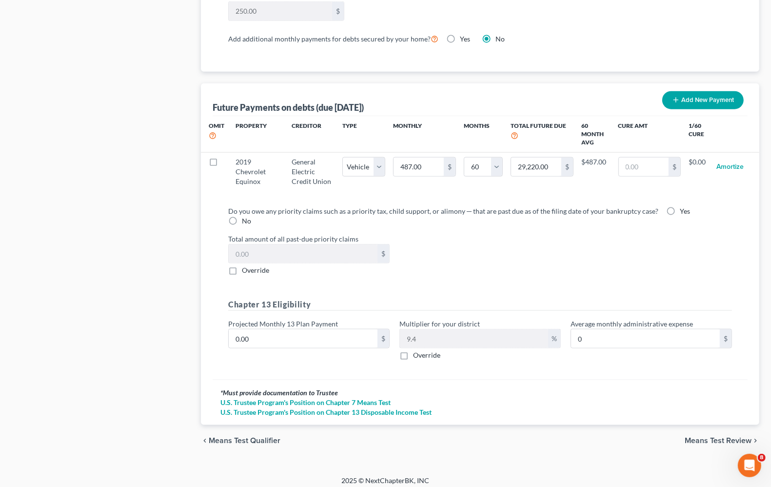
click at [693, 437] on span "Means Test Review" at bounding box center [718, 441] width 67 height 8
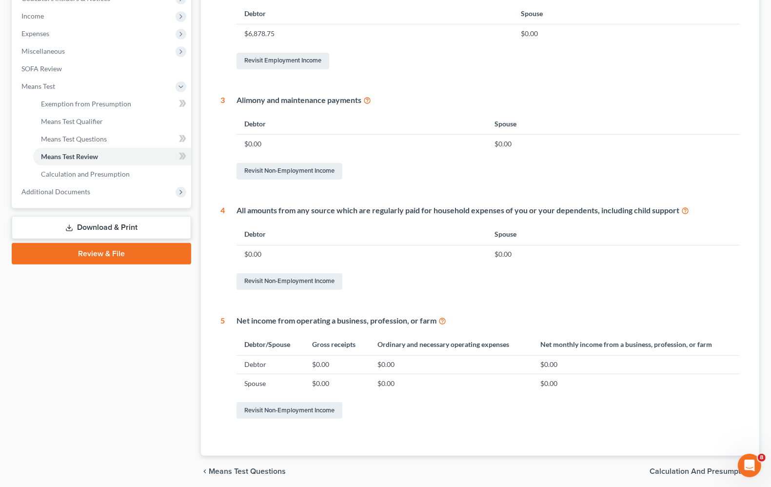
scroll to position [341, 0]
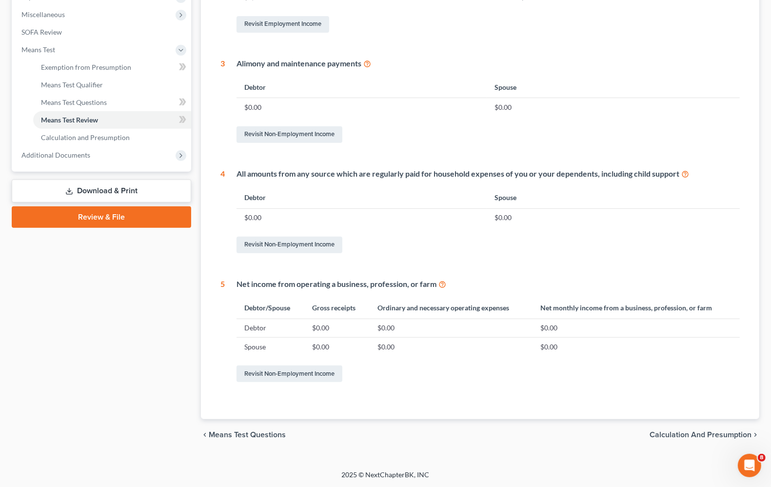
click at [681, 436] on span "Calculation and Presumption" at bounding box center [701, 435] width 102 height 8
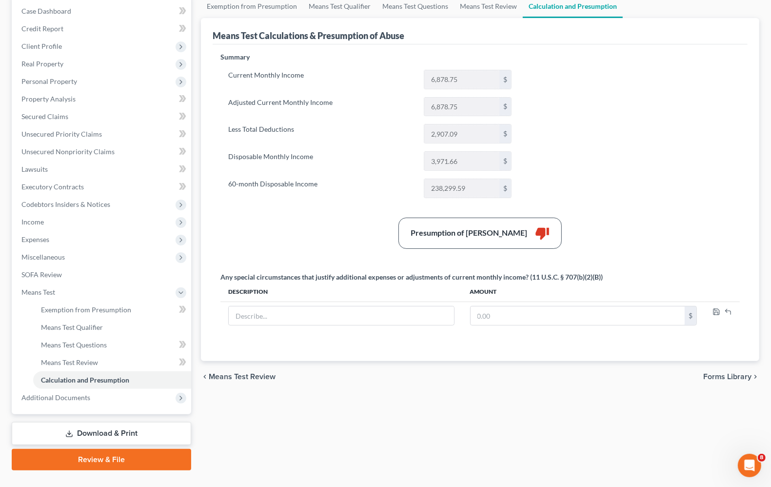
scroll to position [118, 0]
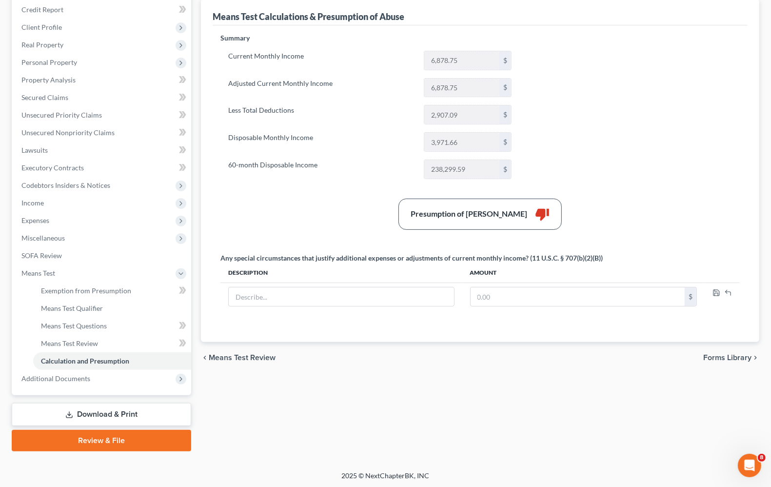
click at [233, 359] on span "Means Test Review" at bounding box center [242, 358] width 67 height 8
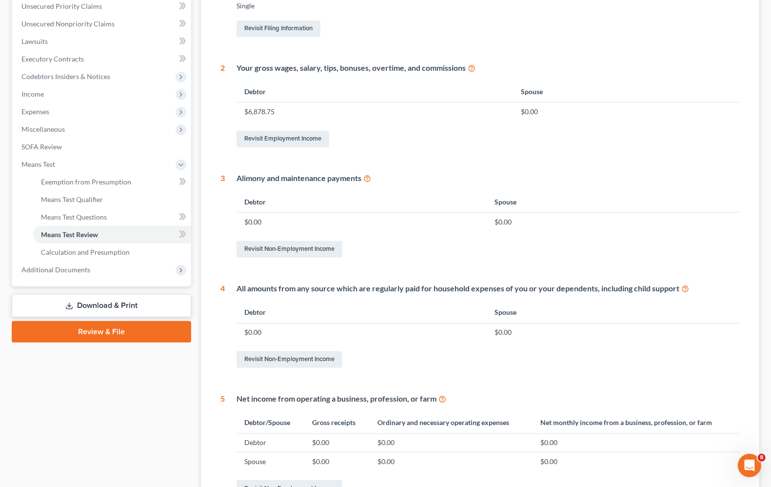
scroll to position [341, 0]
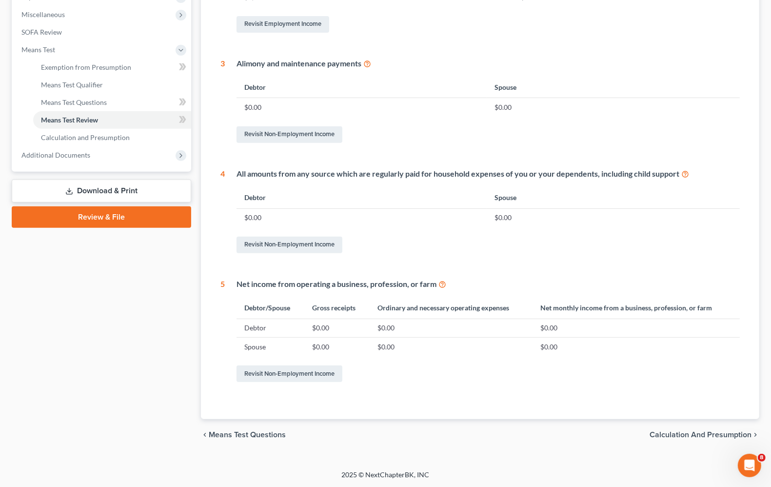
click at [676, 432] on span "Calculation and Presumption" at bounding box center [701, 435] width 102 height 8
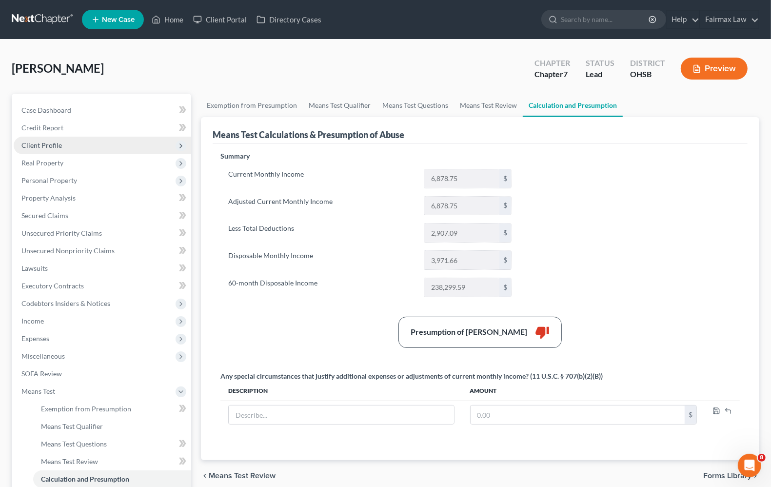
click at [37, 144] on span "Client Profile" at bounding box center [41, 145] width 40 height 8
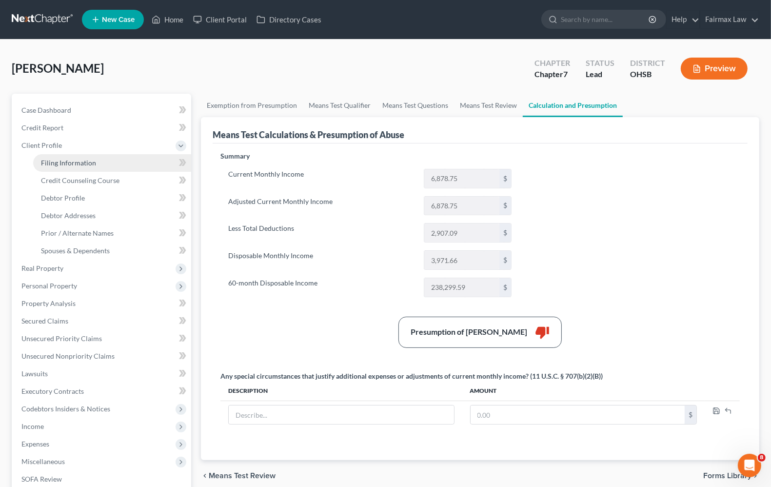
click at [76, 167] on link "Filing Information" at bounding box center [112, 163] width 158 height 18
select select "1"
select select "0"
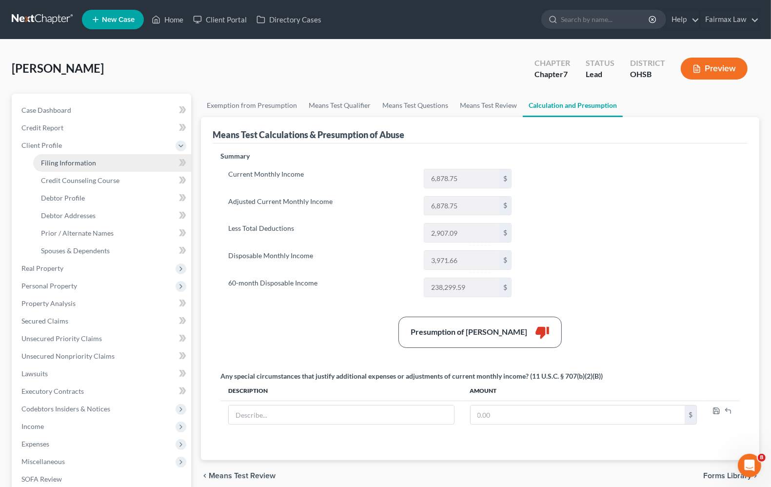
select select "36"
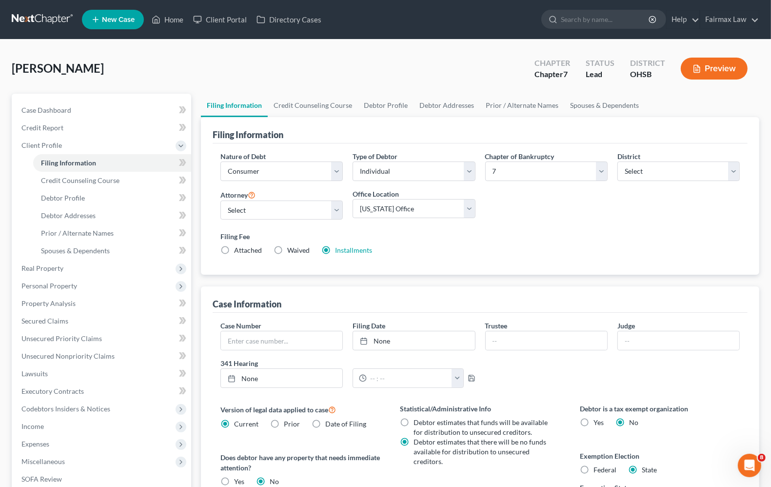
click at [555, 211] on div "Nature of Debt Select Business Consumer Other Nature of Business Select Clearin…" at bounding box center [480, 207] width 529 height 112
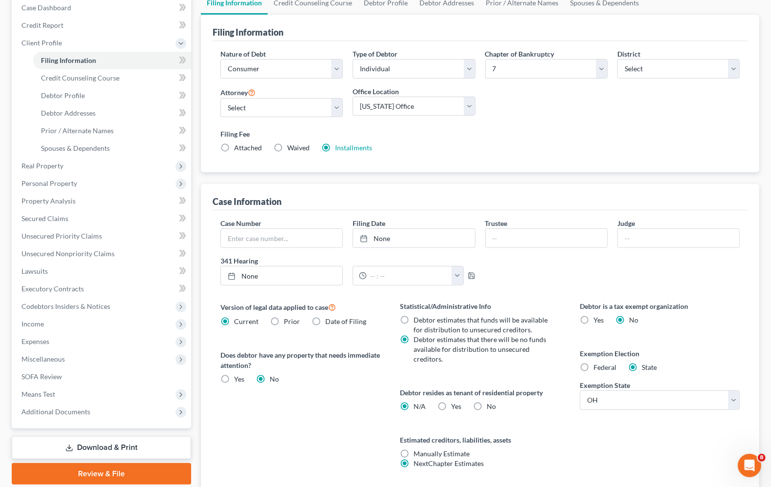
scroll to position [122, 0]
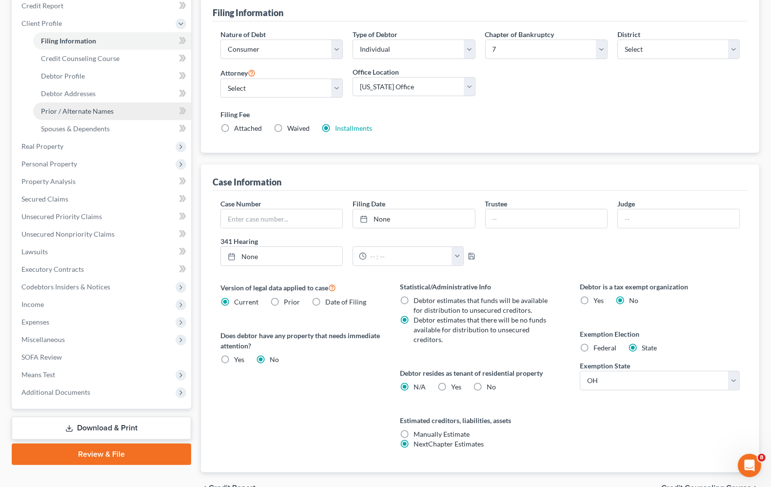
click at [67, 105] on link "Prior / Alternate Names" at bounding box center [112, 111] width 158 height 18
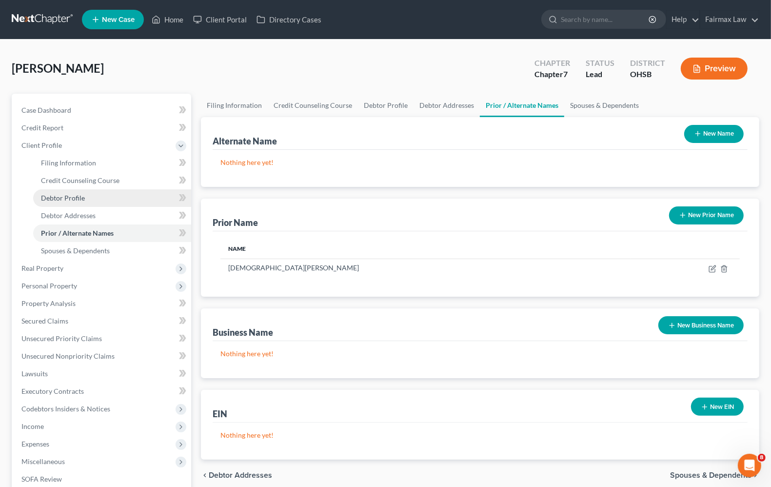
click at [70, 194] on span "Debtor Profile" at bounding box center [63, 198] width 44 height 8
select select "0"
select select "1"
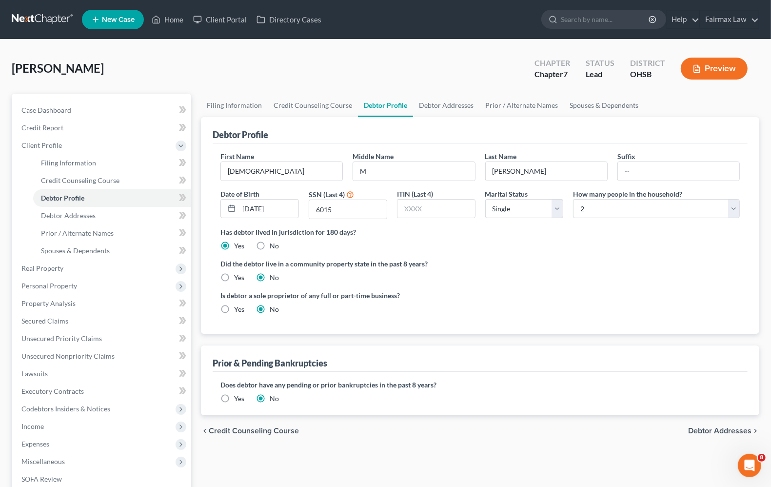
click at [699, 428] on span "Debtor Addresses" at bounding box center [719, 431] width 63 height 8
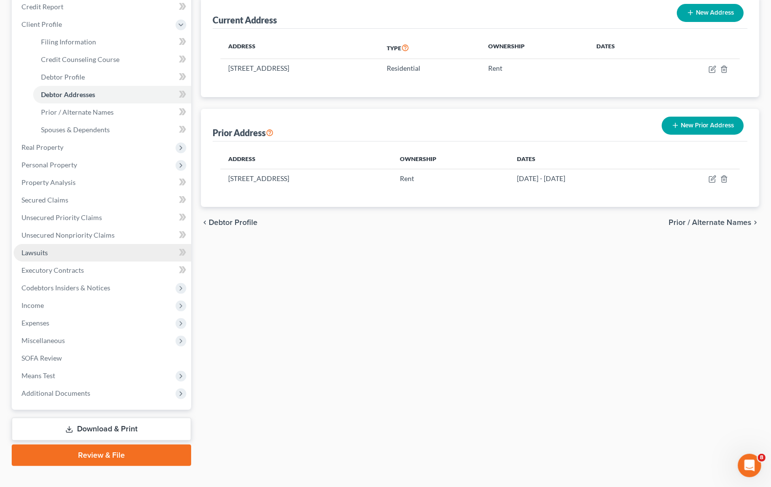
scroll to position [136, 0]
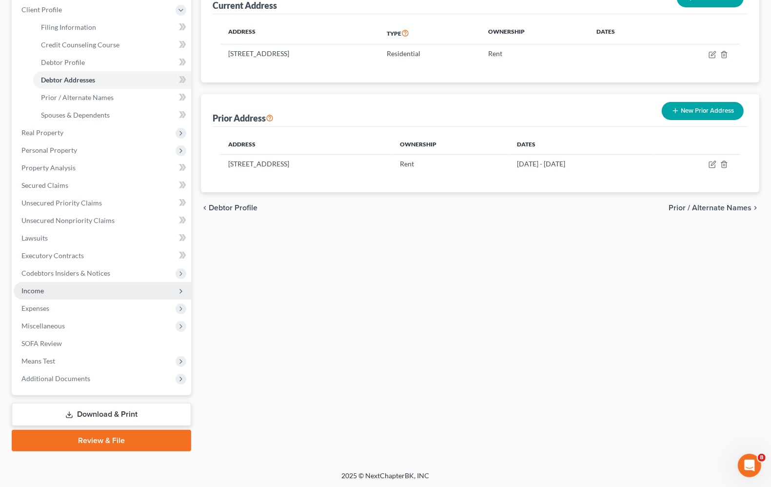
click at [31, 294] on span "Income" at bounding box center [103, 291] width 178 height 18
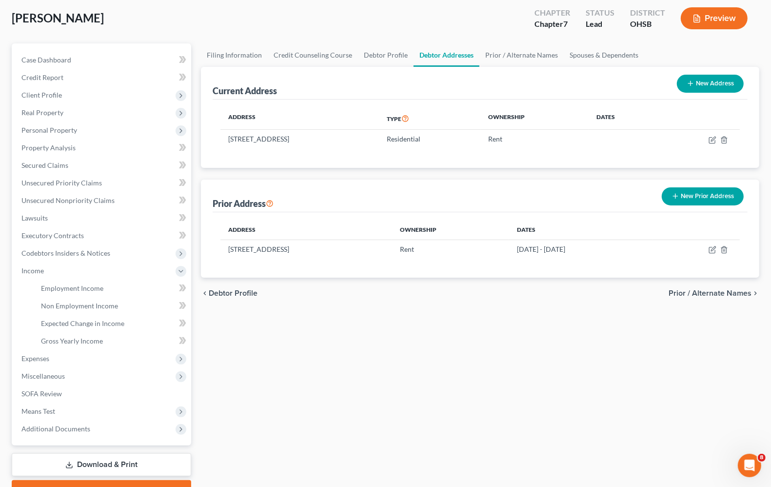
scroll to position [0, 0]
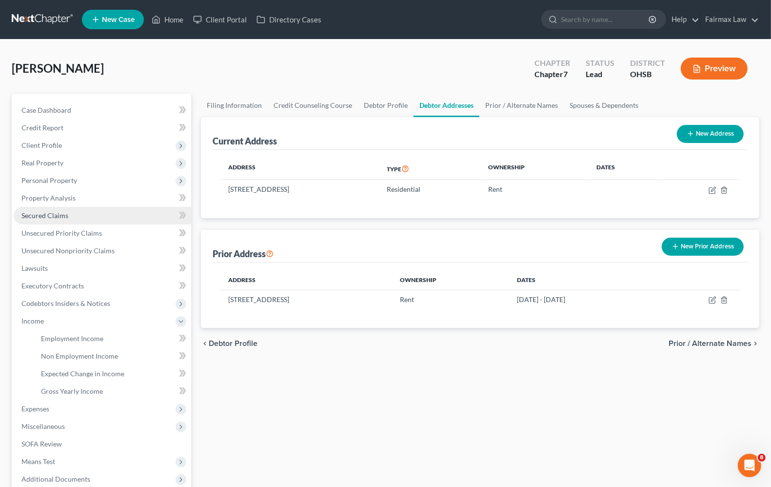
click at [33, 222] on link "Secured Claims" at bounding box center [103, 216] width 178 height 18
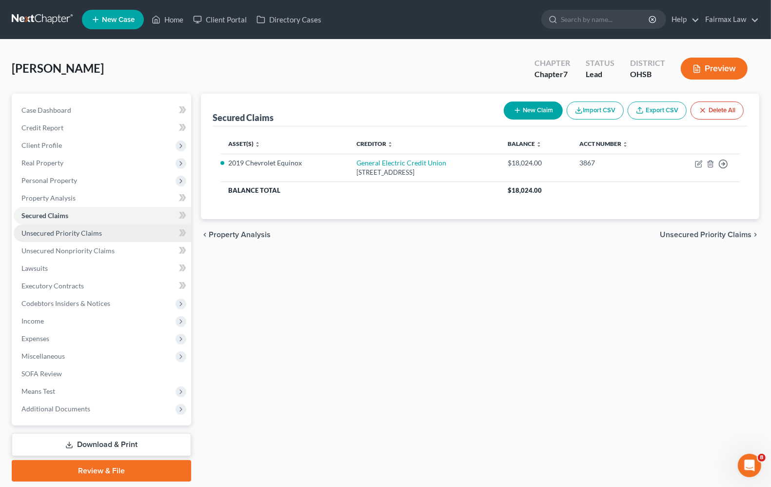
click at [40, 233] on span "Unsecured Priority Claims" at bounding box center [61, 233] width 80 height 8
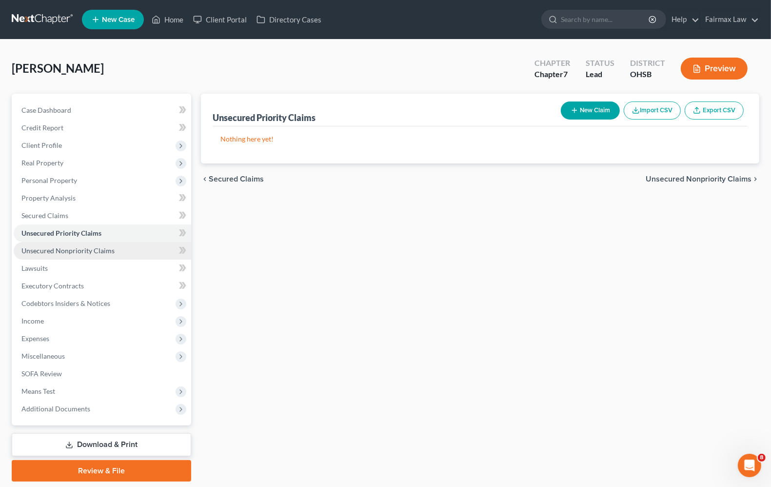
click at [61, 254] on link "Unsecured Nonpriority Claims" at bounding box center [103, 251] width 178 height 18
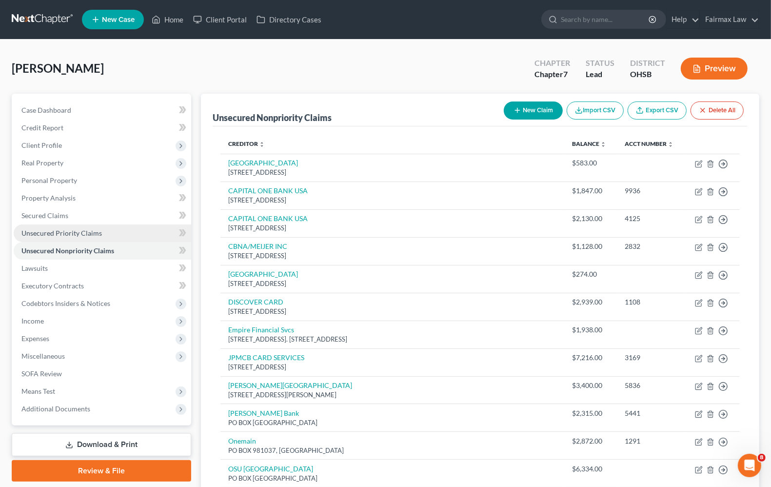
click at [71, 235] on span "Unsecured Priority Claims" at bounding box center [61, 233] width 80 height 8
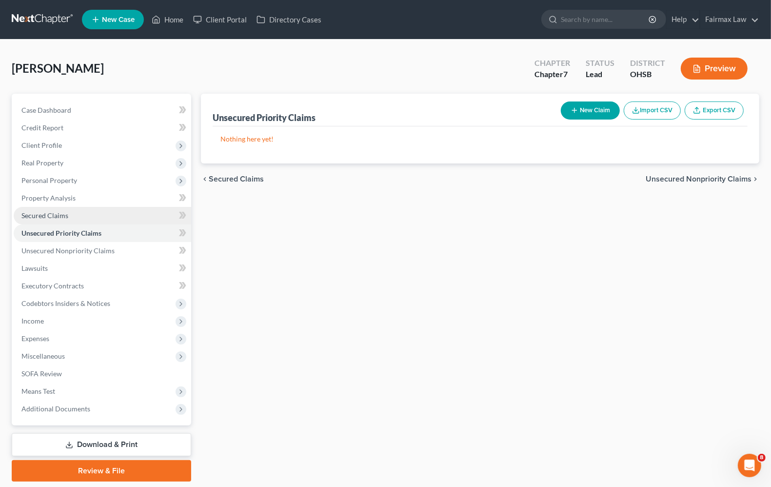
click at [56, 217] on span "Secured Claims" at bounding box center [44, 215] width 47 height 8
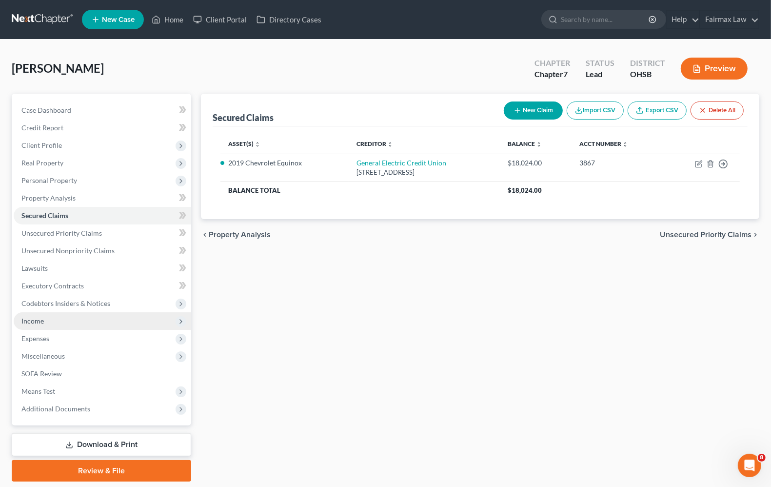
click at [37, 324] on span "Income" at bounding box center [103, 321] width 178 height 18
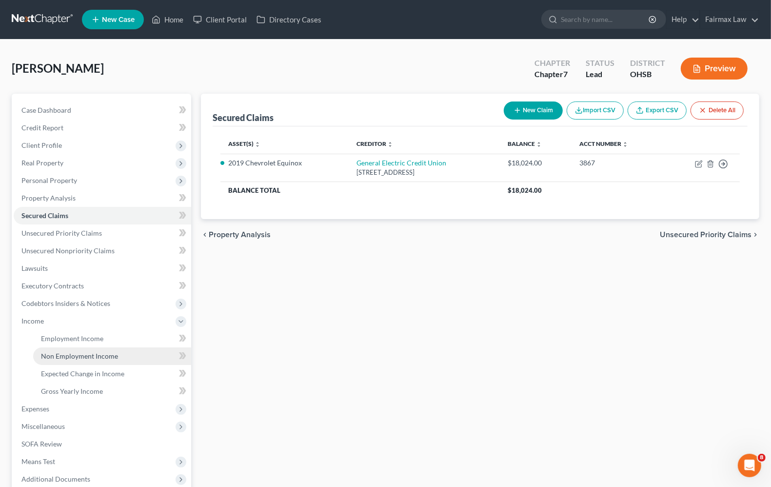
click at [69, 359] on link "Non Employment Income" at bounding box center [112, 356] width 158 height 18
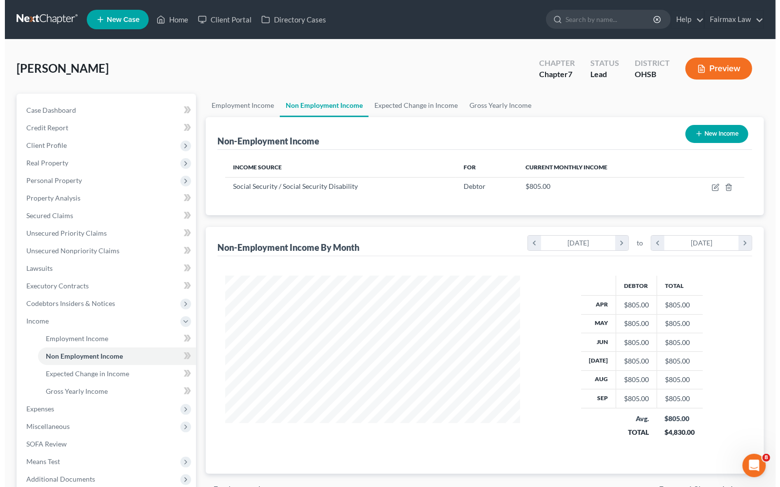
scroll to position [176, 314]
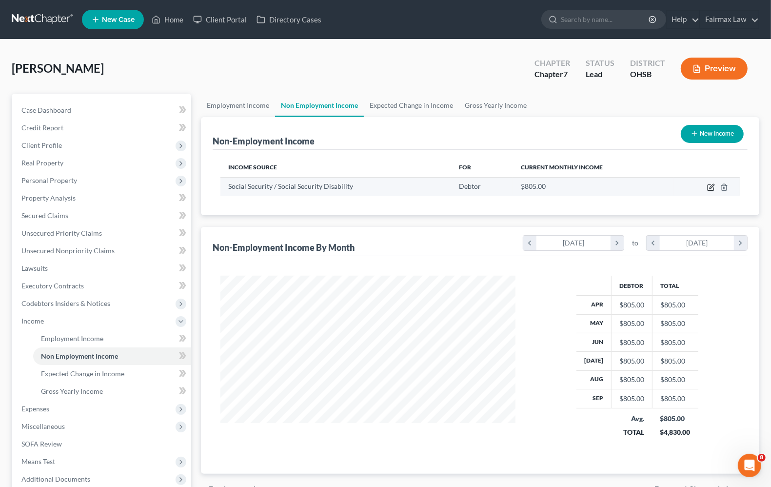
click at [711, 189] on icon "button" at bounding box center [711, 187] width 8 height 8
select select "4"
select select "0"
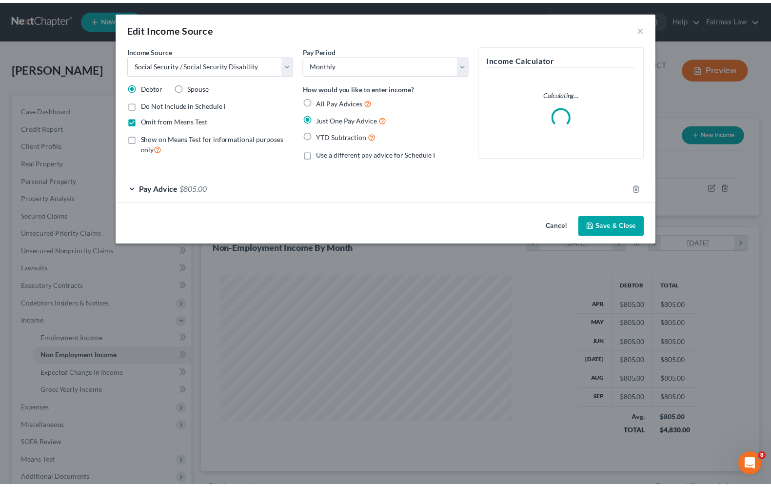
scroll to position [176, 318]
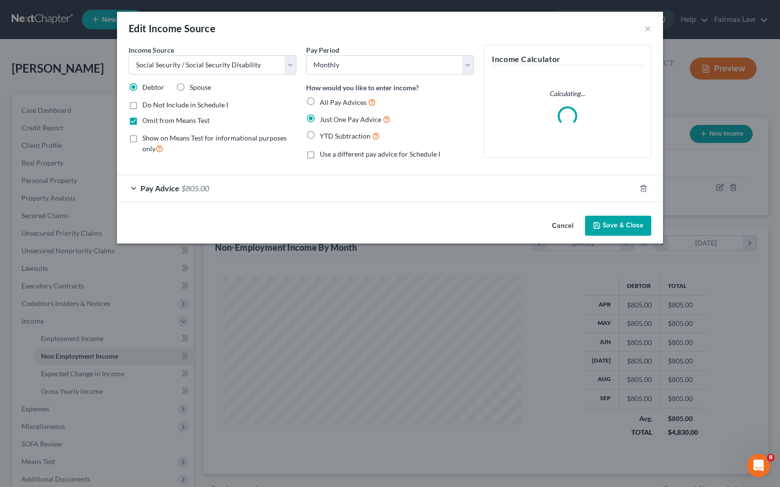
click at [160, 189] on span "Pay Advice" at bounding box center [159, 187] width 39 height 9
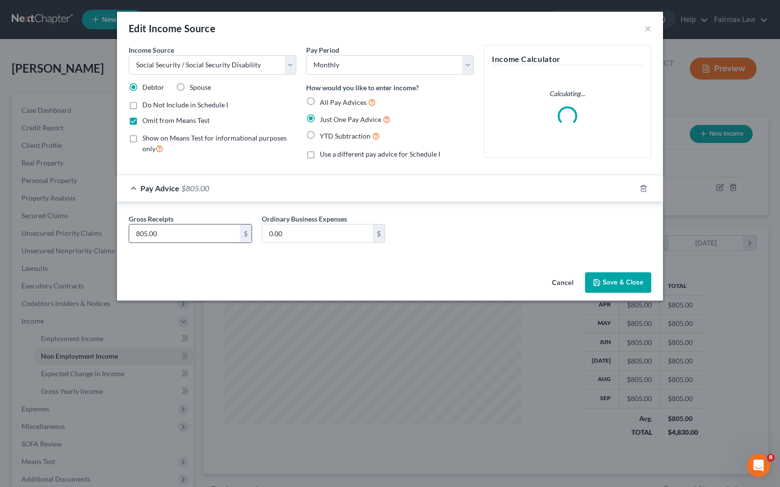
click at [203, 237] on input "805.00" at bounding box center [184, 233] width 111 height 19
type input "855.00"
click at [615, 281] on button "Save & Close" at bounding box center [618, 282] width 66 height 20
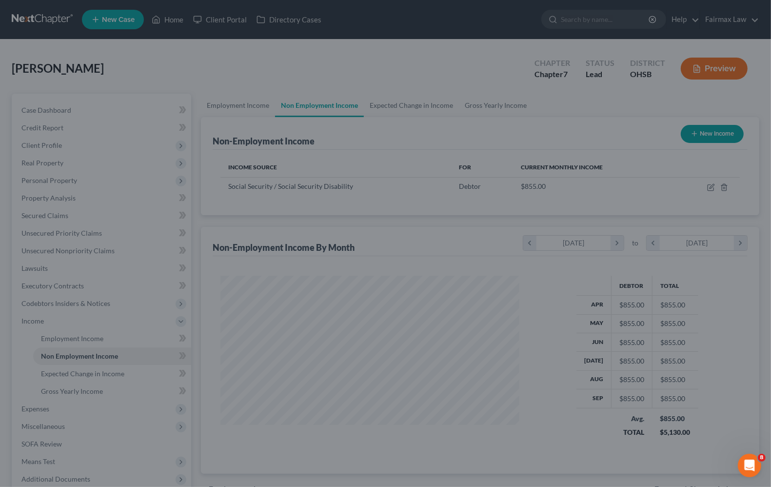
scroll to position [487618, 487479]
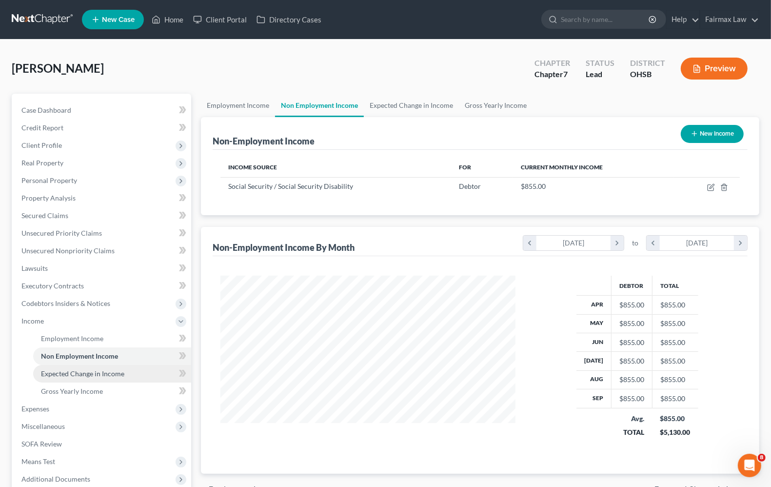
click at [90, 377] on link "Expected Change in Income" at bounding box center [112, 374] width 158 height 18
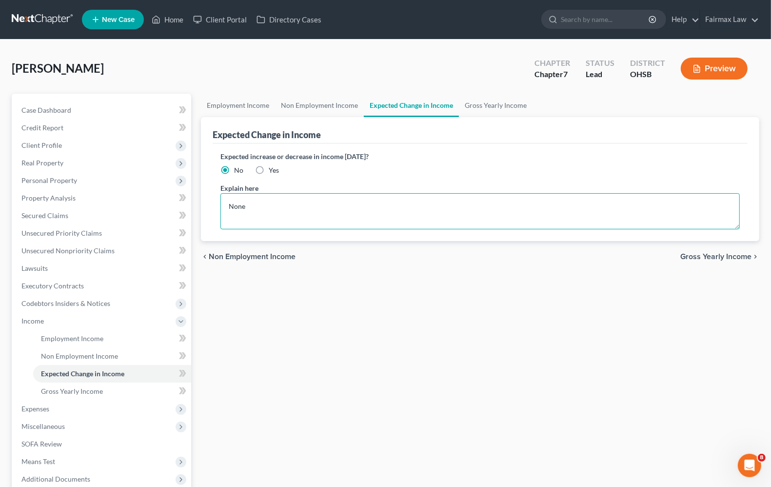
click at [261, 201] on textarea "None" at bounding box center [480, 211] width 520 height 36
drag, startPoint x: 261, startPoint y: 201, endPoint x: 45, endPoint y: 210, distance: 216.8
click at [45, 210] on div "Petition Navigation Case Dashboard Payments Invoices Payments Payments Credit R…" at bounding box center [386, 323] width 758 height 458
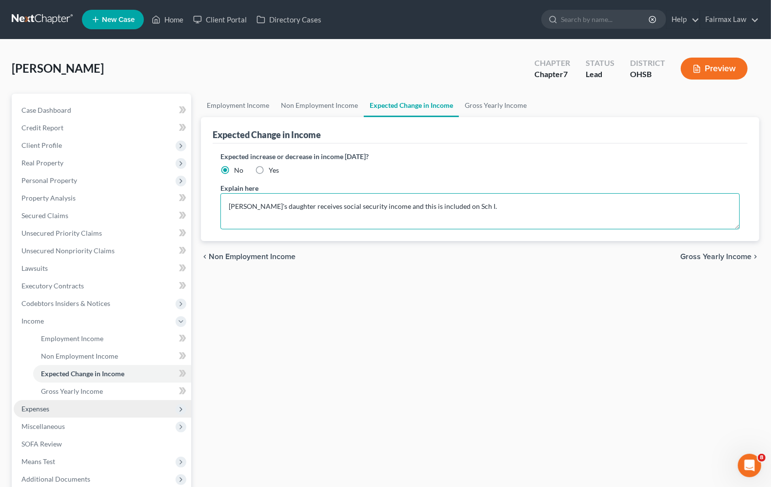
type textarea "[PERSON_NAME]'s daughter receives social security income and this is included o…"
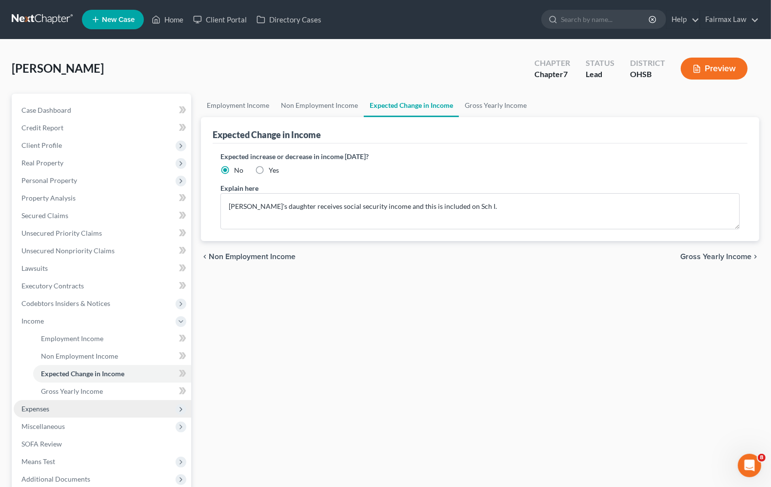
click at [33, 415] on span "Expenses" at bounding box center [103, 409] width 178 height 18
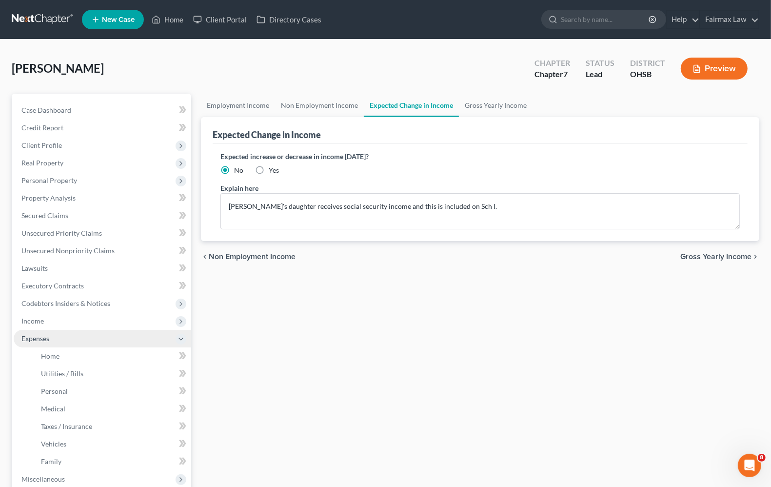
click at [35, 340] on span "Expenses" at bounding box center [35, 338] width 28 height 8
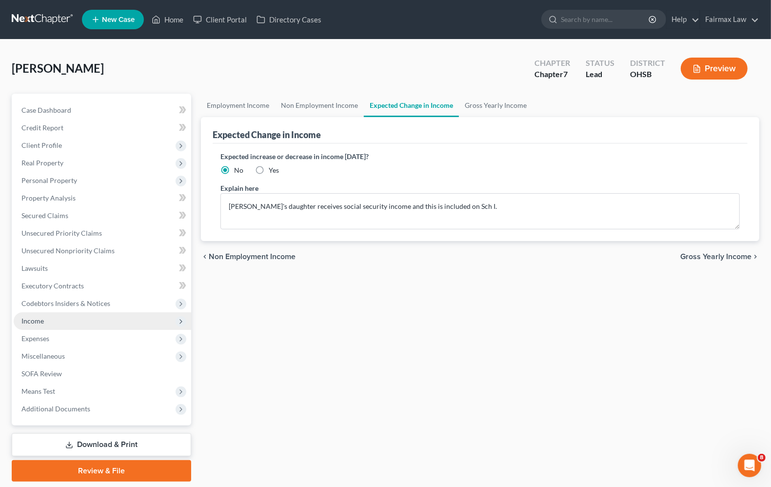
click at [35, 318] on span "Income" at bounding box center [32, 321] width 22 height 8
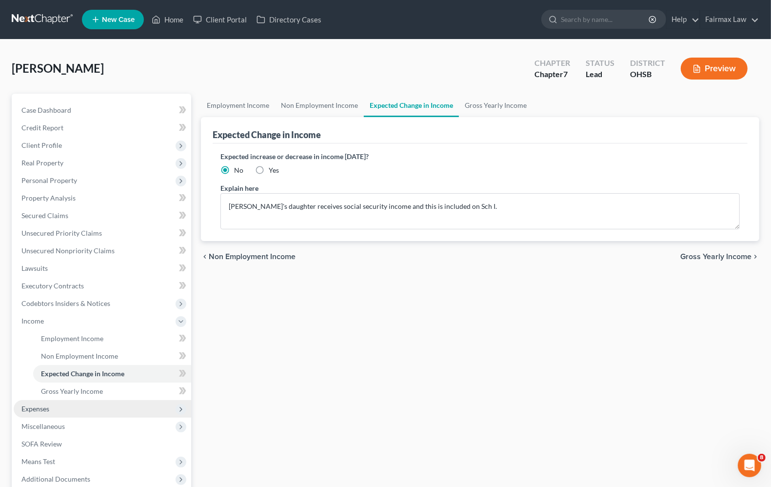
click at [40, 405] on span "Expenses" at bounding box center [35, 408] width 28 height 8
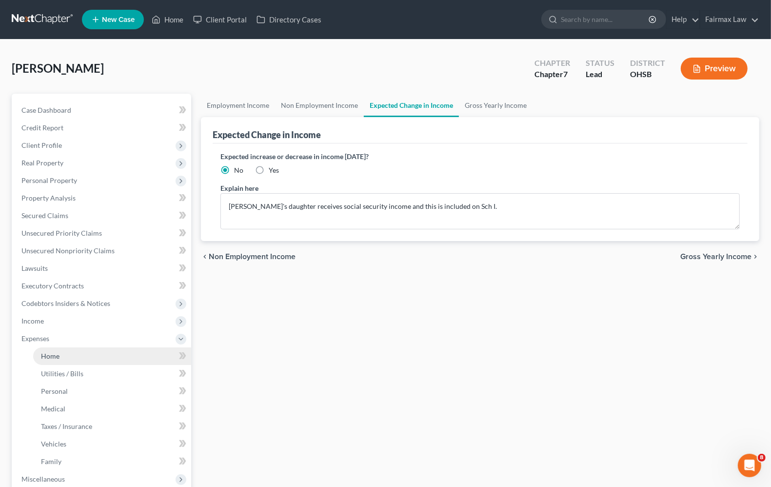
click at [42, 355] on span "Home" at bounding box center [50, 356] width 19 height 8
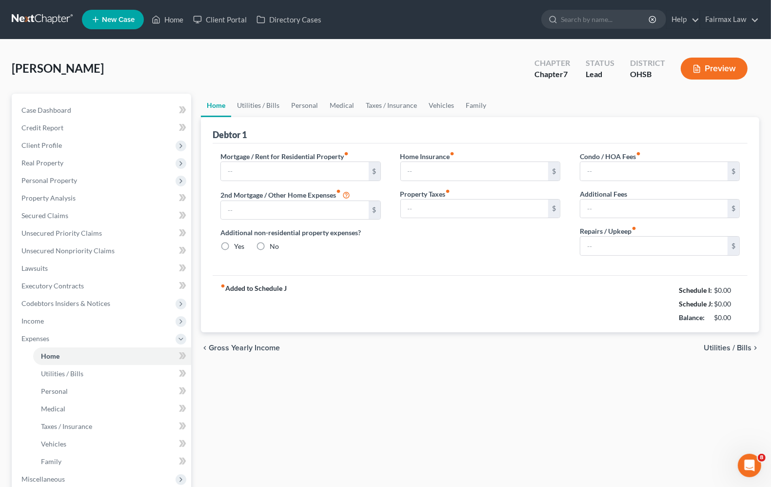
type input "1,500.00"
type input "0.00"
radio input "true"
type input "0.00"
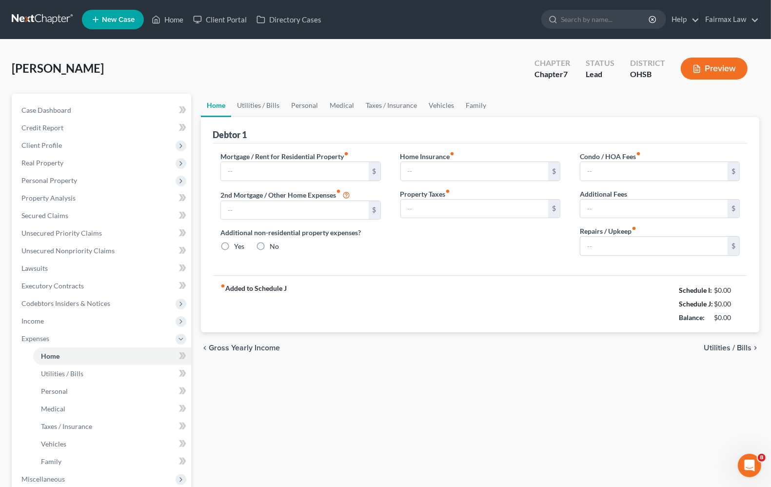
type input "0.00"
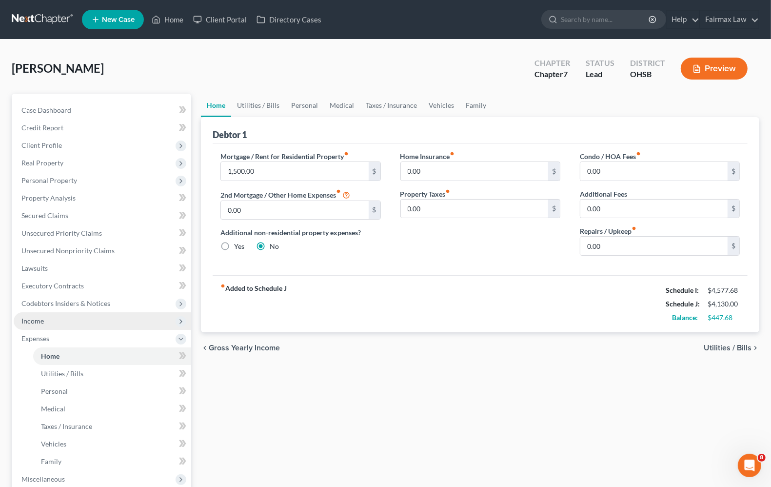
click at [33, 322] on span "Income" at bounding box center [32, 321] width 22 height 8
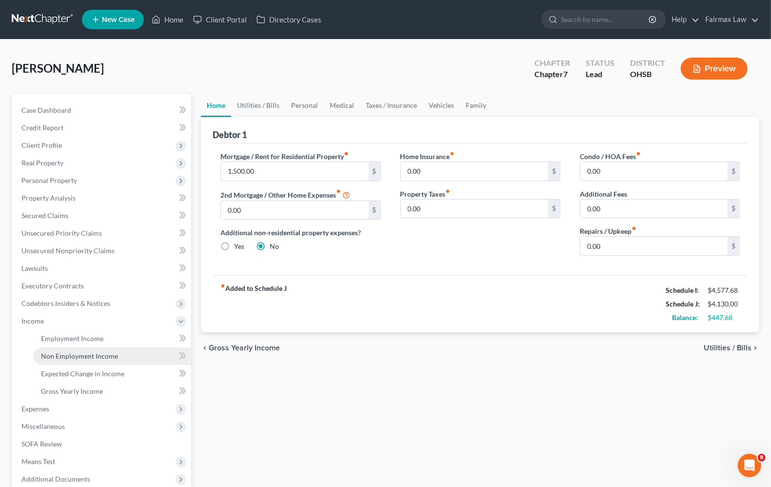
click at [66, 358] on span "Non Employment Income" at bounding box center [79, 356] width 77 height 8
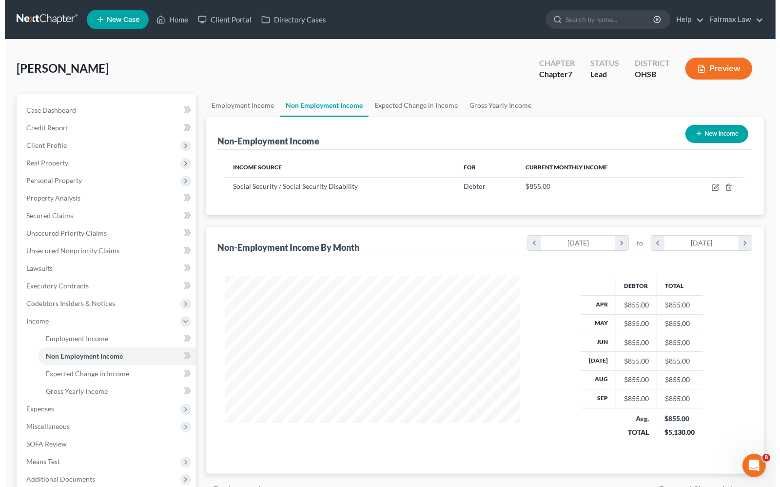
scroll to position [176, 314]
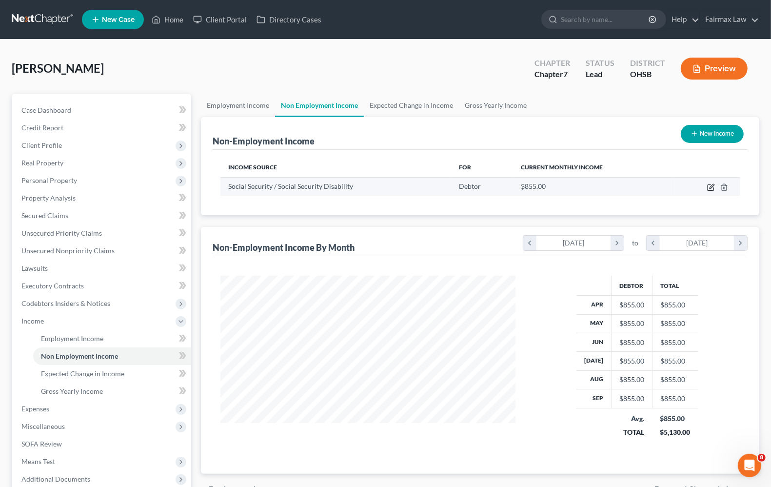
click at [709, 183] on icon "button" at bounding box center [711, 187] width 8 height 8
select select "4"
select select "0"
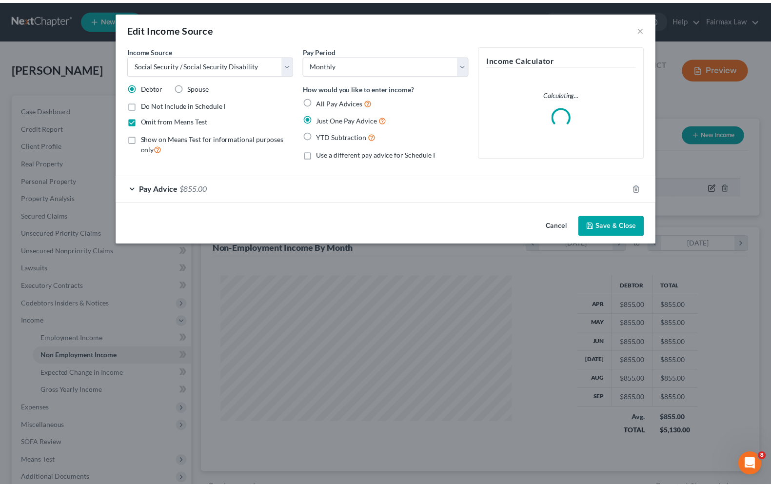
scroll to position [176, 318]
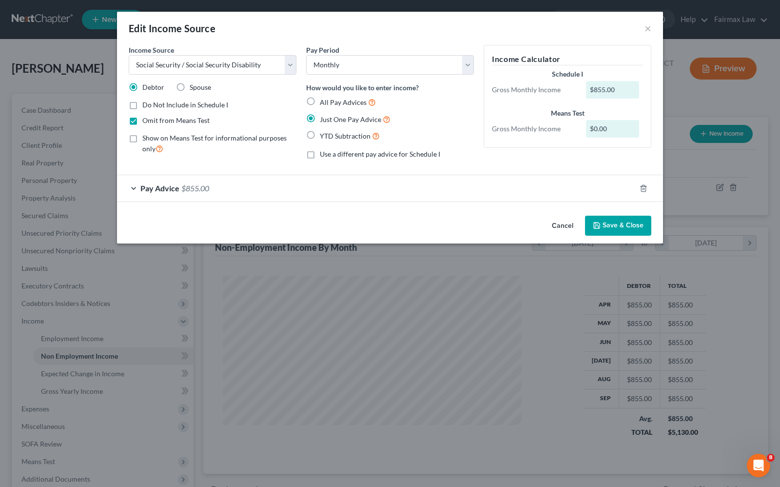
click at [133, 191] on div "Pay Advice $855.00" at bounding box center [376, 188] width 519 height 26
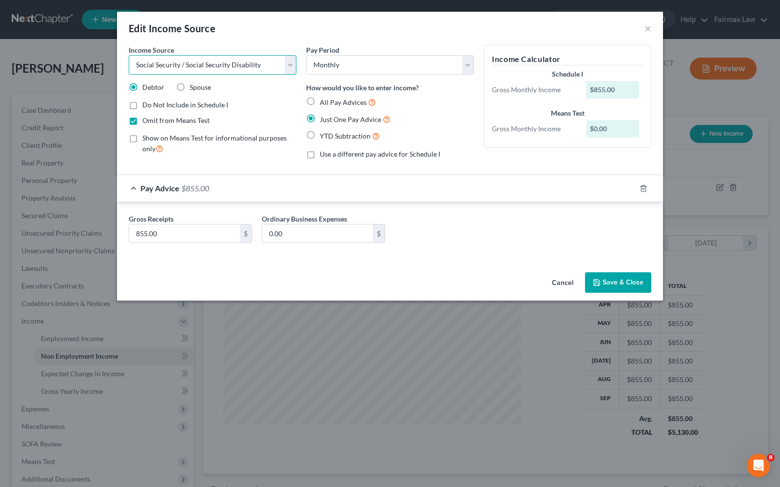
drag, startPoint x: 156, startPoint y: 57, endPoint x: 152, endPoint y: 60, distance: 5.0
click at [155, 58] on select "Select Unemployment Disability (from employer) Pension Retirement Social Securi…" at bounding box center [213, 65] width 168 height 20
select select "13"
click at [129, 55] on select "Select Unemployment Disability (from employer) Pension Retirement Social Securi…" at bounding box center [213, 65] width 168 height 20
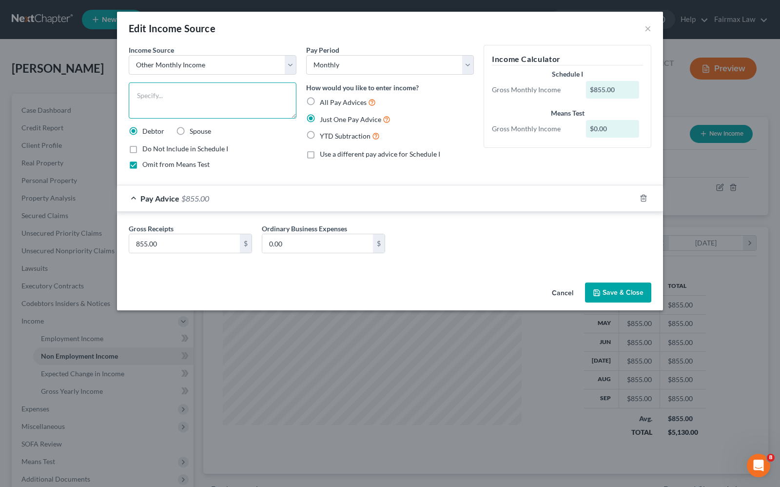
click at [184, 83] on textarea at bounding box center [213, 100] width 168 height 36
type textarea "S"
type textarea "D"
drag, startPoint x: 191, startPoint y: 63, endPoint x: 189, endPoint y: 72, distance: 8.5
click at [191, 63] on select "Select Unemployment Disability (from employer) Pension Retirement Social Securi…" at bounding box center [213, 65] width 168 height 20
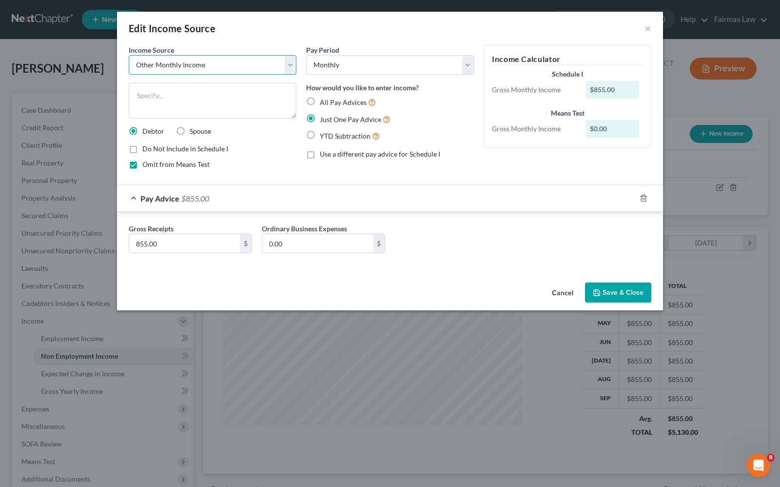
select select "4"
click at [129, 55] on select "Select Unemployment Disability (from employer) Pension Retirement Social Securi…" at bounding box center [213, 65] width 168 height 20
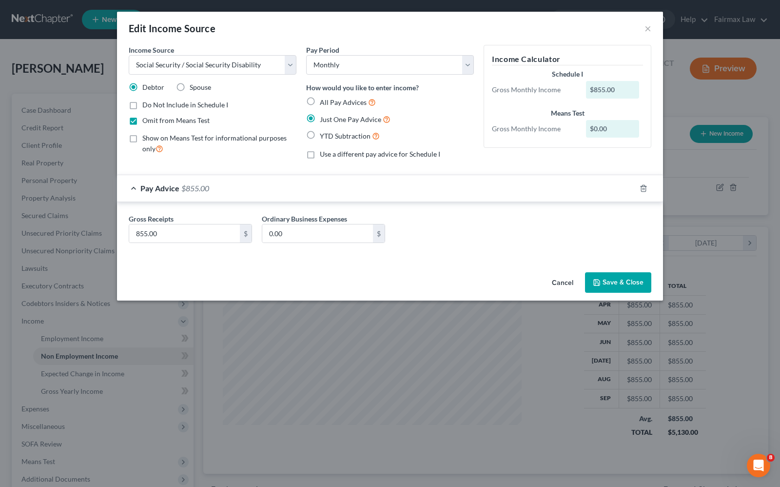
click at [618, 284] on button "Save & Close" at bounding box center [618, 282] width 66 height 20
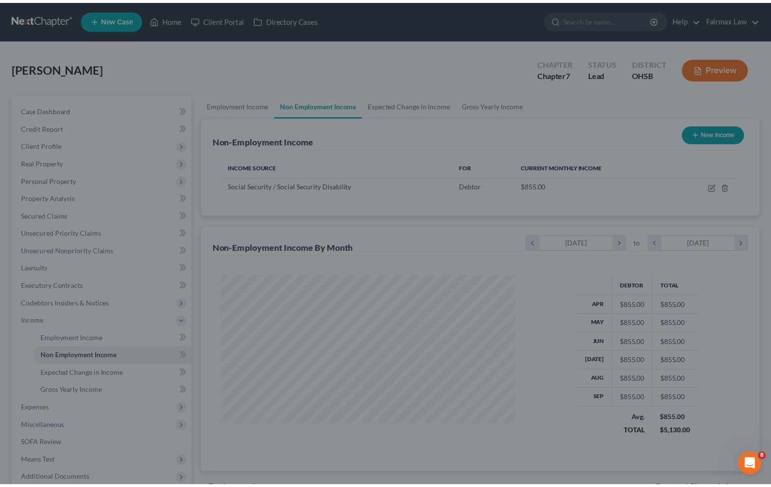
scroll to position [487618, 487479]
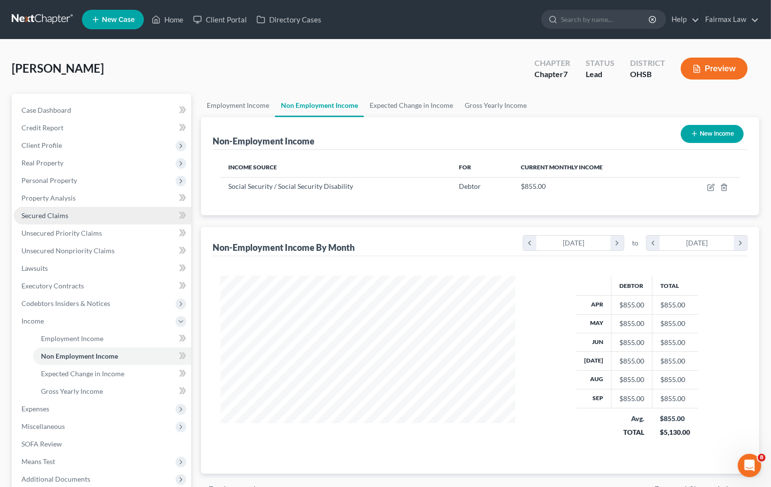
click at [62, 217] on span "Secured Claims" at bounding box center [44, 215] width 47 height 8
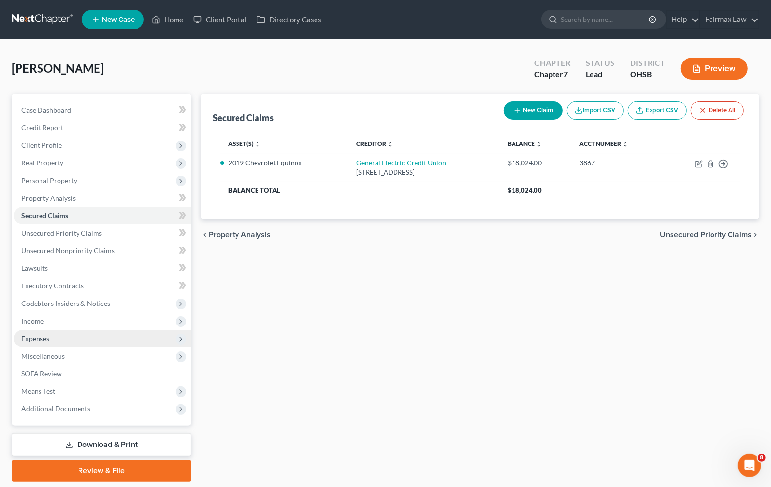
click at [25, 338] on span "Expenses" at bounding box center [35, 338] width 28 height 8
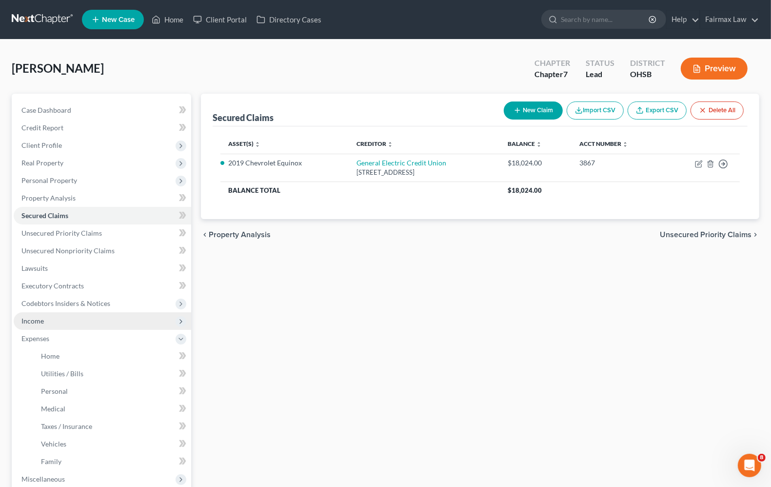
click at [46, 316] on span "Income" at bounding box center [103, 321] width 178 height 18
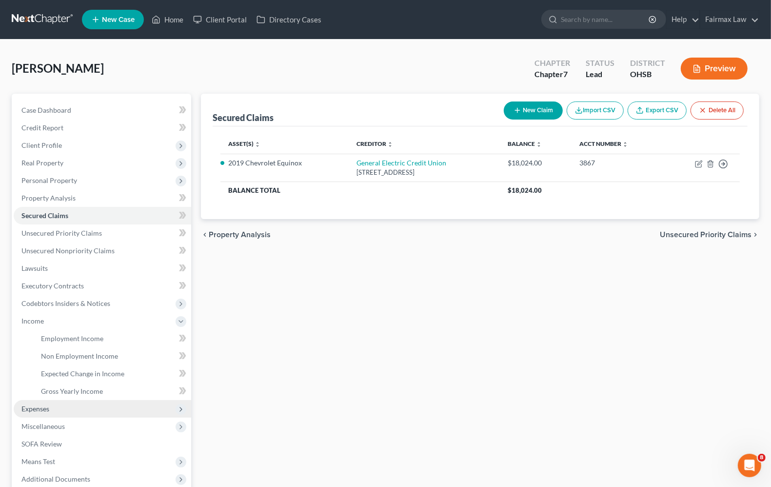
click at [48, 415] on span "Expenses" at bounding box center [103, 409] width 178 height 18
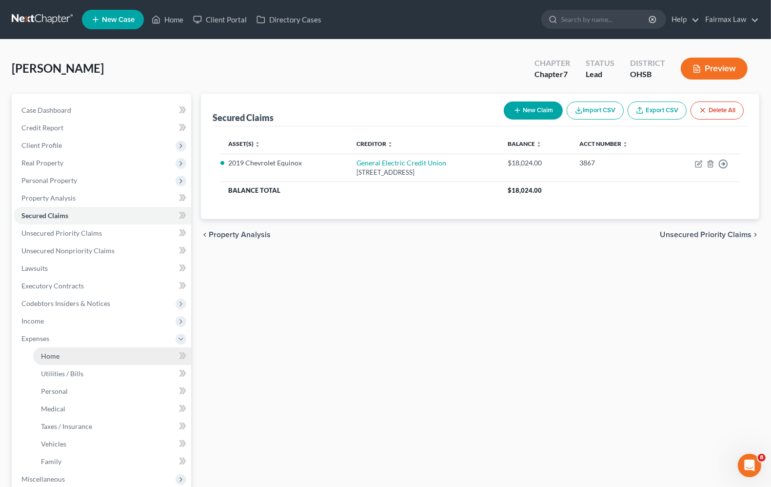
click at [57, 361] on link "Home" at bounding box center [112, 356] width 158 height 18
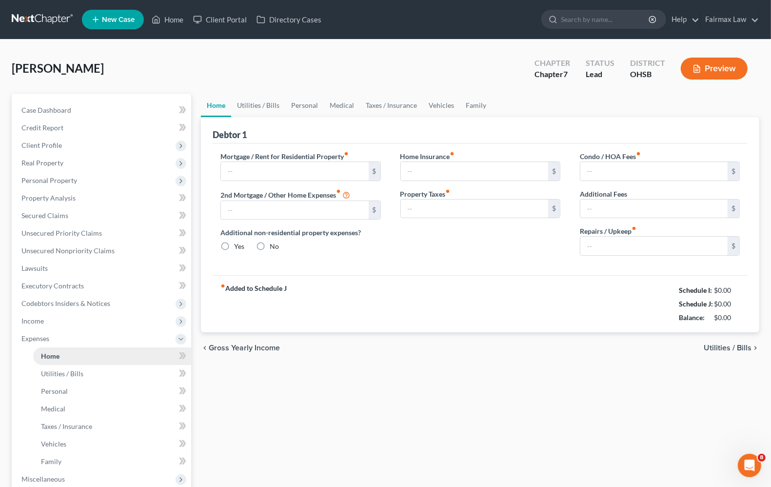
type input "1,500.00"
type input "0.00"
radio input "true"
type input "0.00"
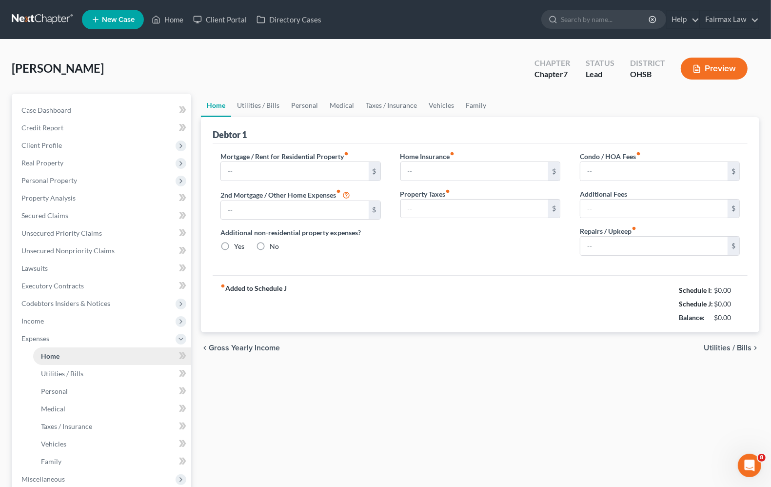
type input "0.00"
click at [726, 349] on span "Utilities / Bills" at bounding box center [728, 348] width 48 height 8
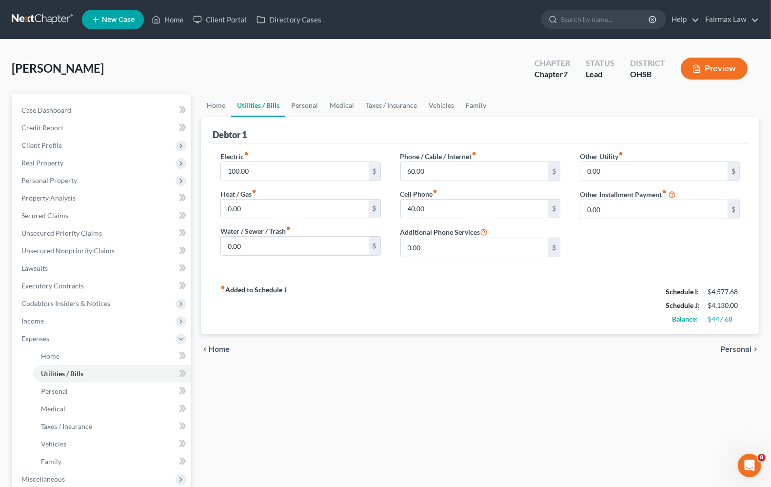
click at [727, 349] on span "Personal" at bounding box center [735, 349] width 31 height 8
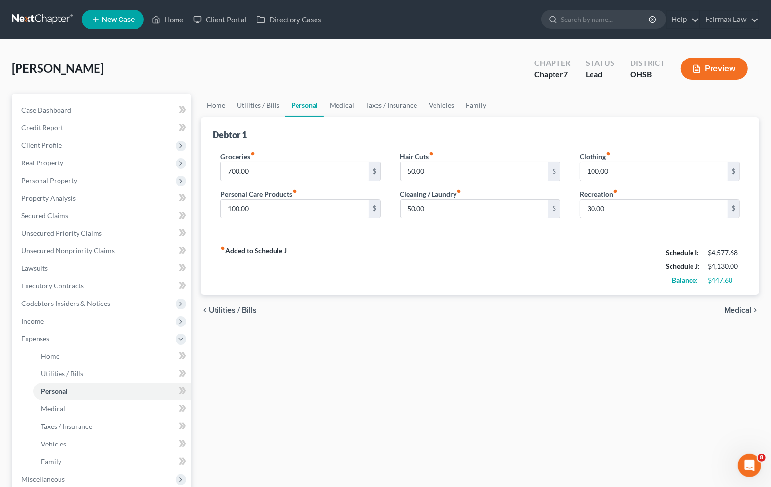
click at [738, 312] on span "Medical" at bounding box center [737, 310] width 27 height 8
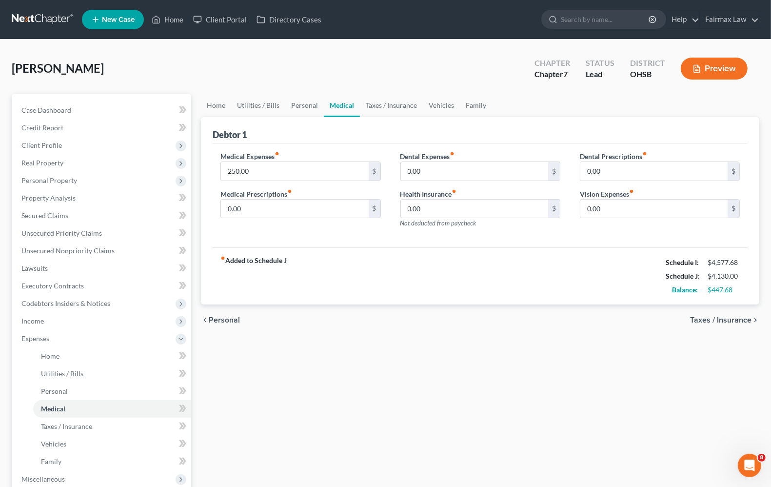
click at [729, 318] on span "Taxes / Insurance" at bounding box center [720, 320] width 61 height 8
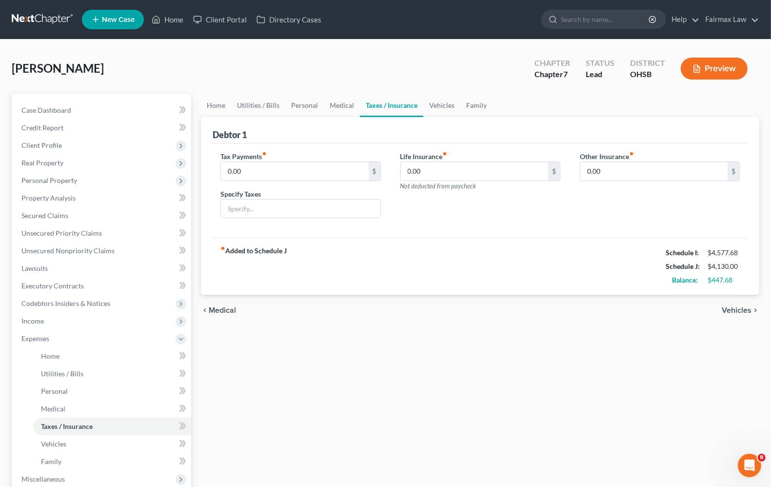
click at [730, 307] on span "Vehicles" at bounding box center [737, 310] width 30 height 8
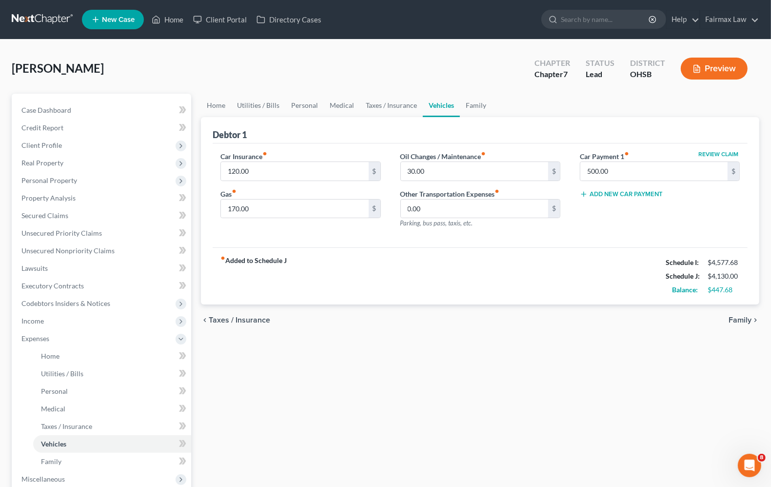
click at [738, 325] on div "chevron_left Taxes / Insurance Family chevron_right" at bounding box center [480, 319] width 559 height 31
click at [738, 318] on span "Family" at bounding box center [740, 320] width 23 height 8
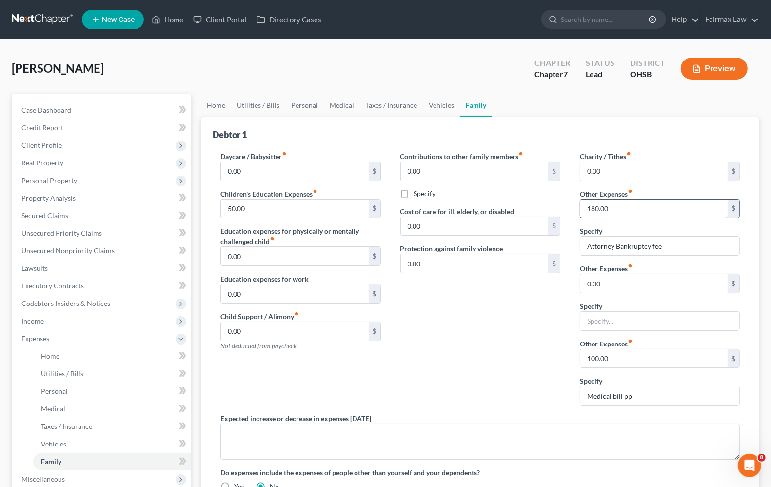
click at [634, 201] on input "180.00" at bounding box center [653, 209] width 147 height 19
click at [486, 322] on div "Contributions to other family members fiber_manual_record 0.00 $ Specify Cost o…" at bounding box center [481, 282] width 180 height 262
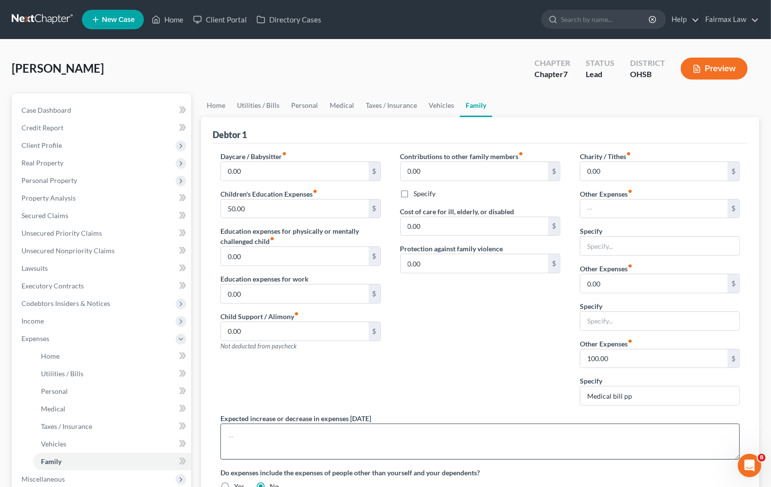
scroll to position [154, 0]
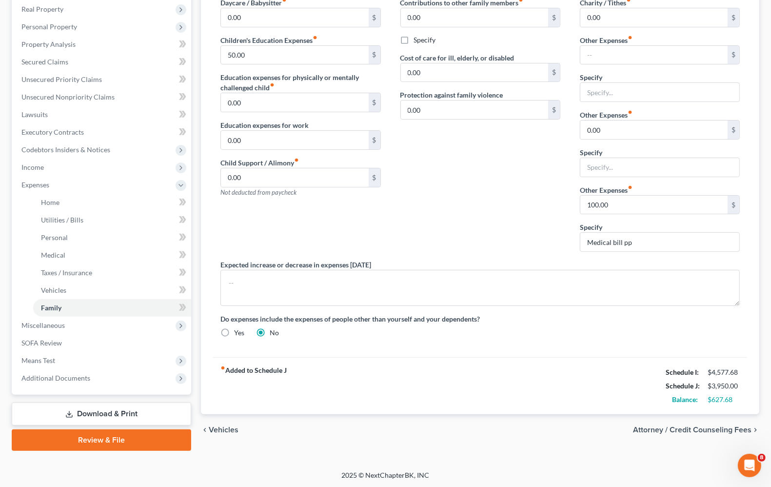
click at [266, 374] on strong "fiber_manual_record Added to Schedule J" at bounding box center [253, 385] width 66 height 41
click at [242, 371] on strong "fiber_manual_record Added to Schedule J" at bounding box center [253, 385] width 66 height 41
click at [226, 427] on span "Vehicles" at bounding box center [224, 430] width 30 height 8
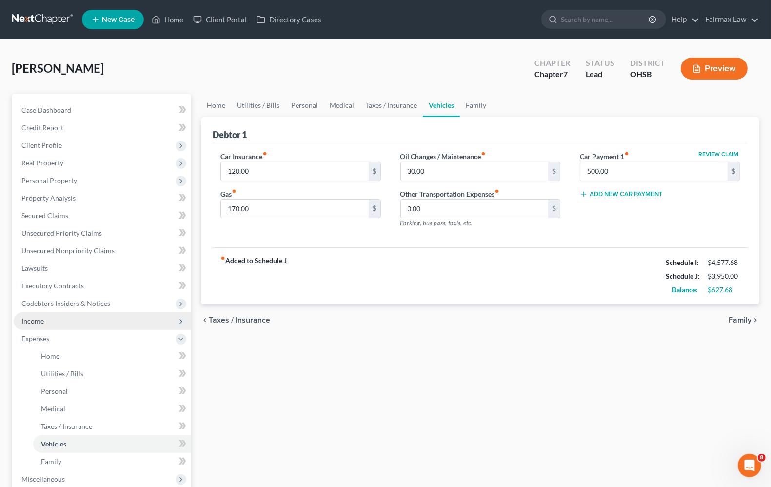
click at [46, 321] on span "Income" at bounding box center [103, 321] width 178 height 18
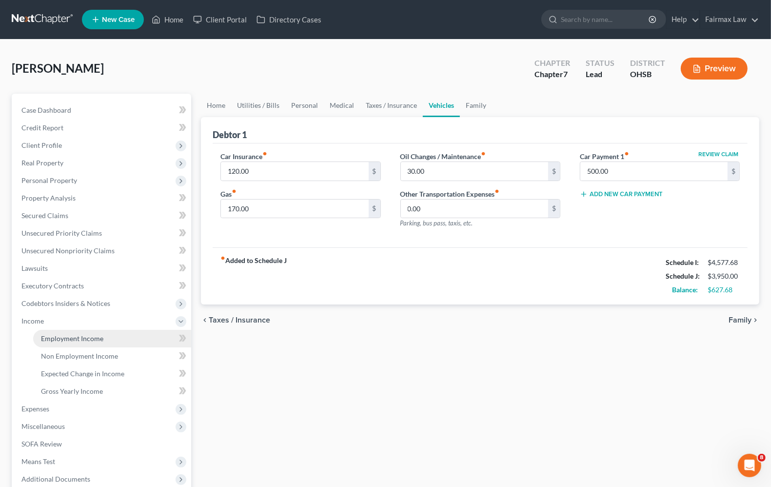
click at [51, 341] on link "Employment Income" at bounding box center [112, 339] width 158 height 18
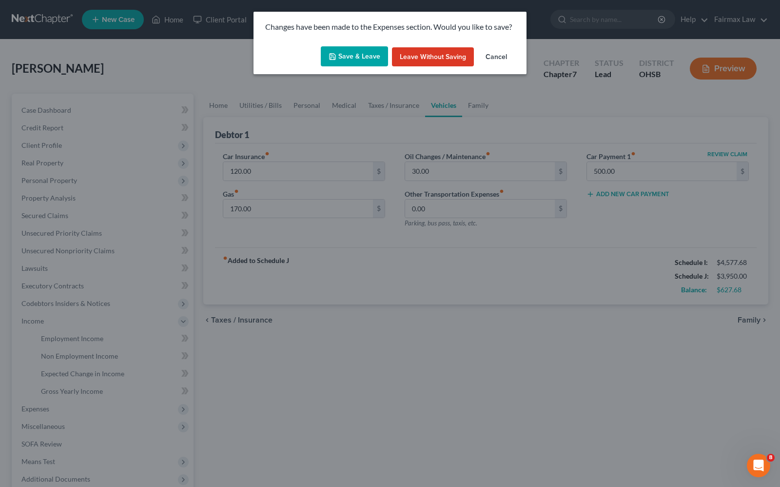
click at [342, 54] on button "Save & Leave" at bounding box center [354, 56] width 67 height 20
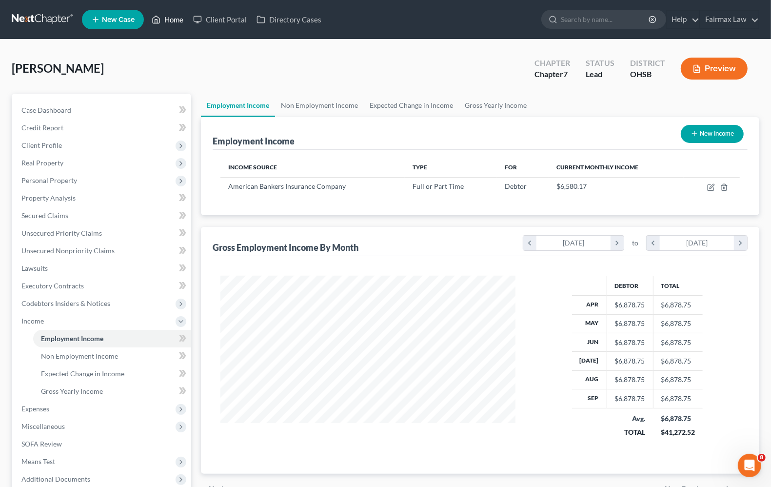
click at [180, 16] on link "Home" at bounding box center [167, 20] width 41 height 18
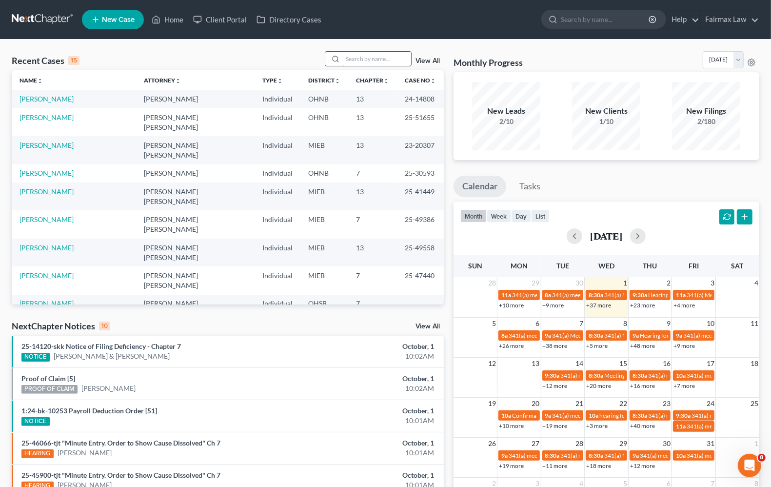
click at [375, 59] on input "search" at bounding box center [377, 59] width 68 height 14
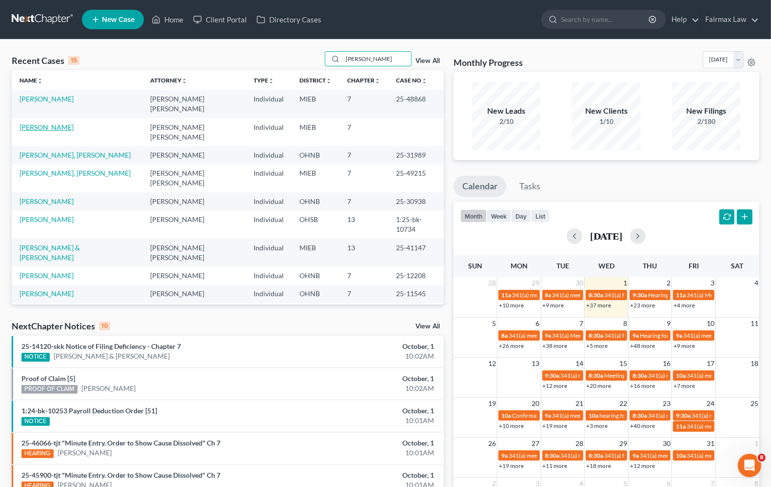
type input "[PERSON_NAME]"
click at [36, 123] on link "[PERSON_NAME]" at bounding box center [47, 127] width 54 height 8
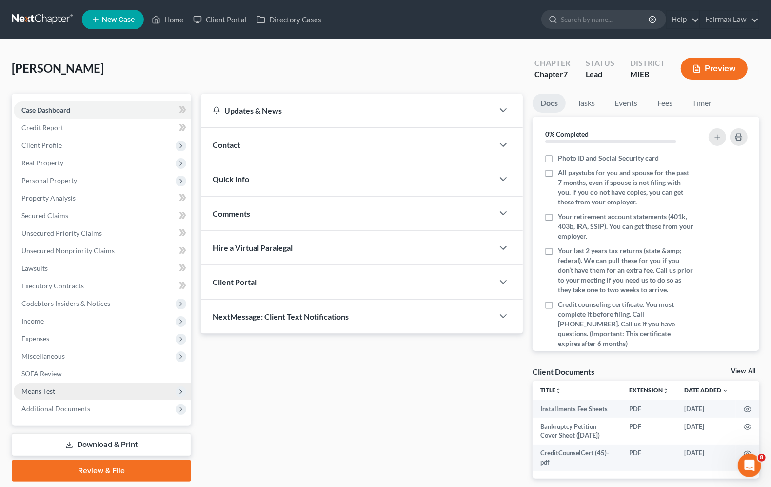
click at [42, 389] on span "Means Test" at bounding box center [38, 391] width 34 height 8
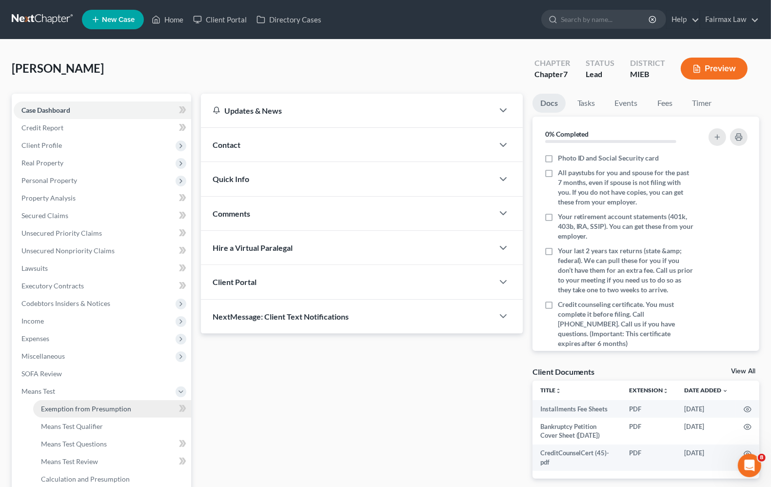
click at [62, 410] on span "Exemption from Presumption" at bounding box center [86, 408] width 90 height 8
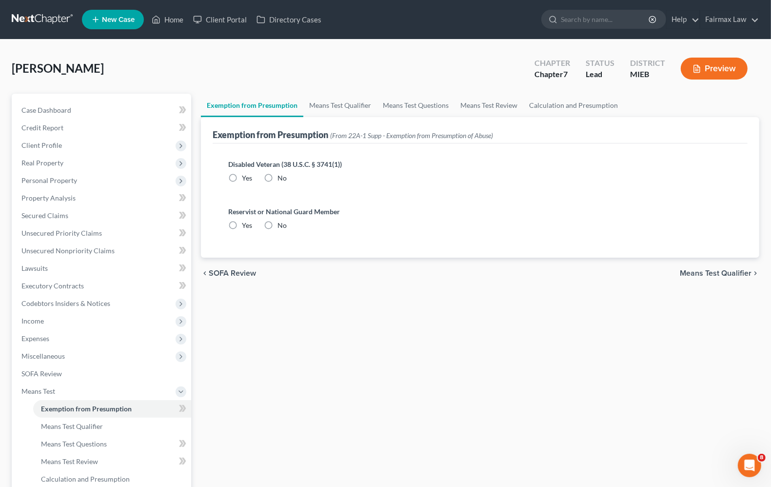
radio input "true"
click at [745, 271] on span "Means Test Qualifier" at bounding box center [716, 273] width 72 height 8
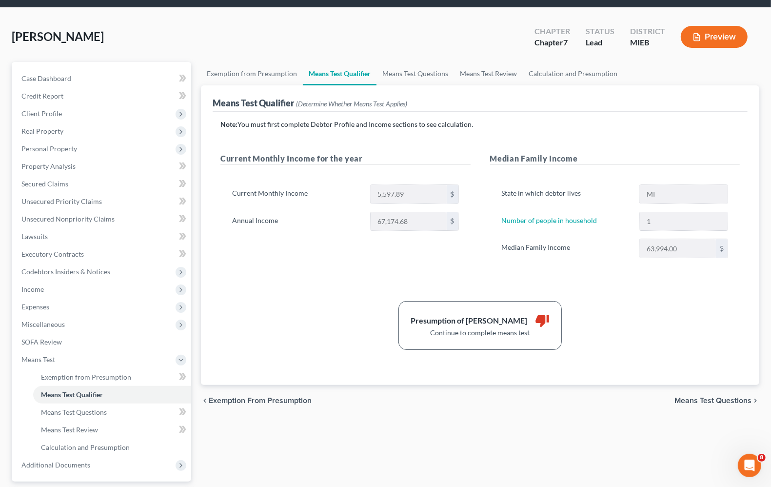
scroll to position [61, 0]
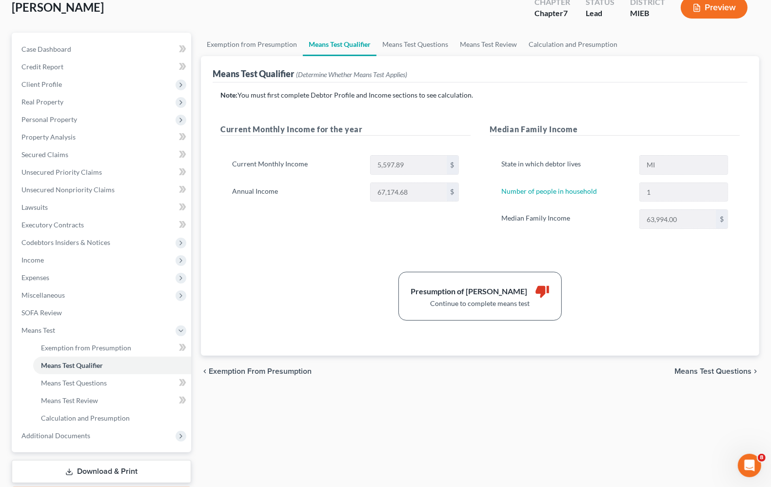
click at [742, 367] on span "Means Test Questions" at bounding box center [713, 371] width 77 height 8
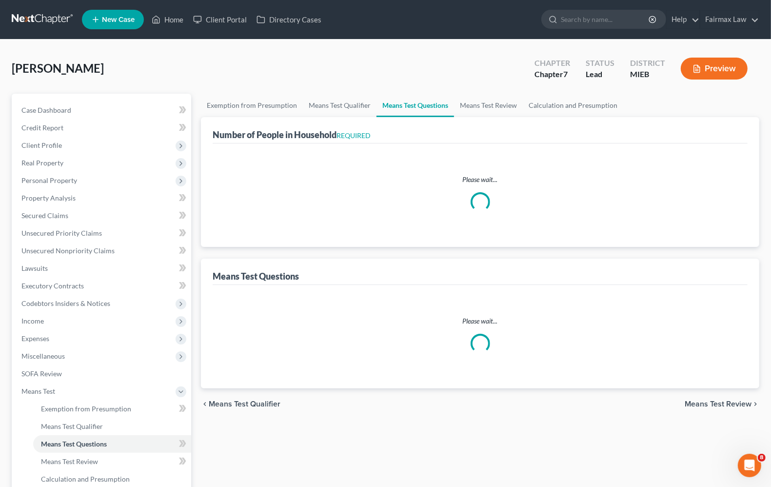
select select "0"
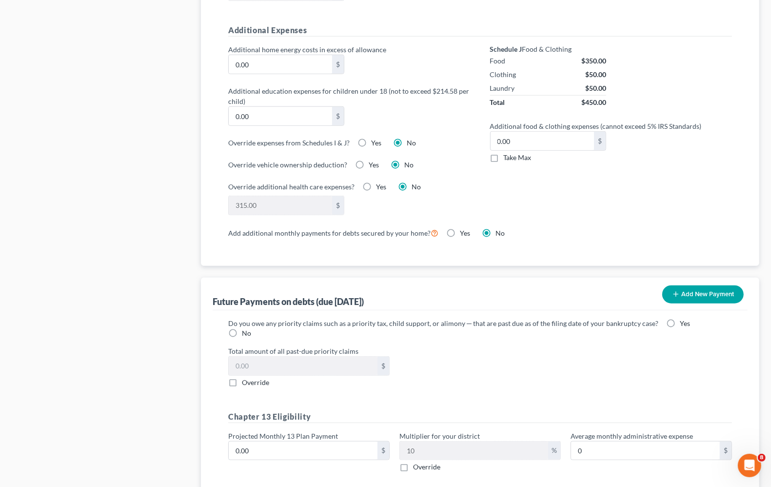
scroll to position [825, 0]
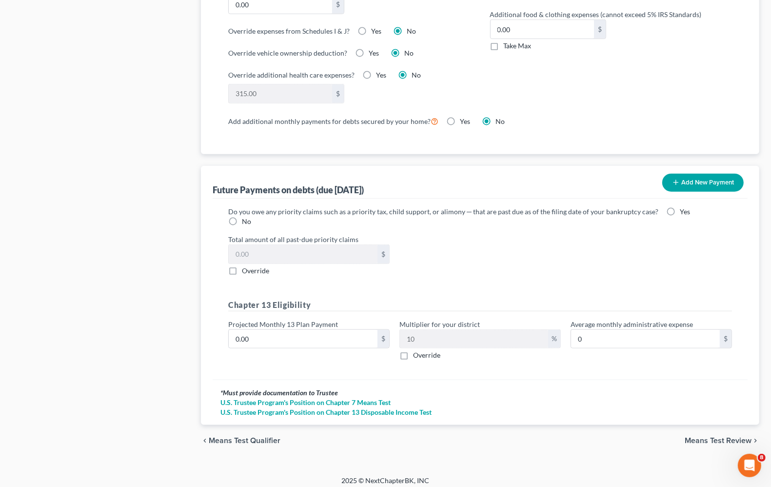
click at [715, 427] on div "chevron_left Means Test Qualifier Means Test Review chevron_right" at bounding box center [480, 440] width 559 height 31
click at [719, 437] on span "Means Test Review" at bounding box center [718, 441] width 67 height 8
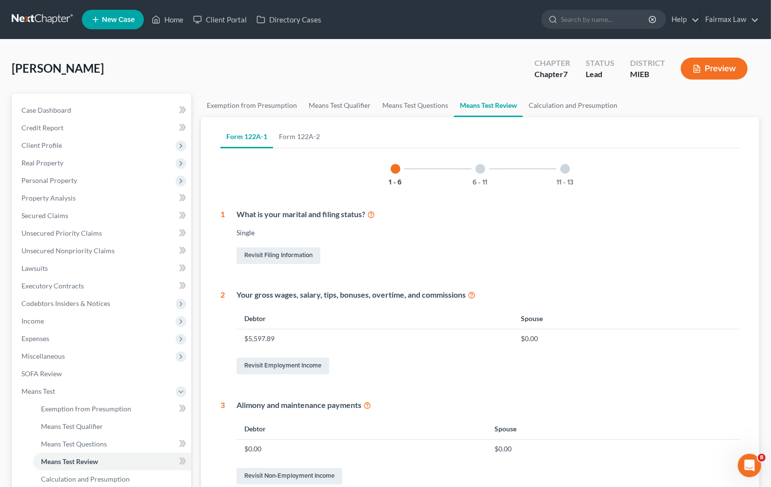
scroll to position [341, 0]
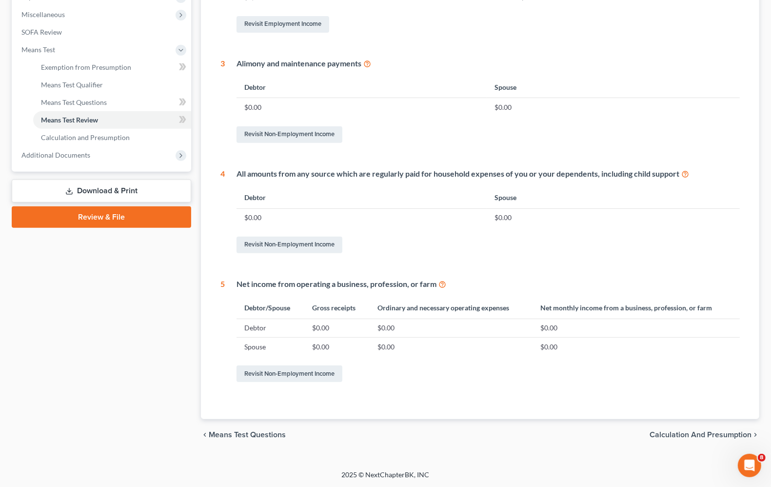
click at [685, 434] on span "Calculation and Presumption" at bounding box center [701, 435] width 102 height 8
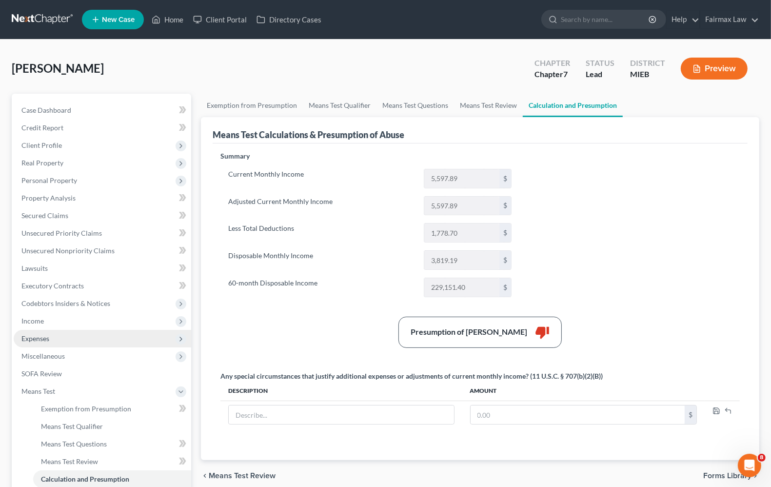
click at [42, 344] on span "Expenses" at bounding box center [103, 339] width 178 height 18
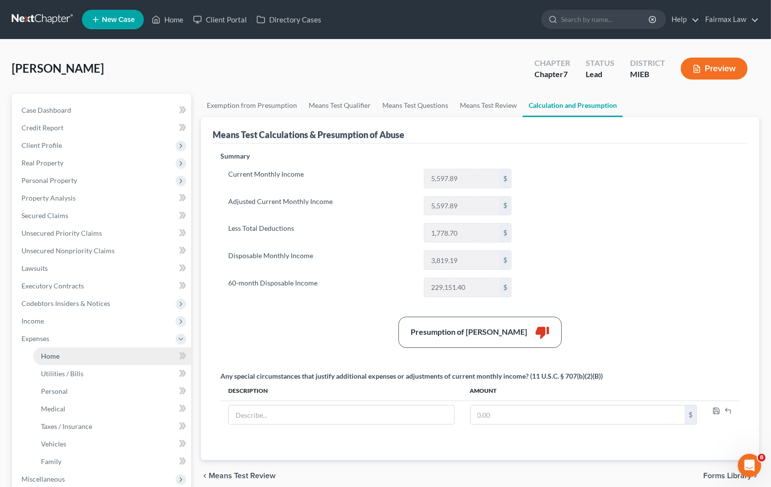
click at [52, 352] on span "Home" at bounding box center [50, 356] width 19 height 8
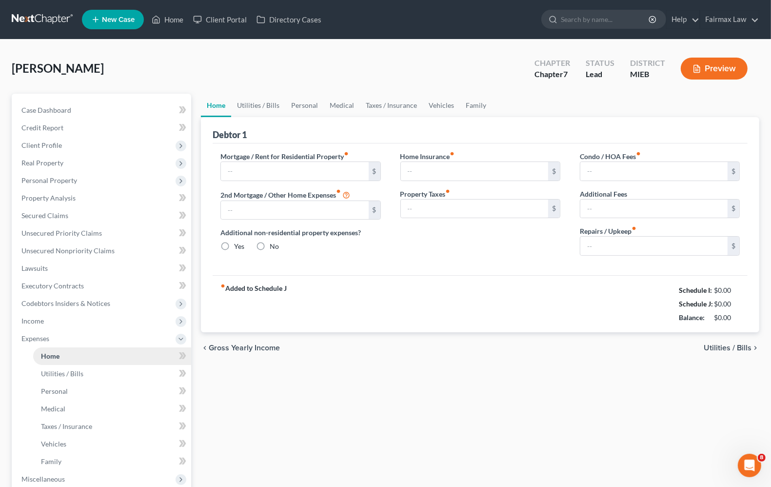
type input "500.00"
type input "0.00"
radio input "true"
type input "0.00"
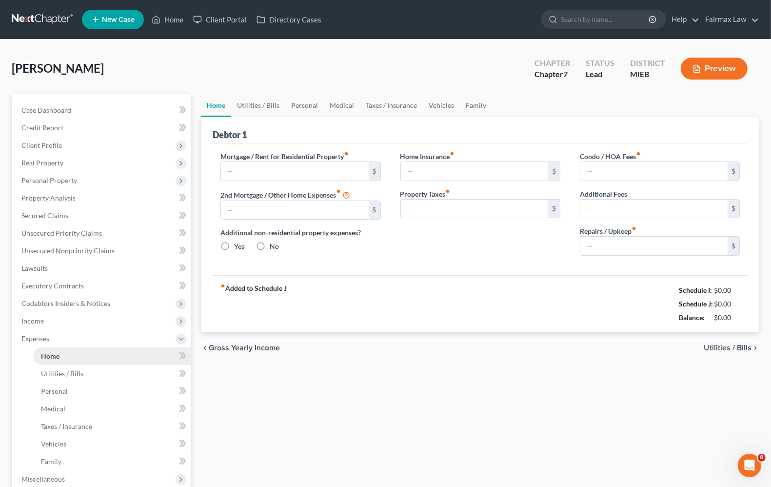
type input "0.00"
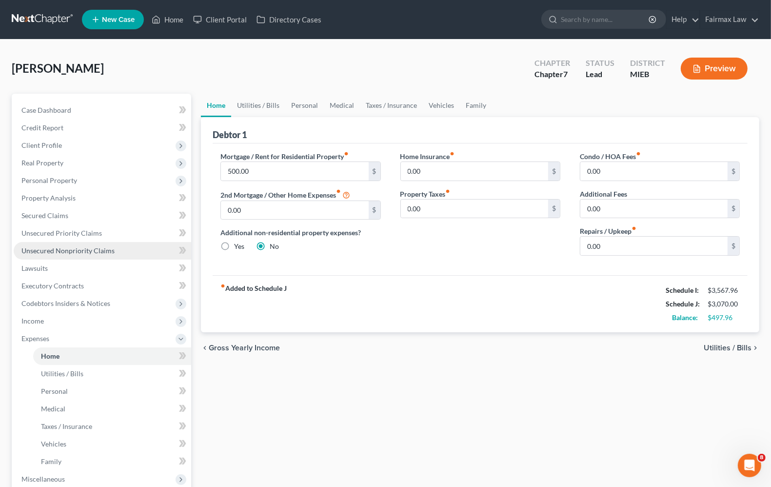
click at [57, 249] on span "Unsecured Nonpriority Claims" at bounding box center [67, 250] width 93 height 8
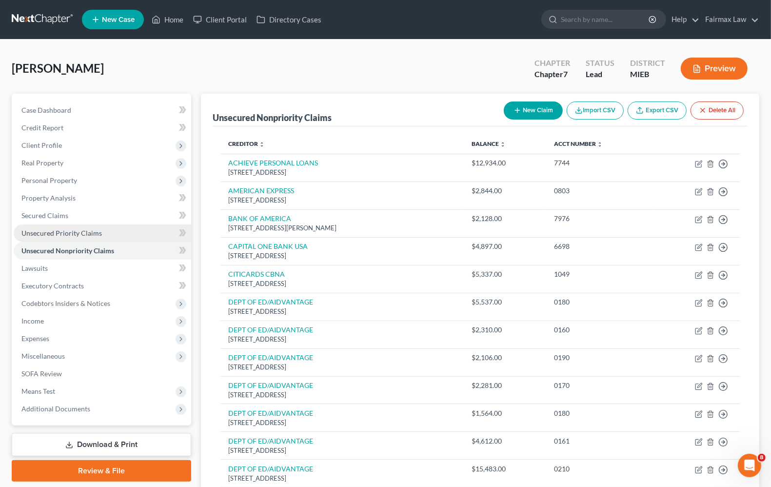
click at [61, 230] on span "Unsecured Priority Claims" at bounding box center [61, 233] width 80 height 8
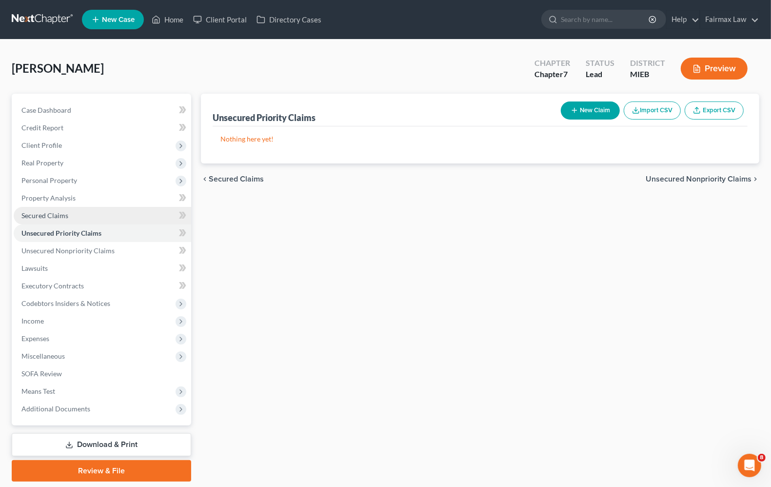
click at [37, 215] on span "Secured Claims" at bounding box center [44, 215] width 47 height 8
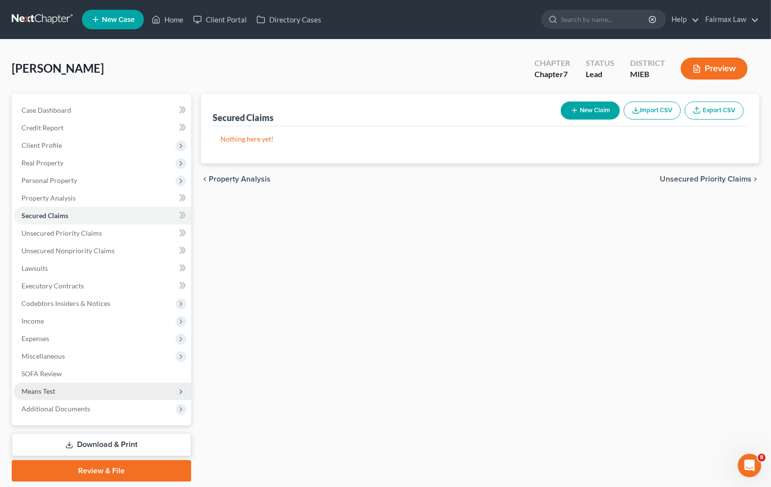
click at [27, 389] on span "Means Test" at bounding box center [38, 391] width 34 height 8
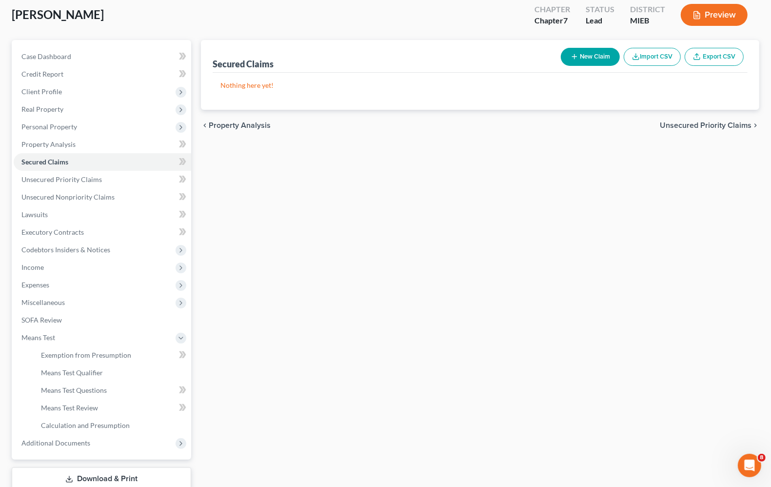
scroll to position [118, 0]
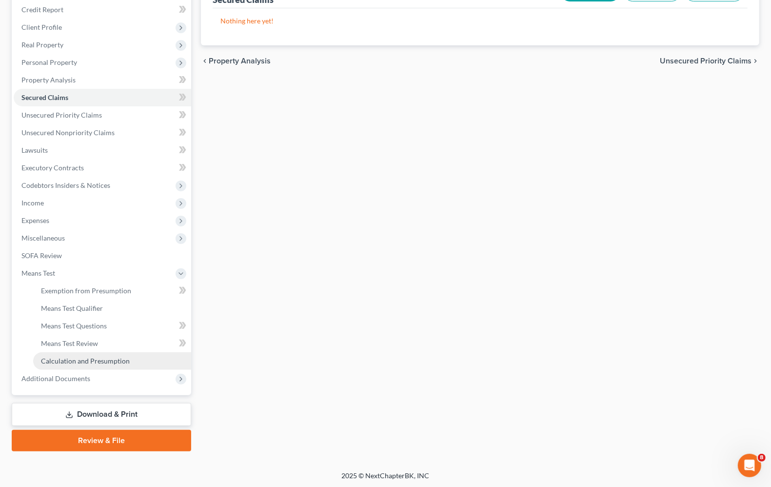
click at [77, 366] on link "Calculation and Presumption" at bounding box center [112, 361] width 158 height 18
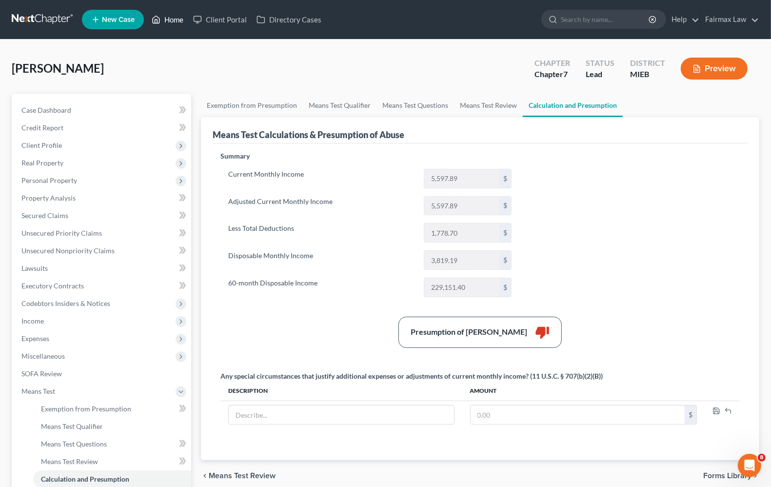
click at [181, 23] on link "Home" at bounding box center [167, 20] width 41 height 18
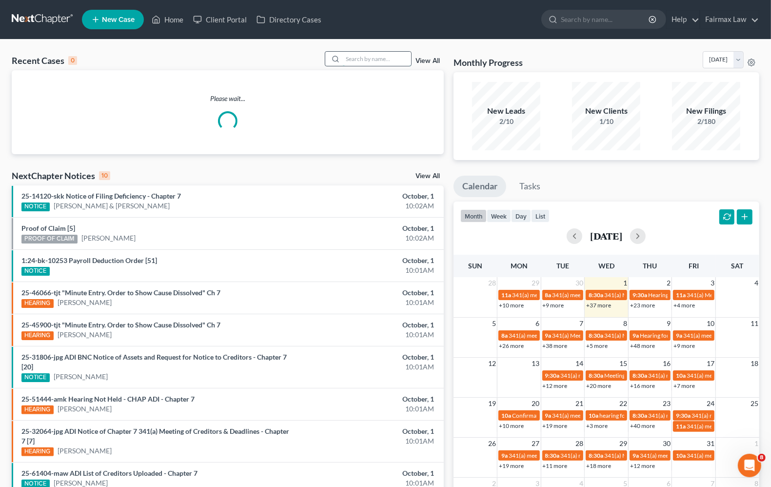
click at [369, 55] on input "search" at bounding box center [377, 59] width 68 height 14
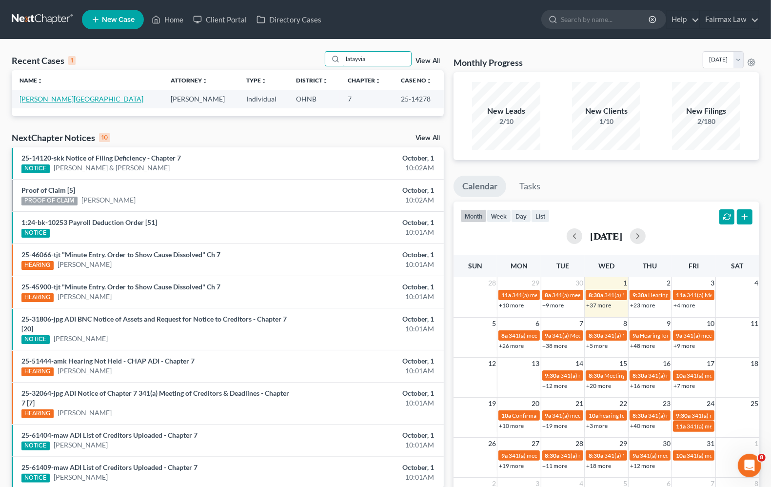
type input "latayvia"
click at [56, 99] on link "[PERSON_NAME][GEOGRAPHIC_DATA]" at bounding box center [82, 99] width 124 height 8
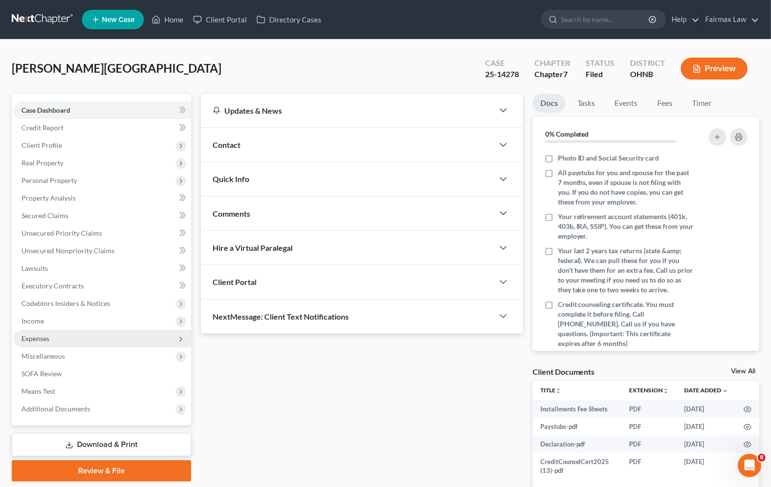
click at [49, 344] on span "Expenses" at bounding box center [103, 339] width 178 height 18
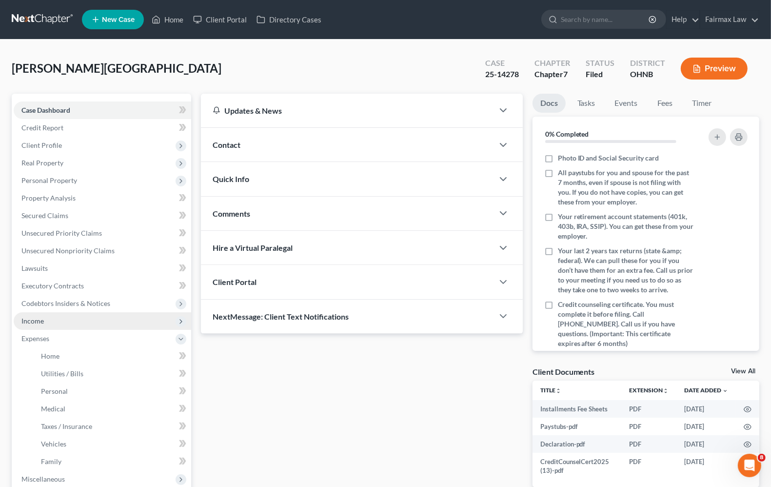
click at [46, 321] on span "Income" at bounding box center [103, 321] width 178 height 18
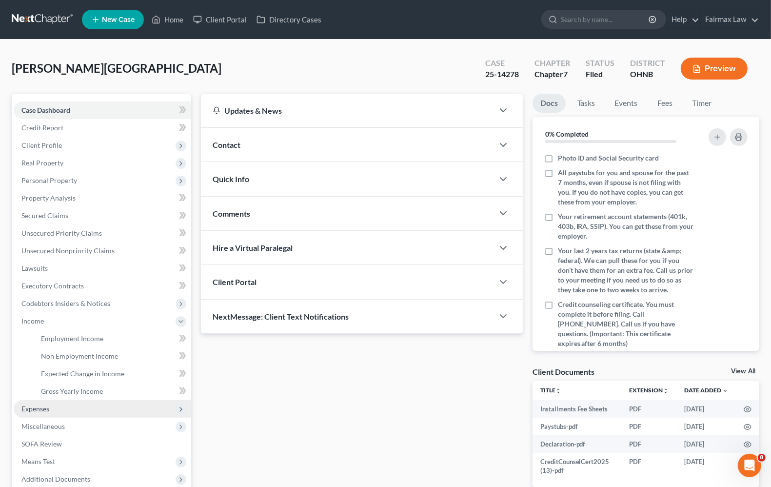
click at [39, 410] on span "Expenses" at bounding box center [35, 408] width 28 height 8
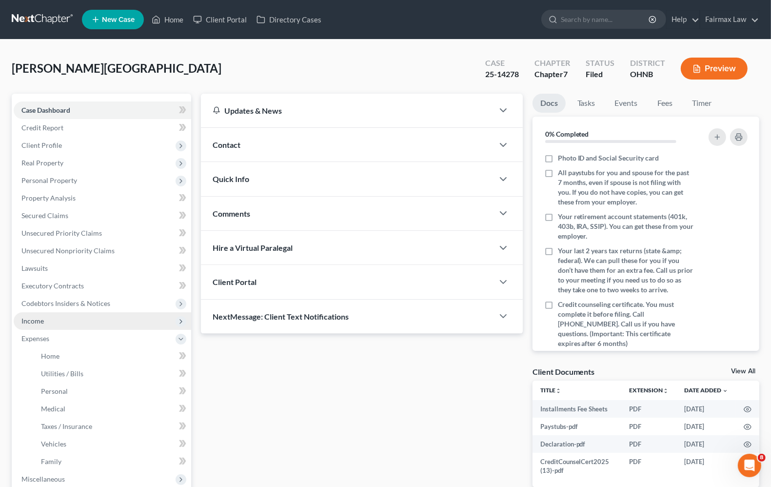
click at [33, 323] on span "Income" at bounding box center [32, 321] width 22 height 8
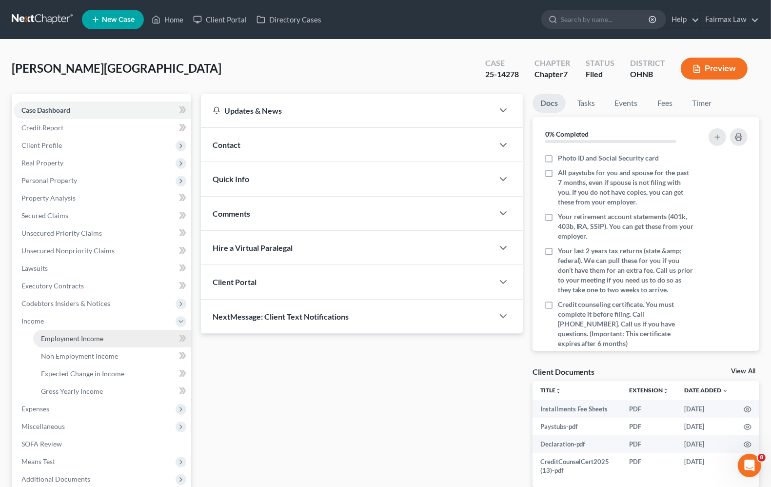
click at [57, 340] on span "Employment Income" at bounding box center [72, 338] width 62 height 8
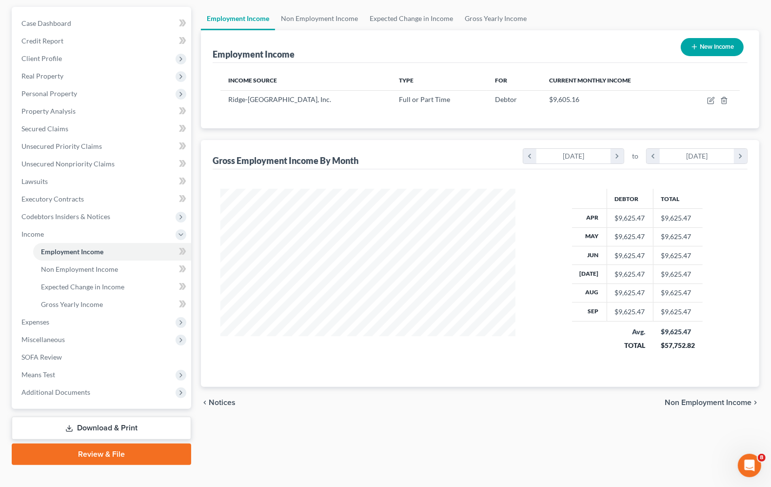
scroll to position [100, 0]
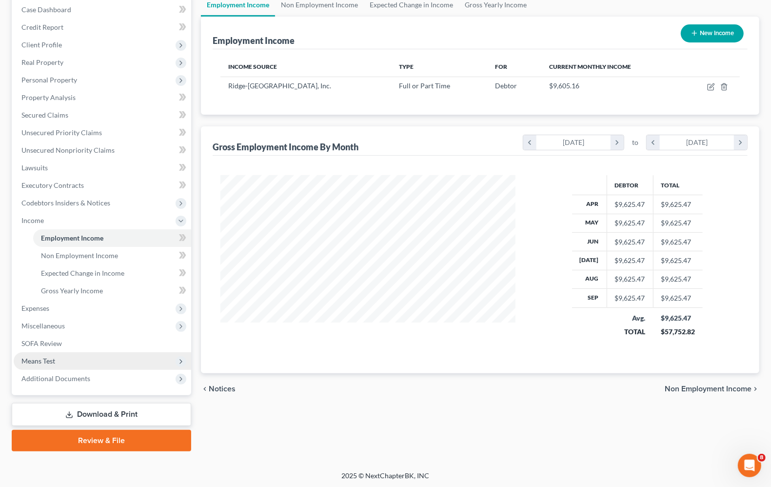
click at [36, 362] on span "Means Test" at bounding box center [38, 361] width 34 height 8
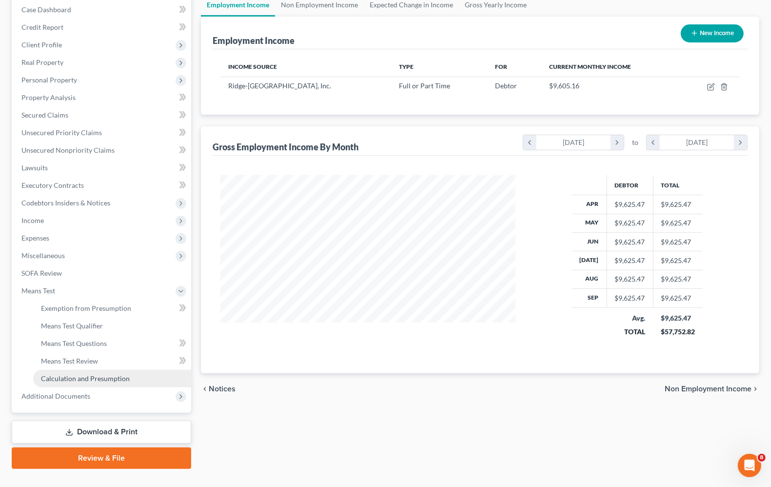
click at [77, 377] on span "Calculation and Presumption" at bounding box center [85, 378] width 89 height 8
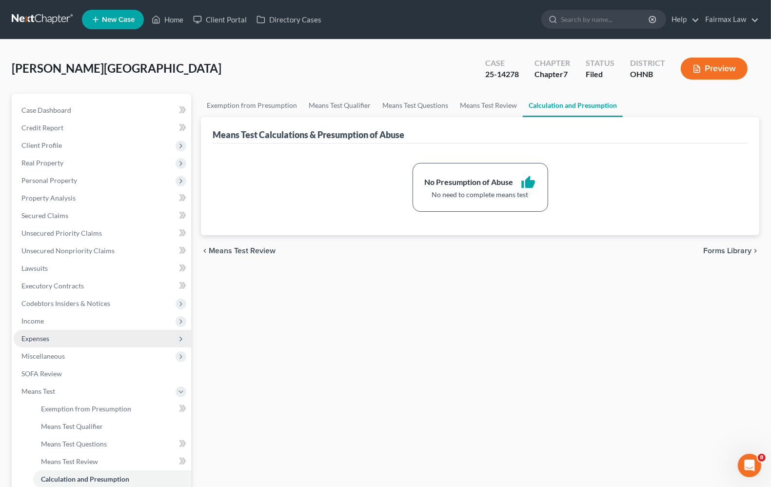
click at [33, 342] on span "Expenses" at bounding box center [103, 339] width 178 height 18
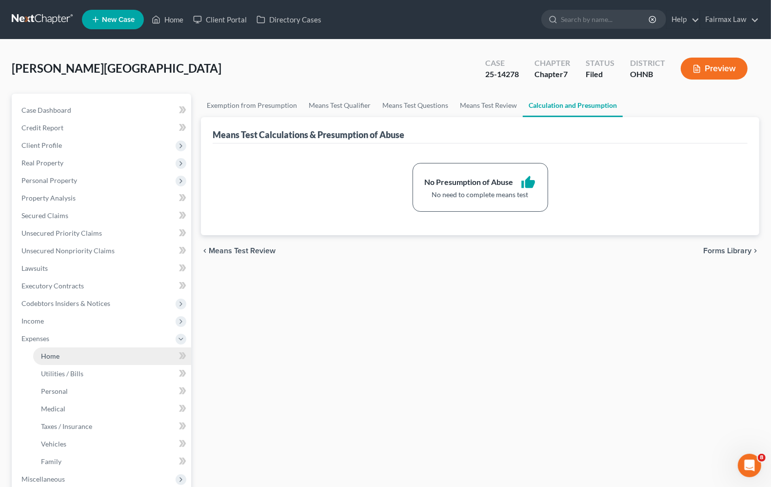
click at [45, 360] on link "Home" at bounding box center [112, 356] width 158 height 18
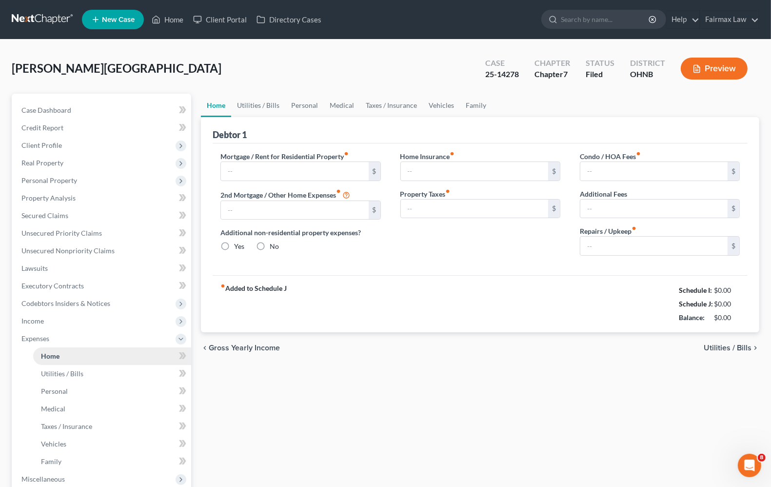
type input "1,243.00"
radio input "true"
type input "0.00"
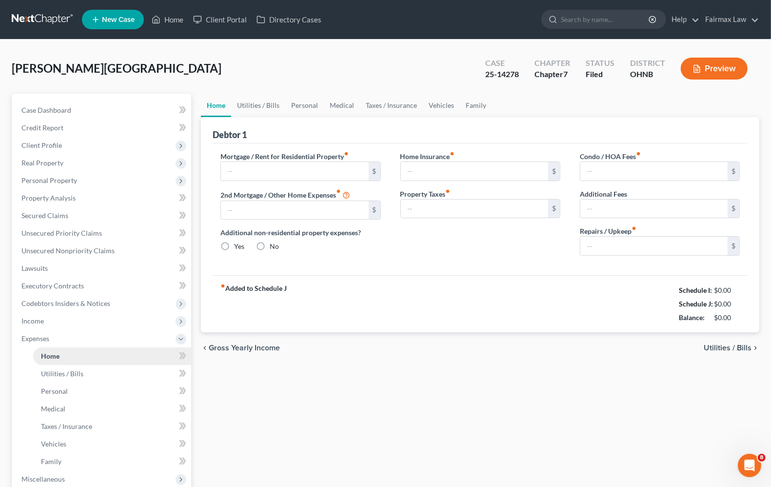
type input "0.00"
type input "50.00"
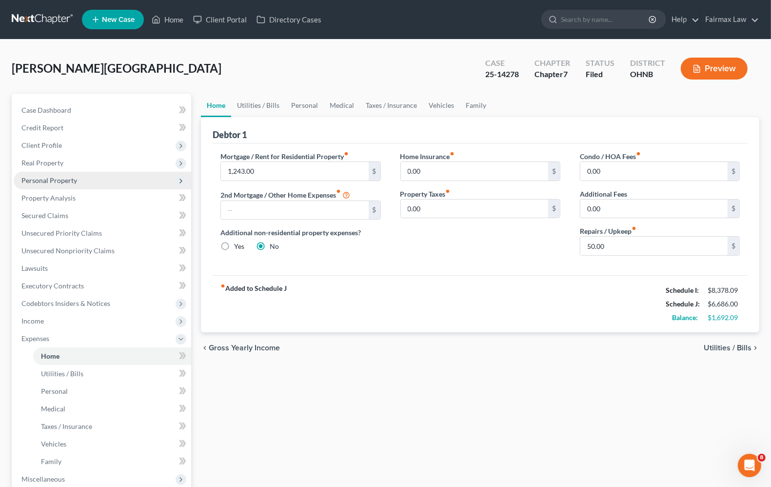
click at [54, 179] on span "Personal Property" at bounding box center [49, 180] width 56 height 8
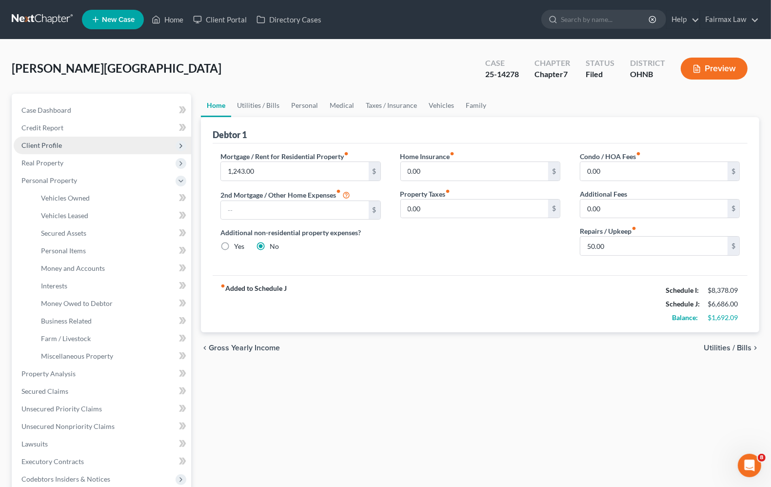
click at [54, 149] on span "Client Profile" at bounding box center [103, 146] width 178 height 18
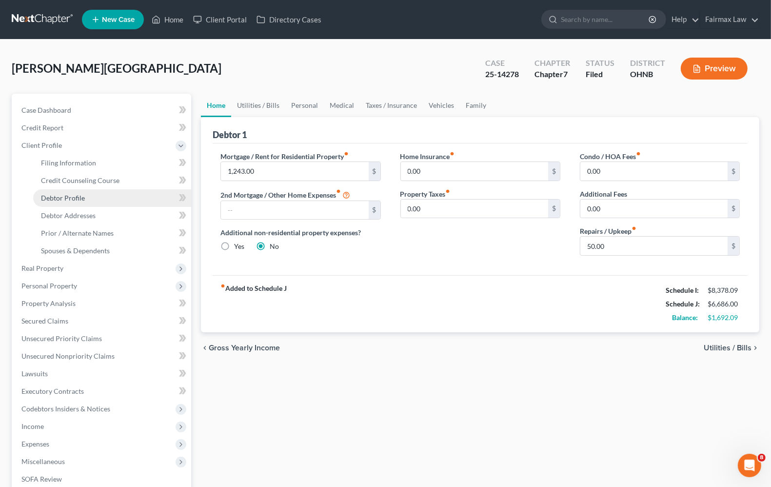
click at [76, 200] on span "Debtor Profile" at bounding box center [63, 198] width 44 height 8
select select "0"
select select "5"
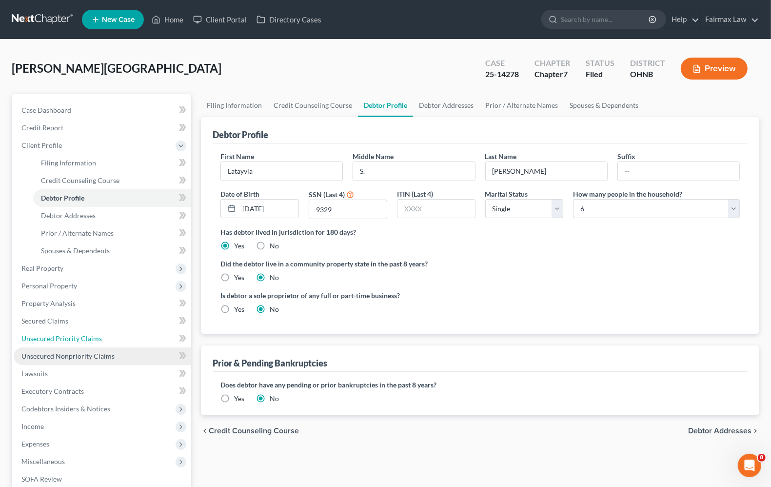
drag, startPoint x: 50, startPoint y: 340, endPoint x: 54, endPoint y: 352, distance: 12.8
click at [50, 340] on span "Unsecured Priority Claims" at bounding box center [61, 338] width 80 height 8
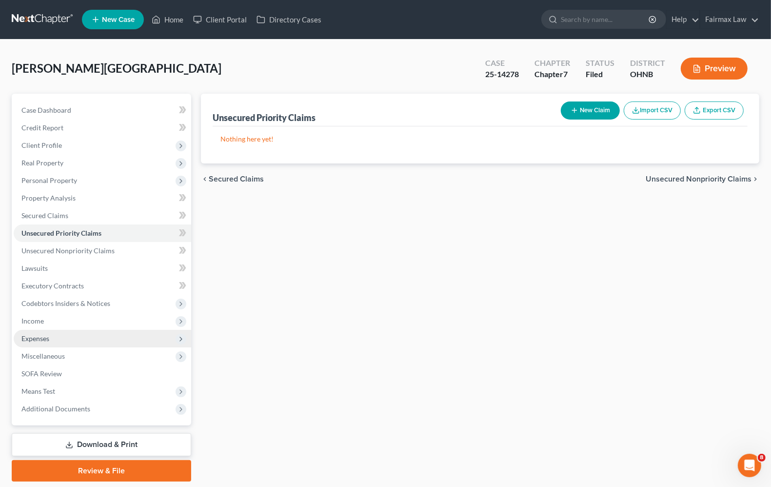
click at [39, 334] on span "Expenses" at bounding box center [35, 338] width 28 height 8
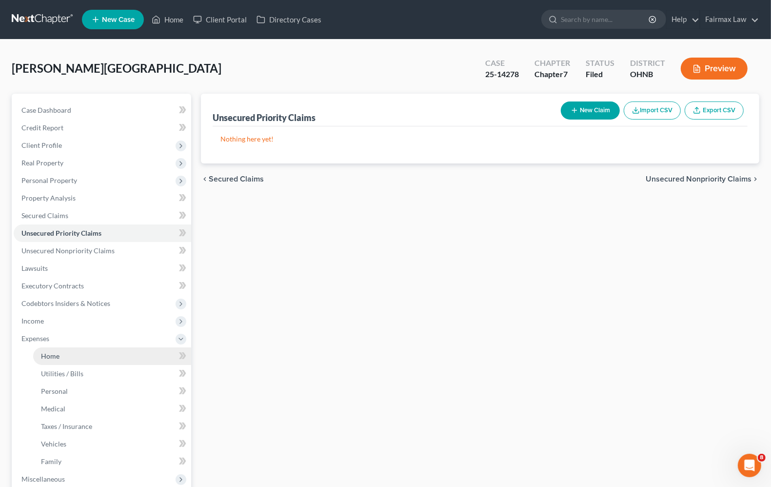
click at [52, 355] on span "Home" at bounding box center [50, 356] width 19 height 8
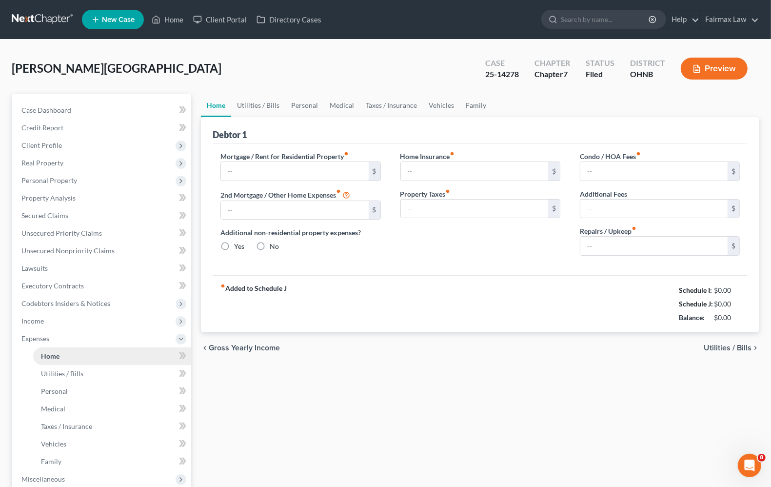
type input "1,243.00"
radio input "true"
type input "0.00"
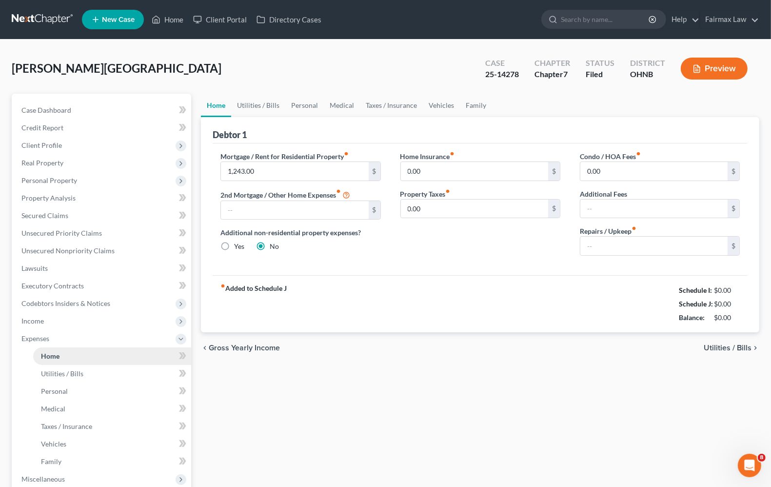
type input "0.00"
type input "50.00"
drag, startPoint x: 144, startPoint y: 72, endPoint x: 8, endPoint y: 73, distance: 136.6
click at [8, 73] on div "[PERSON_NAME] Upgraded Case 25-14278 Chapter Chapter 7 Status [GEOGRAPHIC_DATA]…" at bounding box center [385, 332] width 771 height 584
copy span "[PERSON_NAME][GEOGRAPHIC_DATA]"
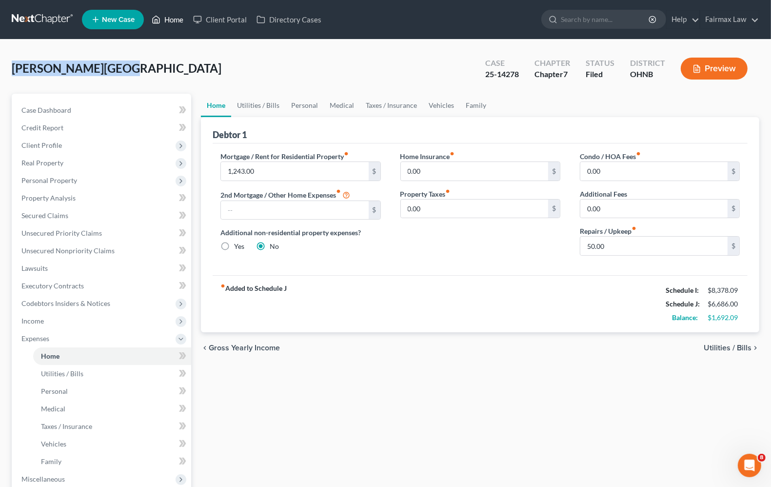
drag, startPoint x: 164, startPoint y: 20, endPoint x: 107, endPoint y: 36, distance: 59.3
click at [164, 20] on link "Home" at bounding box center [167, 20] width 41 height 18
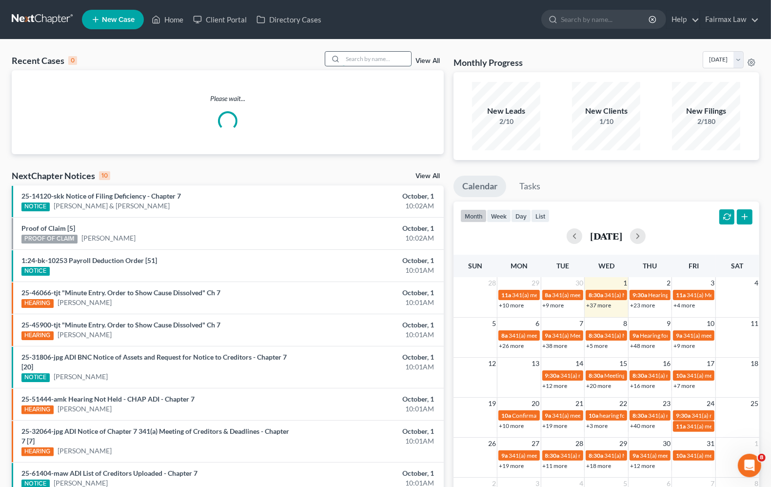
click at [359, 56] on input "search" at bounding box center [377, 59] width 68 height 14
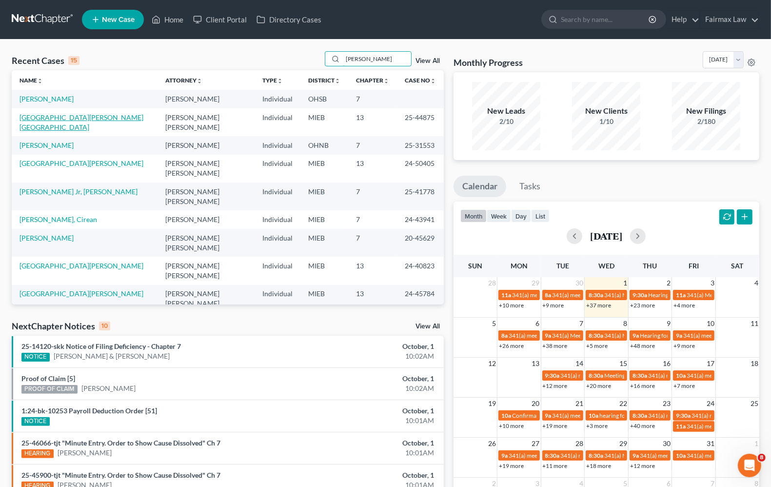
type input "[PERSON_NAME]"
click at [60, 120] on link "[GEOGRAPHIC_DATA][PERSON_NAME][GEOGRAPHIC_DATA]" at bounding box center [82, 122] width 124 height 18
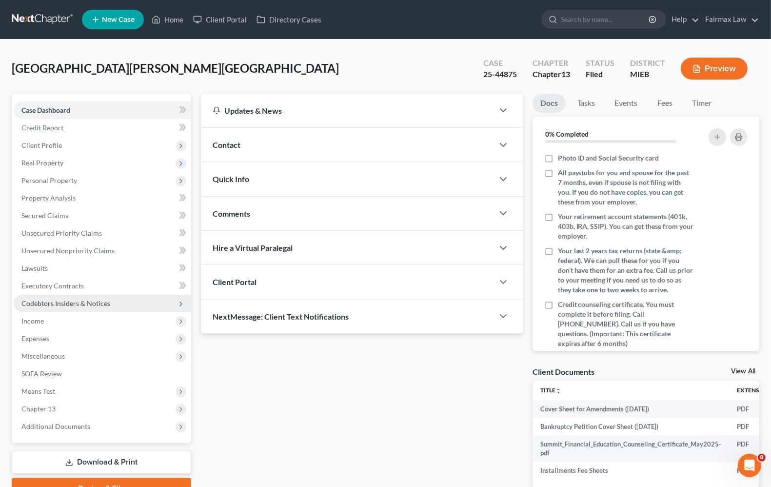
scroll to position [61, 0]
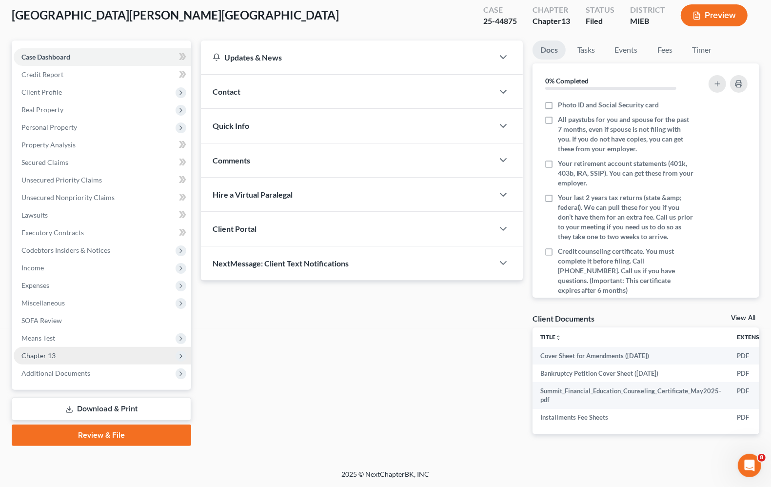
click at [48, 351] on span "Chapter 13" at bounding box center [38, 355] width 34 height 8
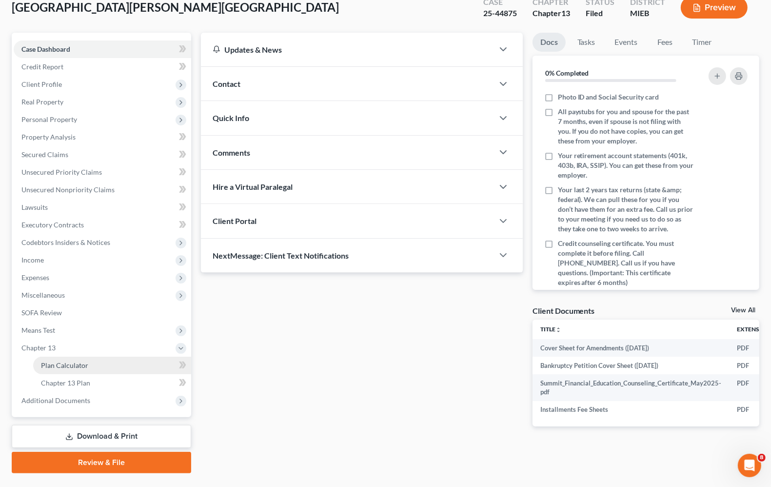
click at [52, 362] on span "Plan Calculator" at bounding box center [64, 365] width 47 height 8
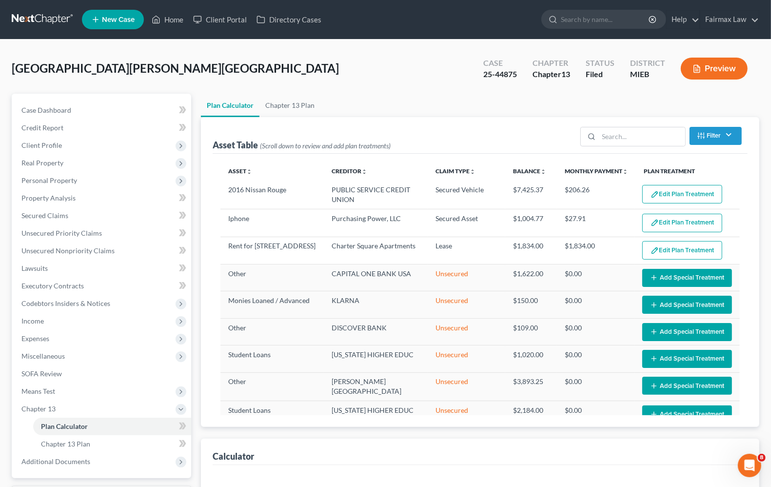
select select "35"
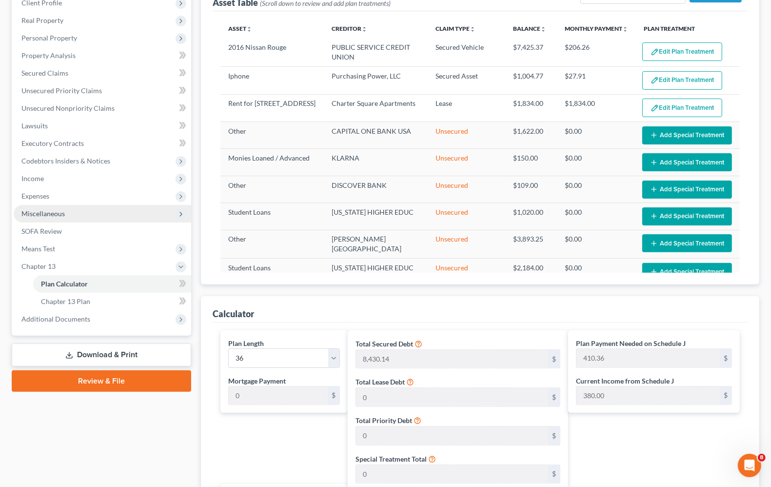
scroll to position [244, 0]
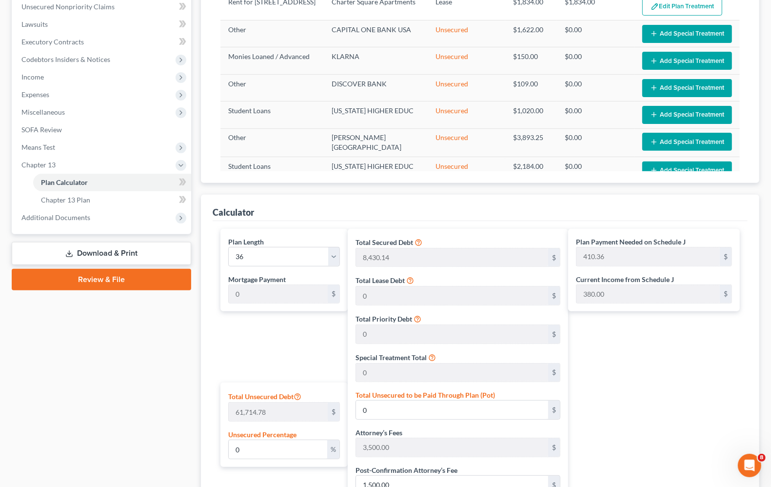
drag, startPoint x: 66, startPoint y: 183, endPoint x: 673, endPoint y: 272, distance: 613.7
click at [66, 183] on span "Plan Calculator" at bounding box center [64, 182] width 47 height 8
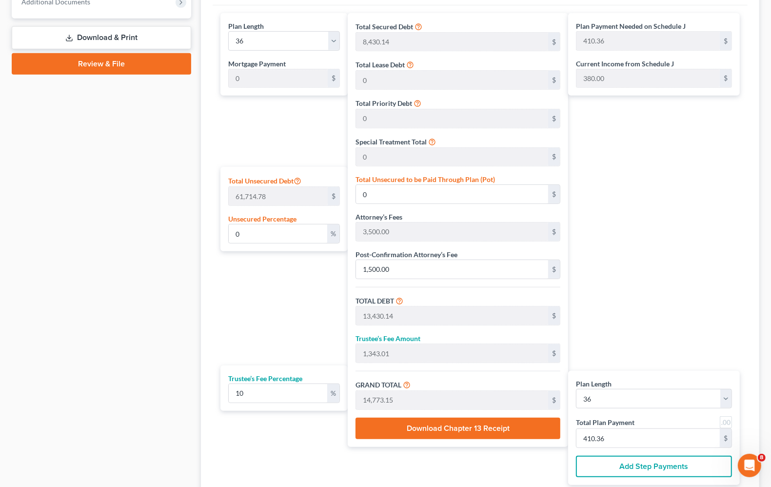
scroll to position [488, 0]
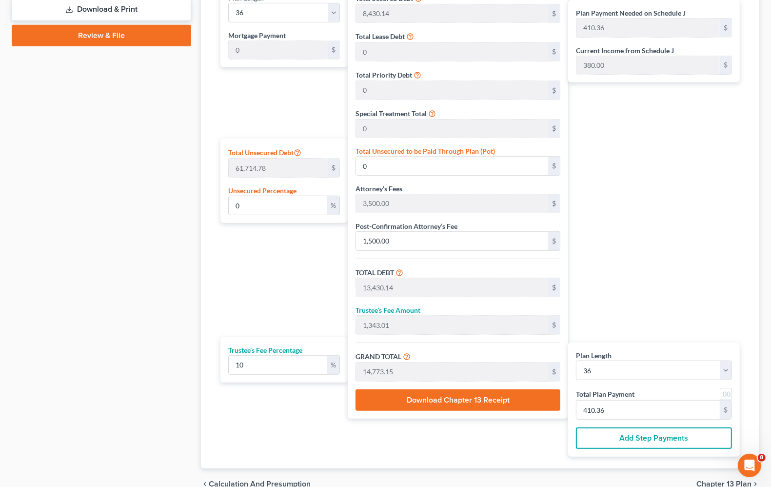
click at [609, 198] on div "Plan Payment Needed on Schedule J 410.36 $ Current Income from Schedule J 380.0…" at bounding box center [656, 221] width 177 height 472
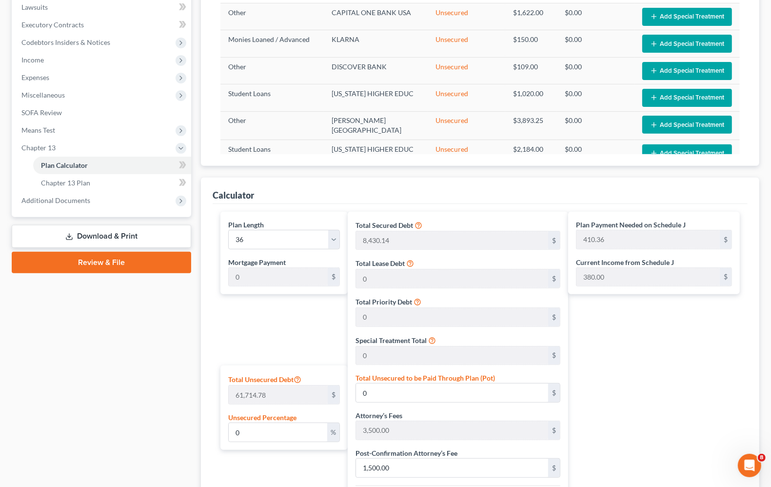
scroll to position [0, 0]
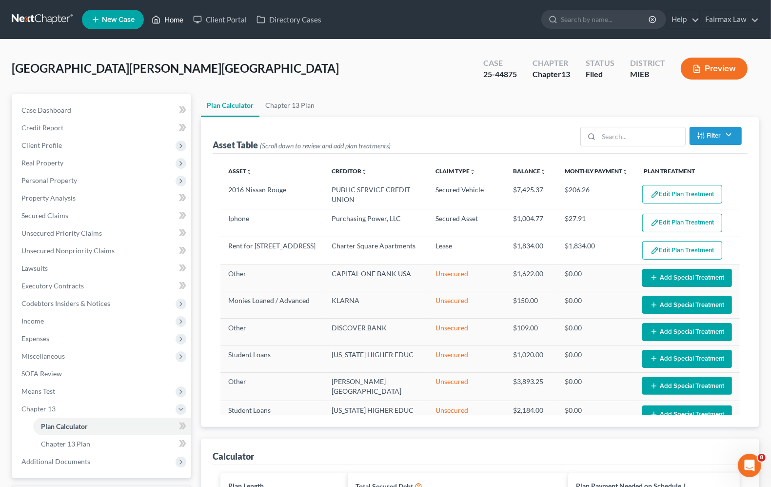
click at [177, 22] on link "Home" at bounding box center [167, 20] width 41 height 18
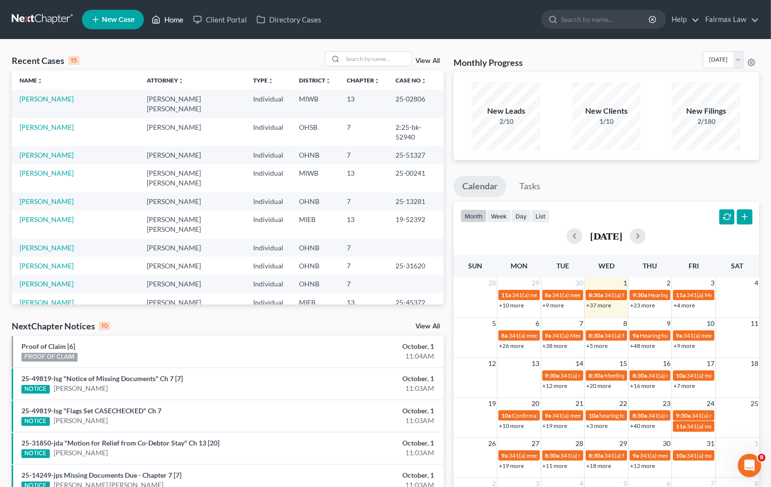
click at [177, 19] on link "Home" at bounding box center [167, 20] width 41 height 18
click at [380, 62] on input "search" at bounding box center [377, 59] width 68 height 14
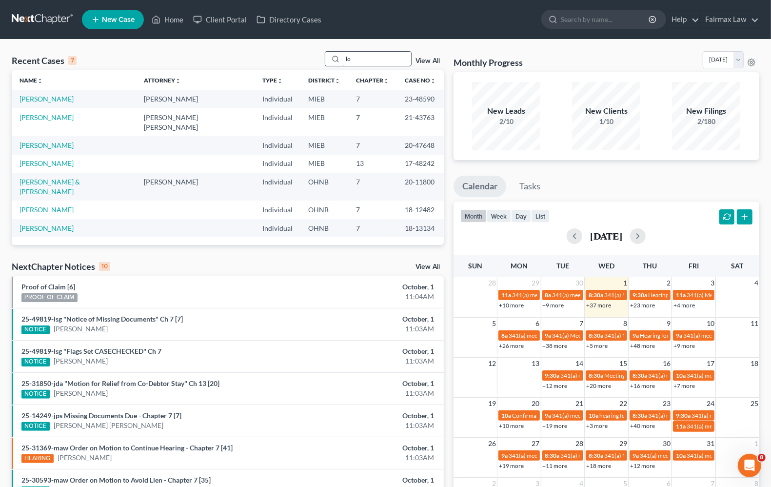
type input "l"
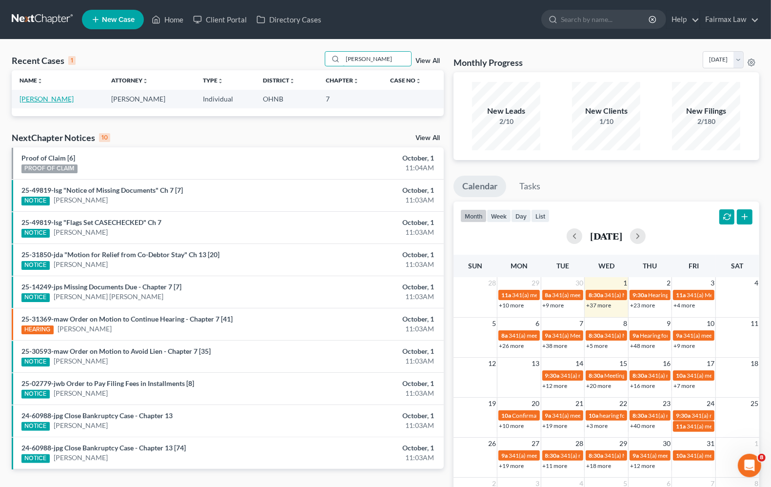
type input "[PERSON_NAME]"
click at [55, 99] on link "[PERSON_NAME]" at bounding box center [47, 99] width 54 height 8
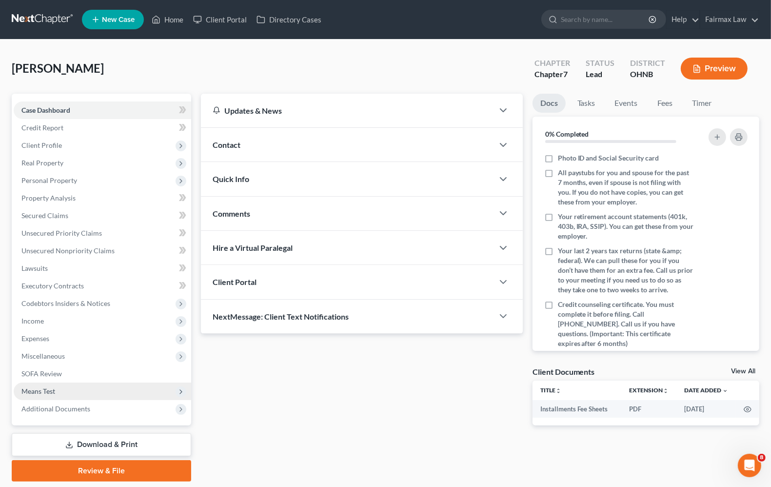
click at [46, 389] on span "Means Test" at bounding box center [38, 391] width 34 height 8
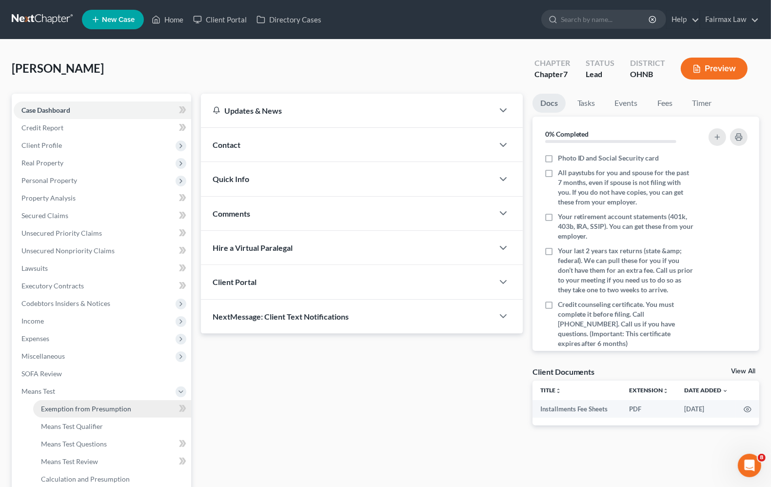
click at [52, 405] on span "Exemption from Presumption" at bounding box center [86, 408] width 90 height 8
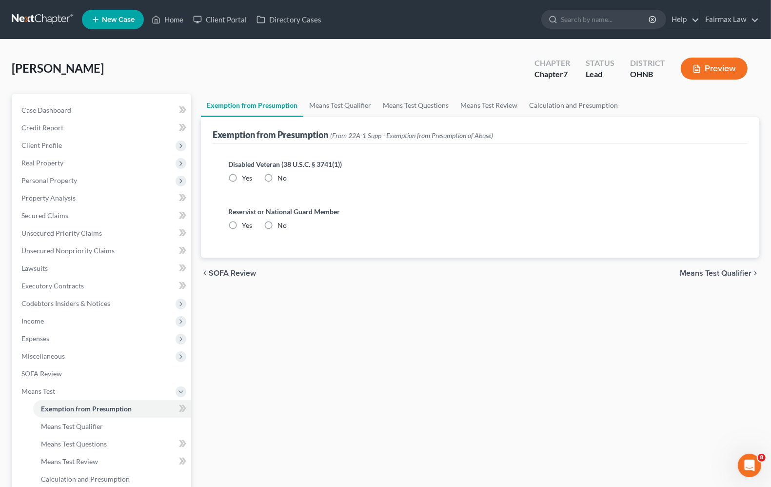
click at [722, 271] on span "Means Test Qualifier" at bounding box center [716, 273] width 72 height 8
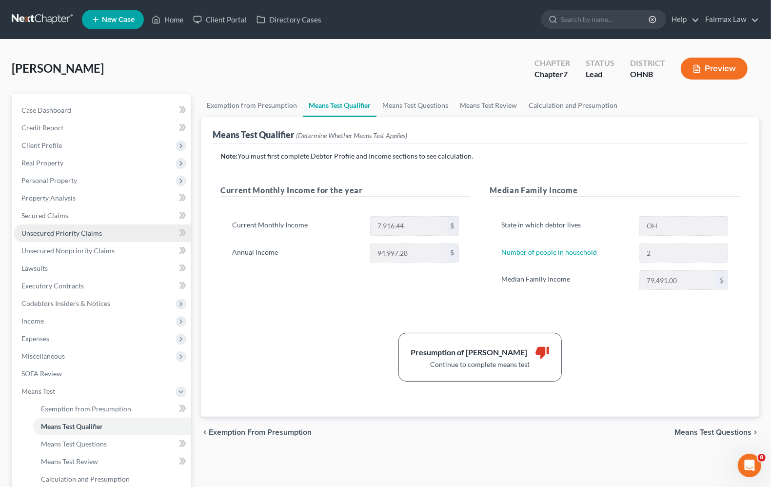
click at [54, 227] on link "Unsecured Priority Claims" at bounding box center [103, 233] width 178 height 18
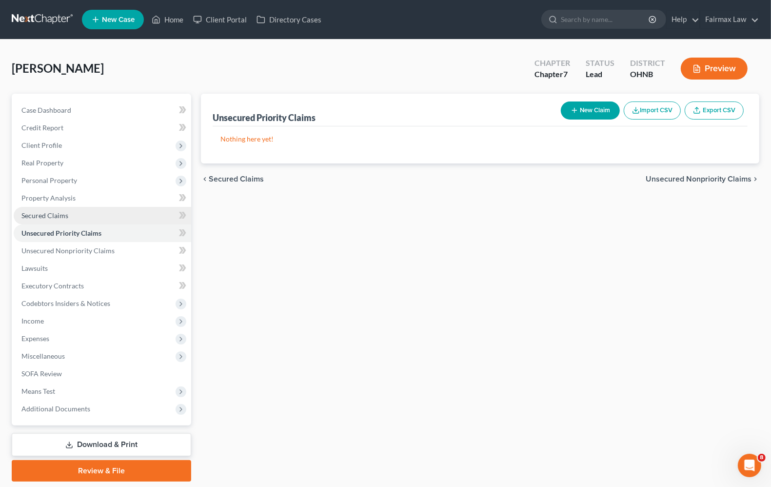
click at [54, 215] on span "Secured Claims" at bounding box center [44, 215] width 47 height 8
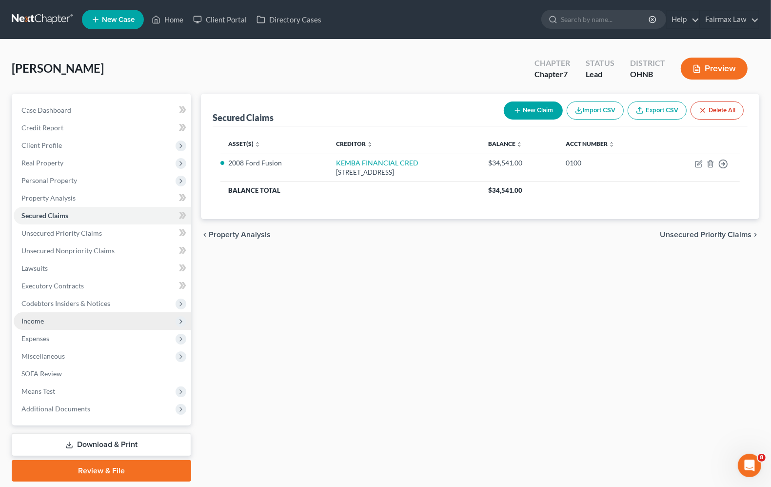
drag, startPoint x: 47, startPoint y: 317, endPoint x: 56, endPoint y: 326, distance: 12.8
click at [47, 317] on span "Income" at bounding box center [103, 321] width 178 height 18
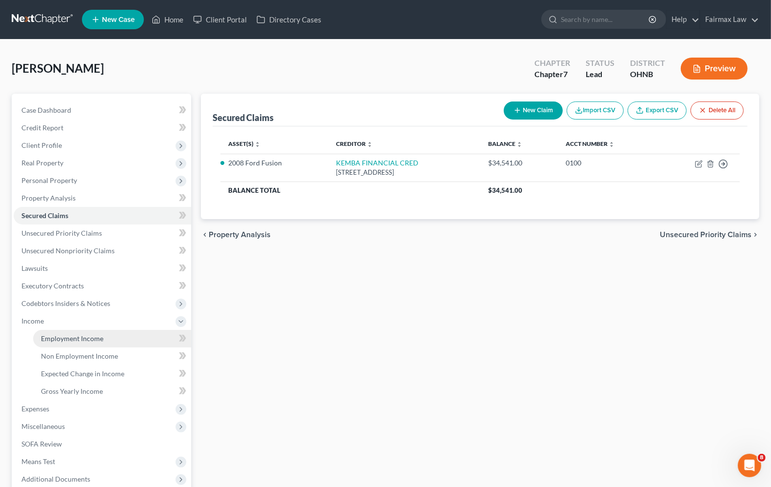
click at [60, 335] on span "Employment Income" at bounding box center [72, 338] width 62 height 8
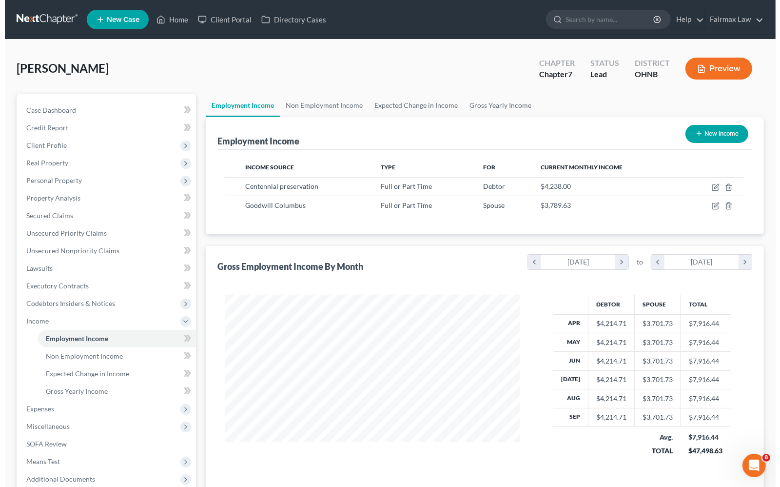
scroll to position [176, 314]
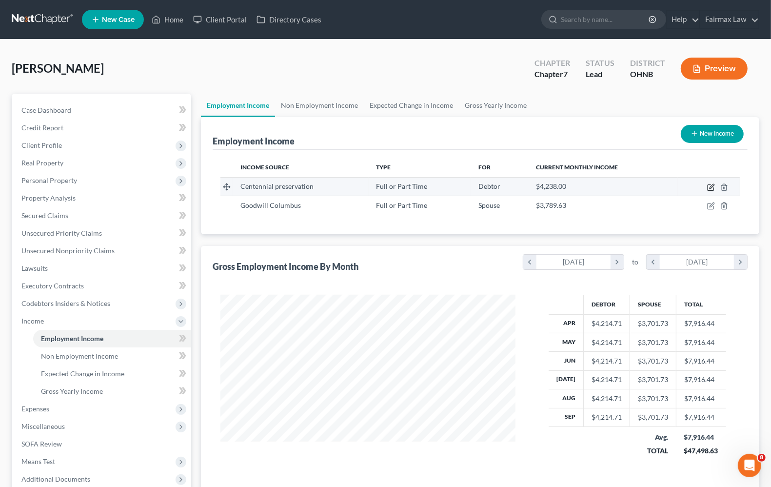
click at [708, 184] on icon "button" at bounding box center [711, 187] width 8 height 8
select select "0"
select select "36"
select select "3"
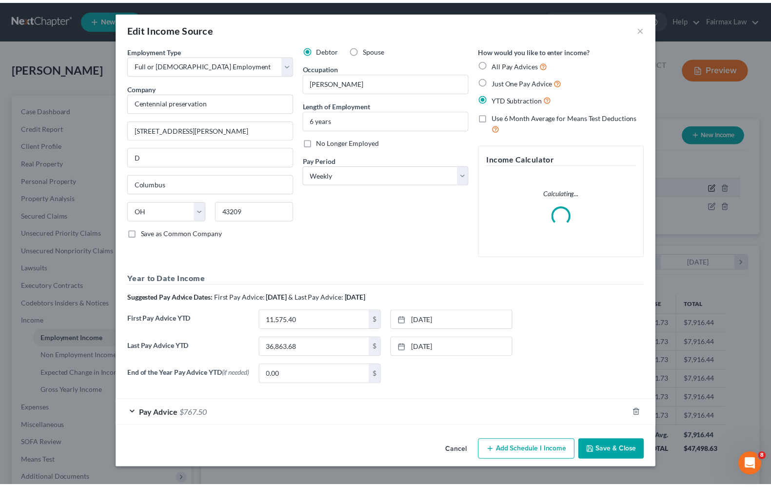
scroll to position [176, 318]
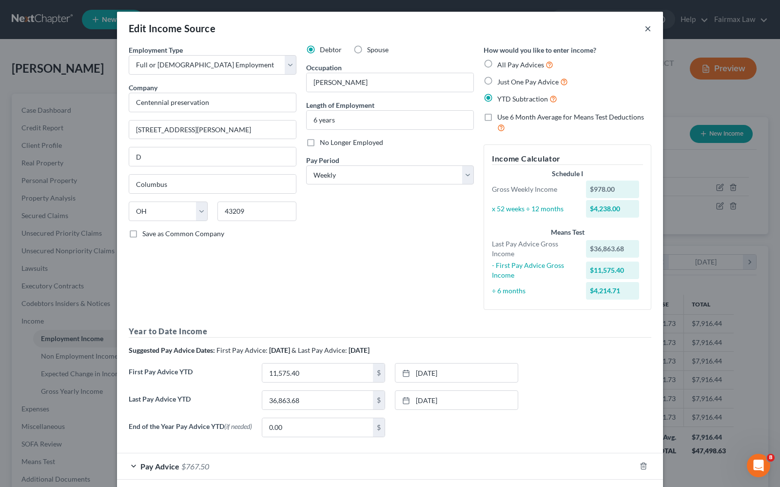
click at [645, 28] on button "×" at bounding box center [648, 28] width 7 height 12
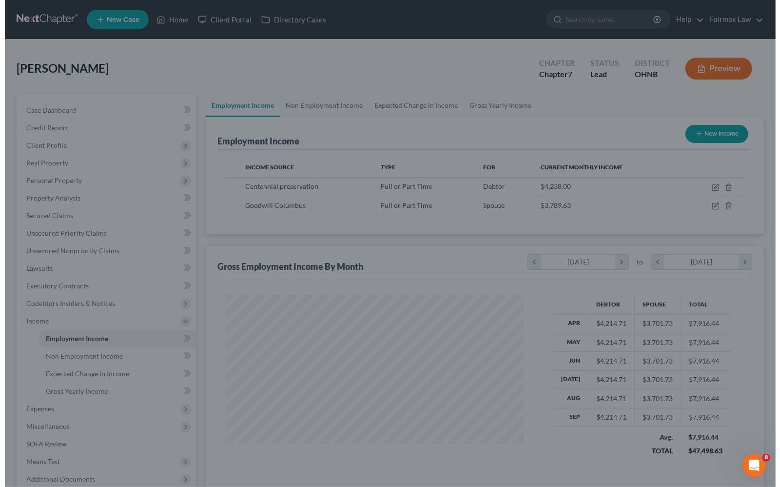
scroll to position [487618, 487479]
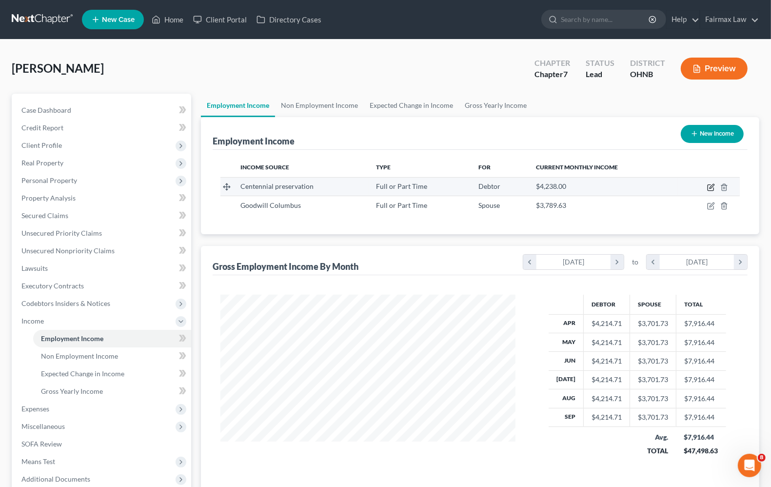
click at [708, 183] on icon "button" at bounding box center [711, 187] width 8 height 8
select select "0"
select select "36"
select select "3"
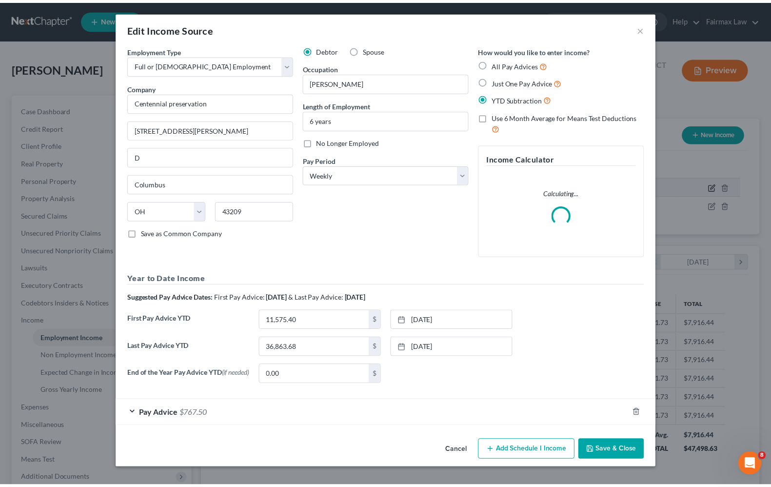
scroll to position [176, 318]
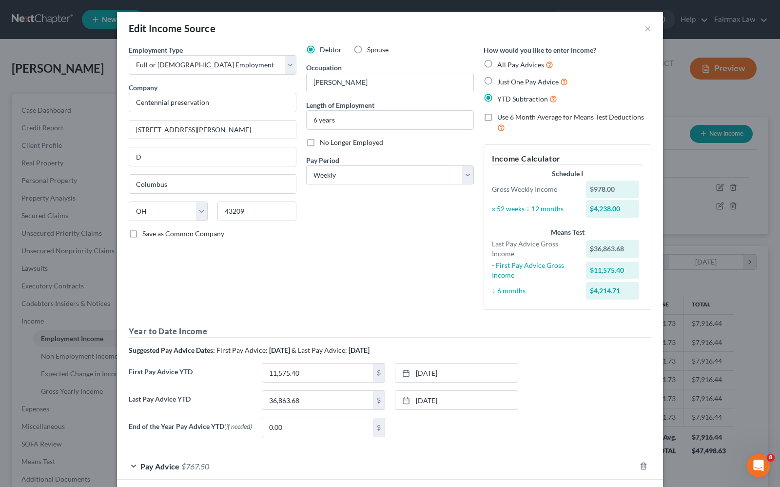
click at [647, 29] on div "Edit Income Source ×" at bounding box center [390, 28] width 546 height 33
click at [645, 29] on button "×" at bounding box center [648, 28] width 7 height 12
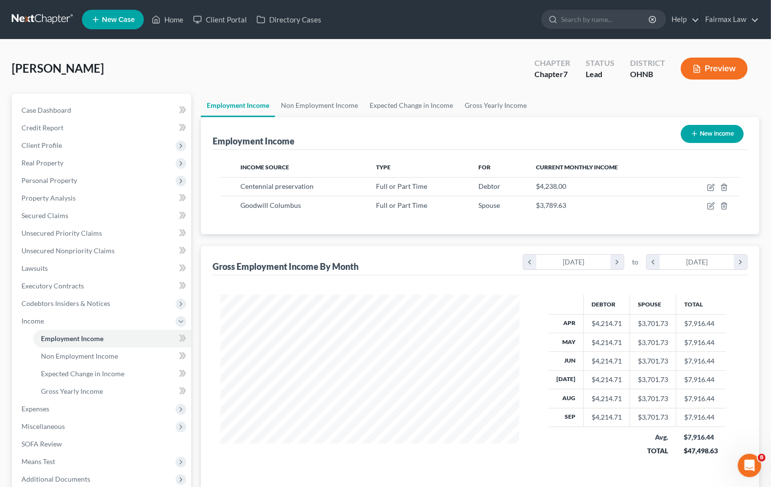
scroll to position [487618, 487479]
click at [410, 79] on div "[PERSON_NAME] Chapter Chapter 7 Status Lead District [GEOGRAPHIC_DATA] Preview" at bounding box center [386, 72] width 748 height 42
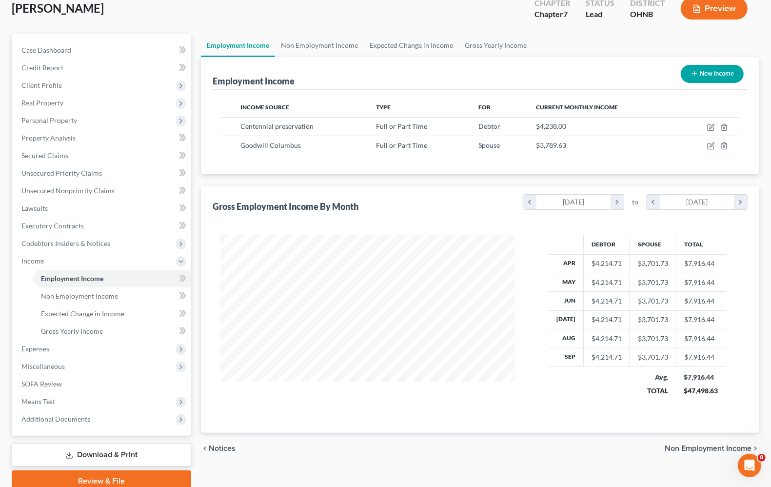
scroll to position [61, 0]
